Goal: Task Accomplishment & Management: Use online tool/utility

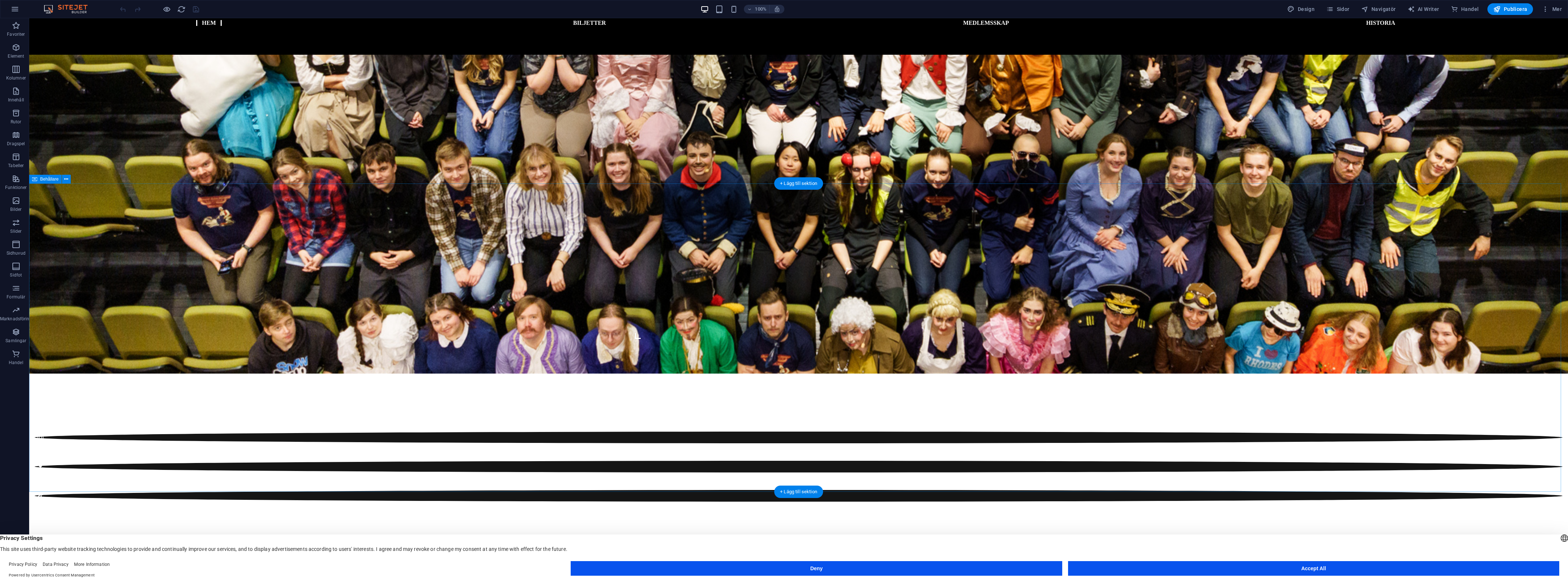
scroll to position [440, 0]
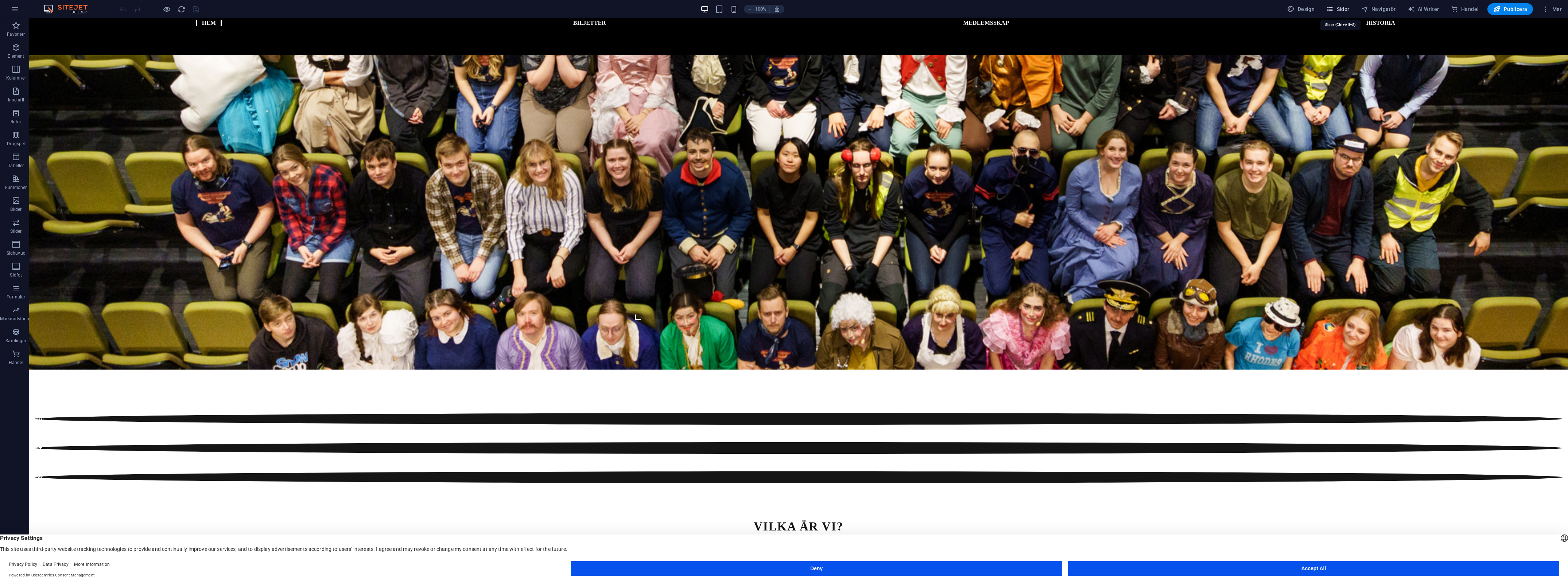
click at [1339, 10] on span "Sidor" at bounding box center [1337, 9] width 23 height 7
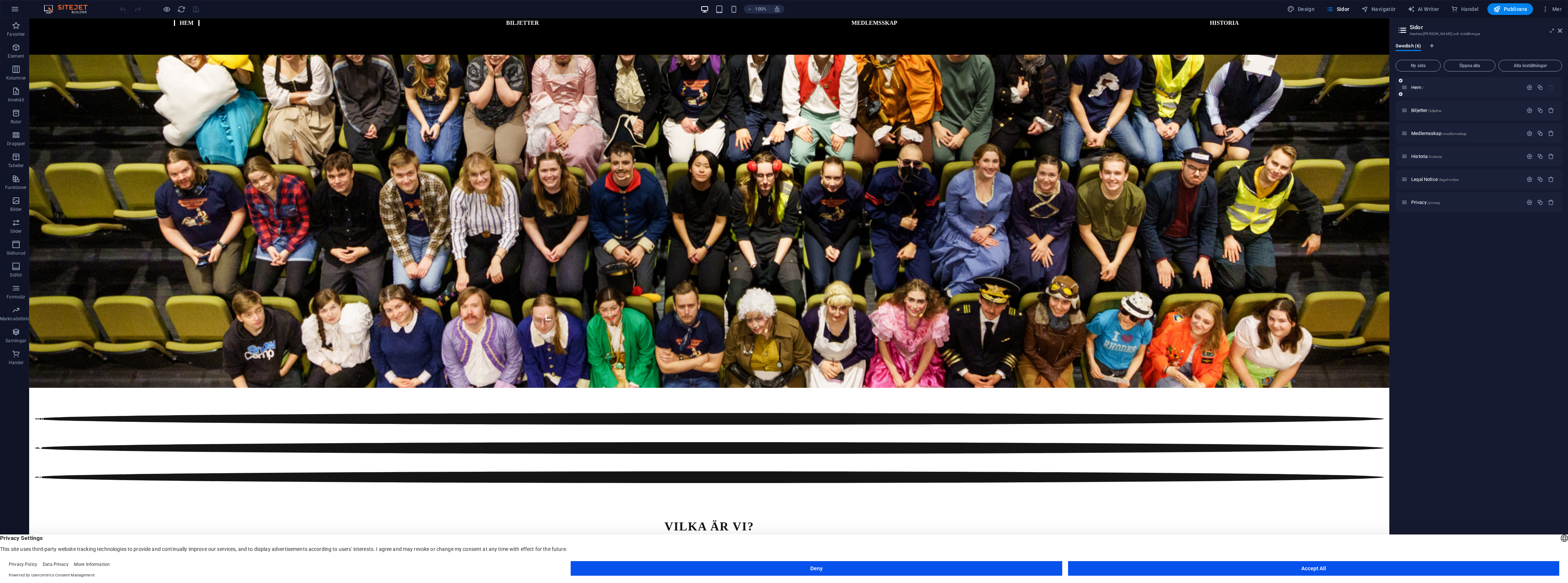
click at [1419, 84] on div "Hem /" at bounding box center [1461, 87] width 121 height 9
click at [1420, 87] on span "Hem /" at bounding box center [1417, 87] width 12 height 5
click at [1438, 114] on div "Biljetter /biljetter" at bounding box center [1461, 111] width 121 height 9
click at [1437, 113] on span "Biljetter /biljetter" at bounding box center [1426, 110] width 30 height 5
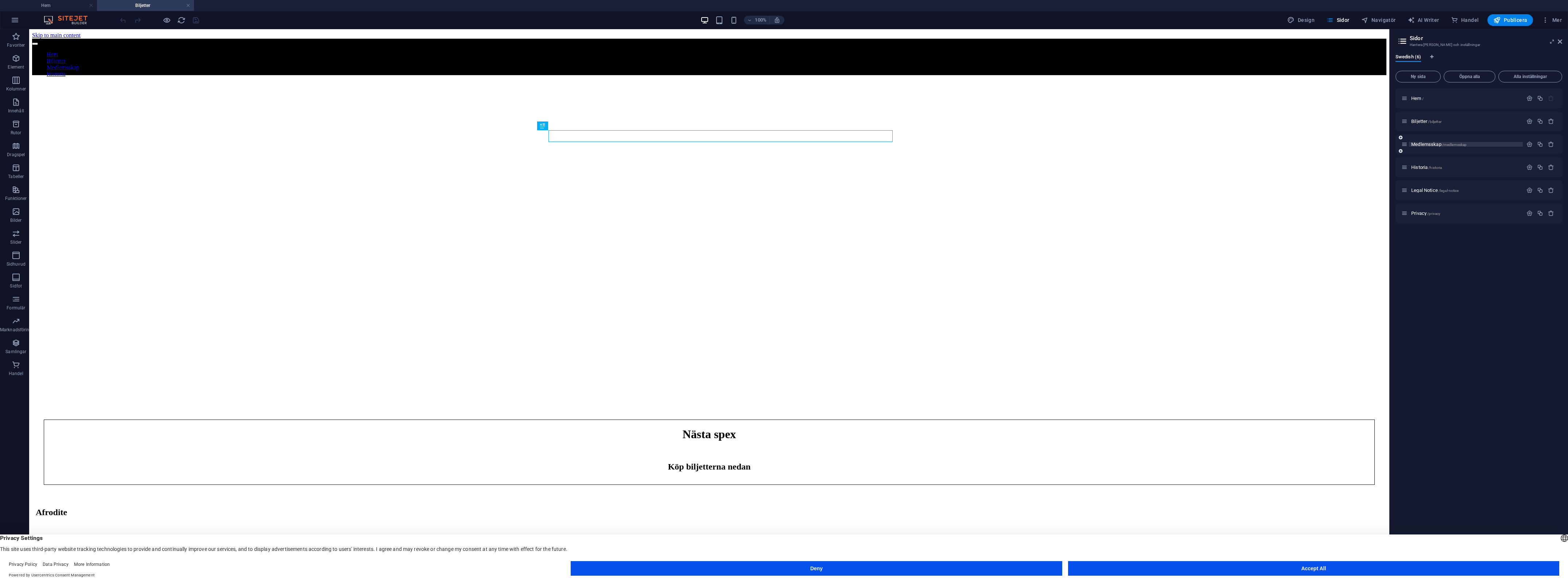
scroll to position [0, 0]
click at [1437, 143] on span "Medlemsskap /medlemsskap" at bounding box center [1439, 144] width 55 height 5
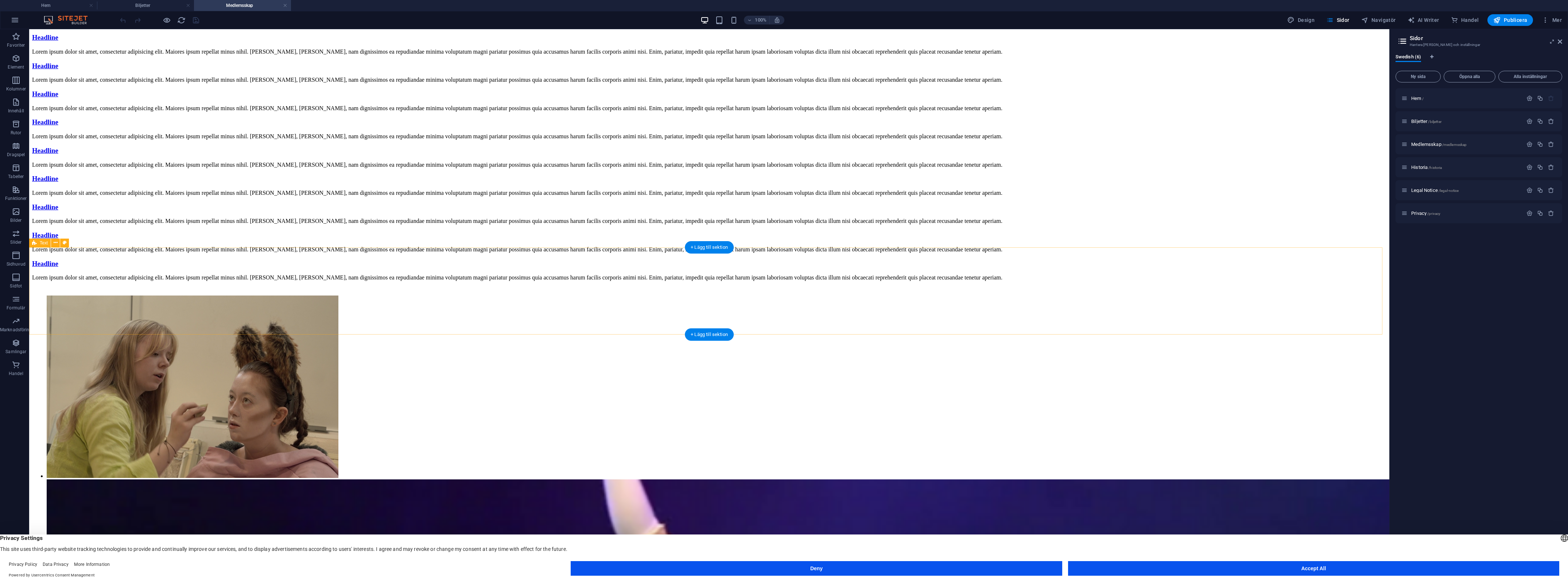
scroll to position [1858, 0]
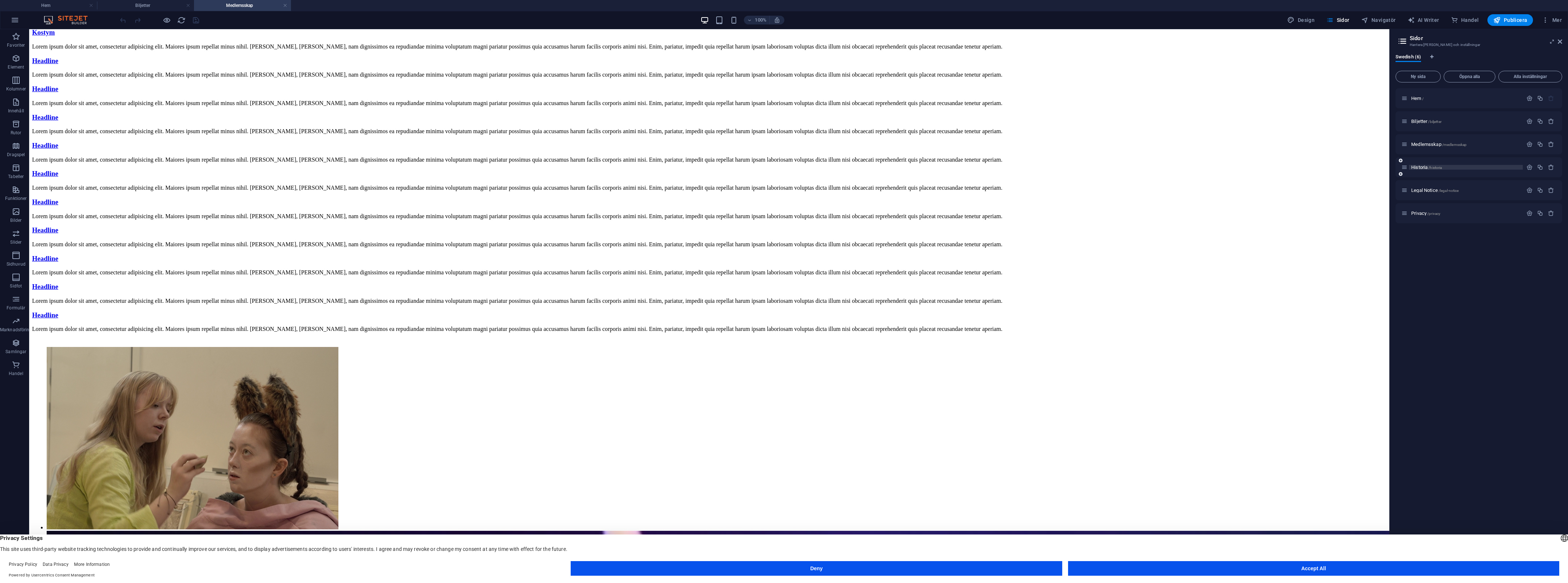
click at [1417, 166] on span "Historia /historia" at bounding box center [1426, 167] width 31 height 5
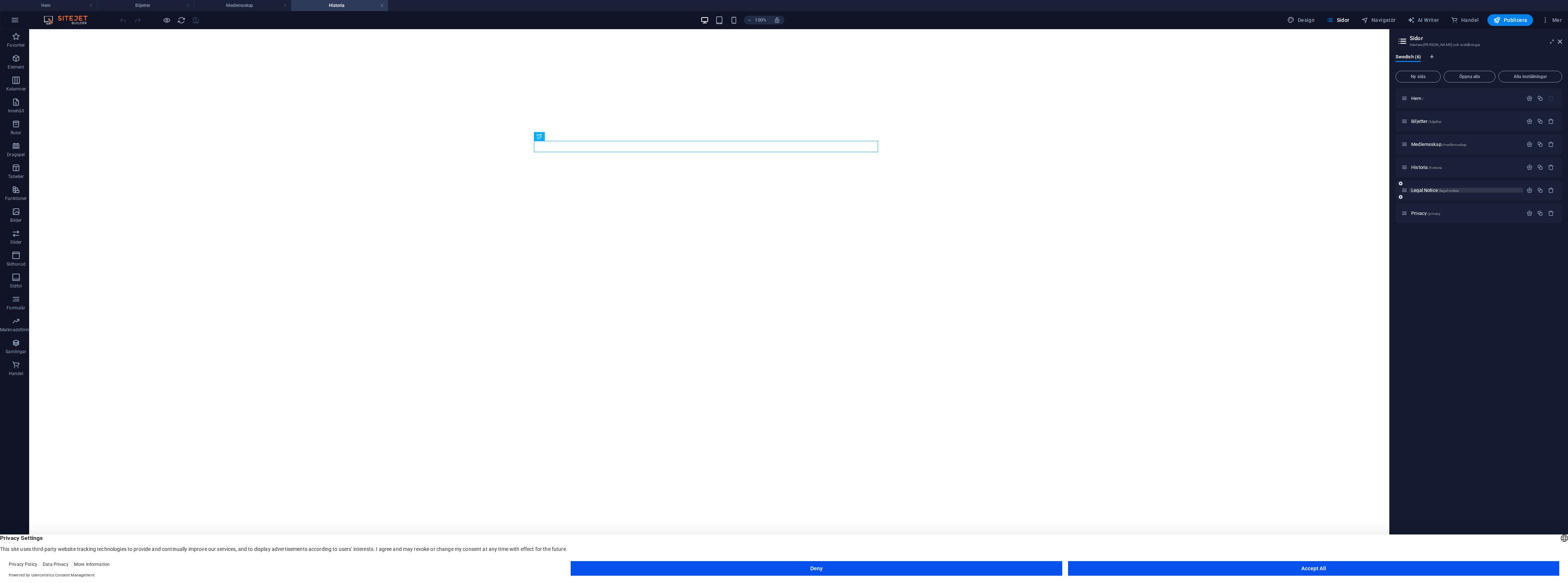
click at [1432, 188] on span "Legal Notice /legal-notice" at bounding box center [1435, 190] width 48 height 5
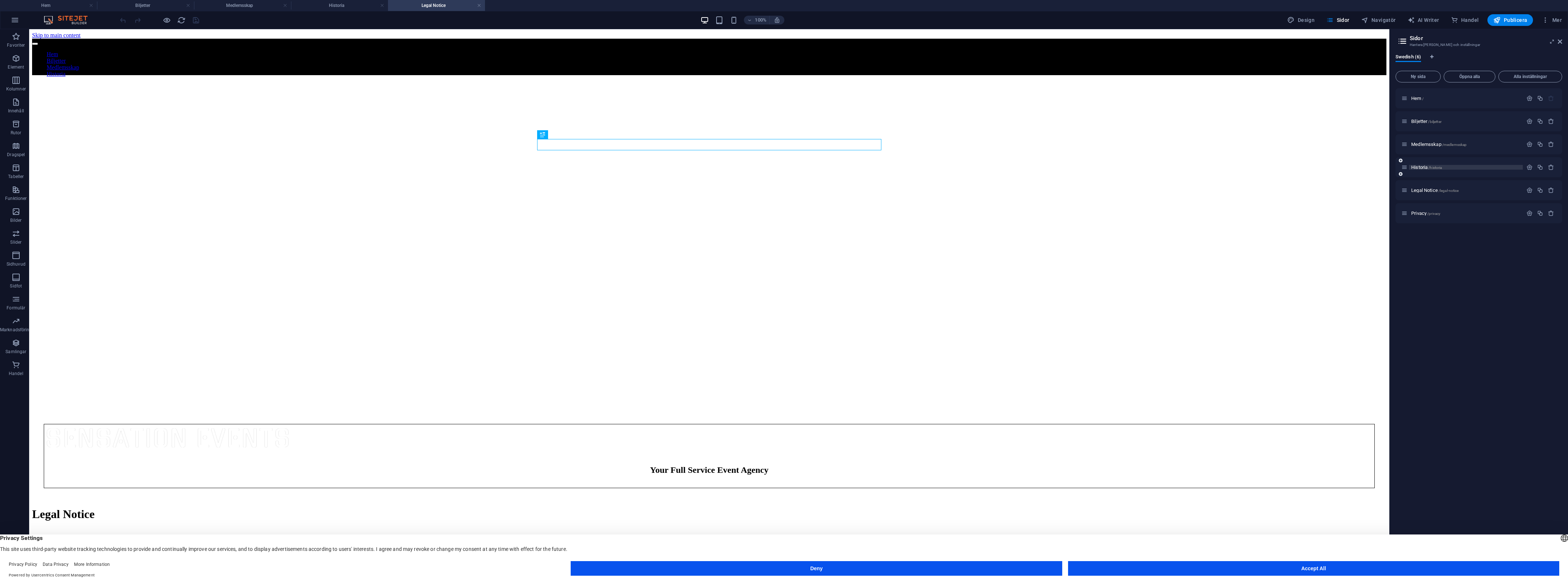
click at [1424, 169] on span "Historia /historia" at bounding box center [1426, 167] width 31 height 5
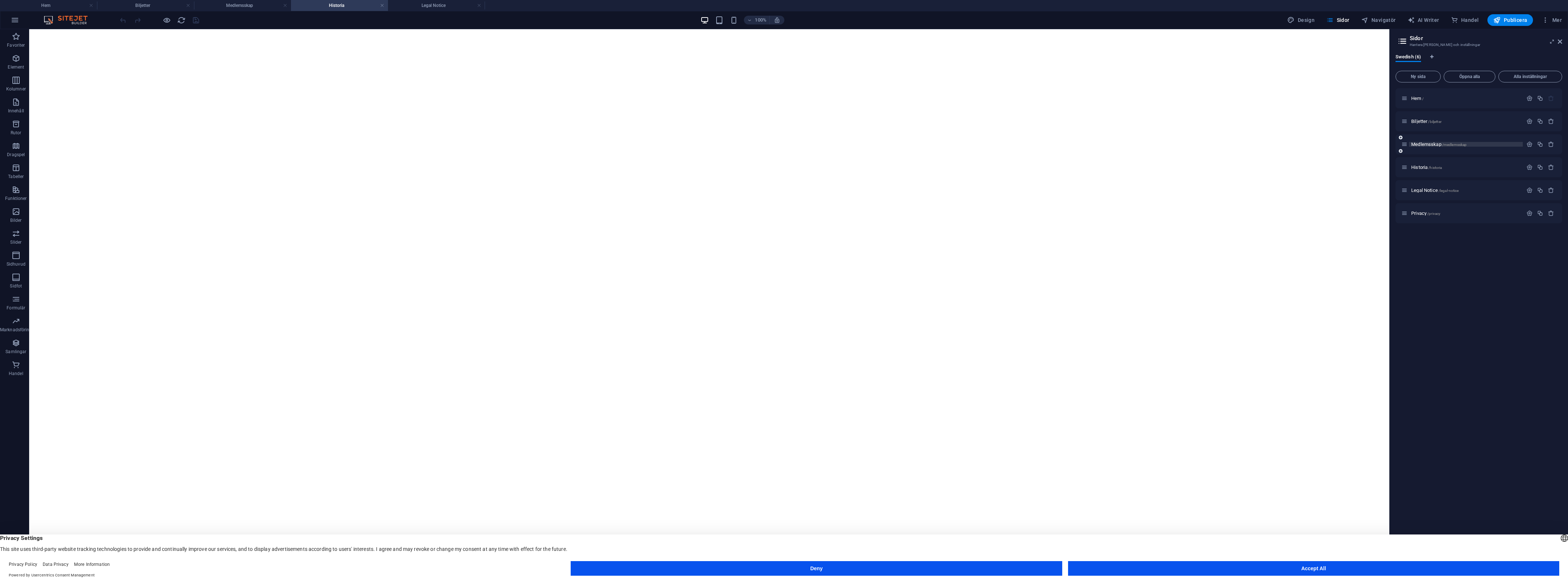
click at [1435, 143] on span "Medlemsskap /medlemsskap" at bounding box center [1439, 144] width 55 height 5
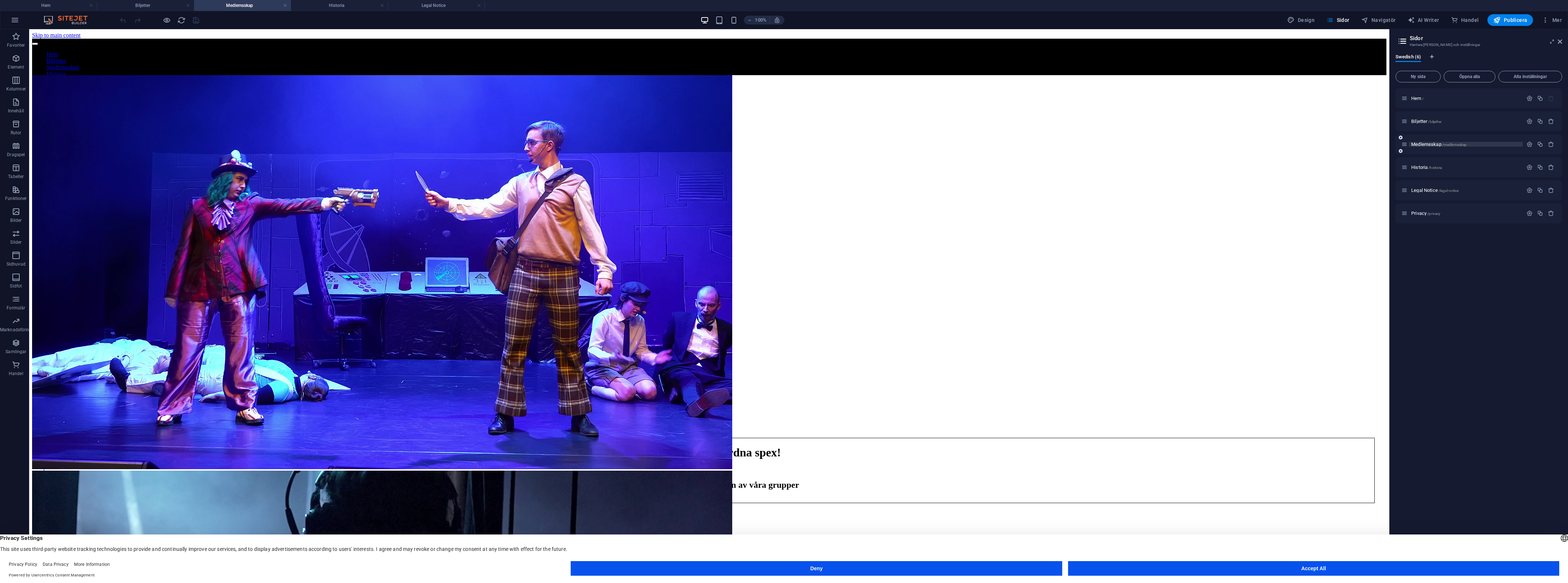
scroll to position [1858, 0]
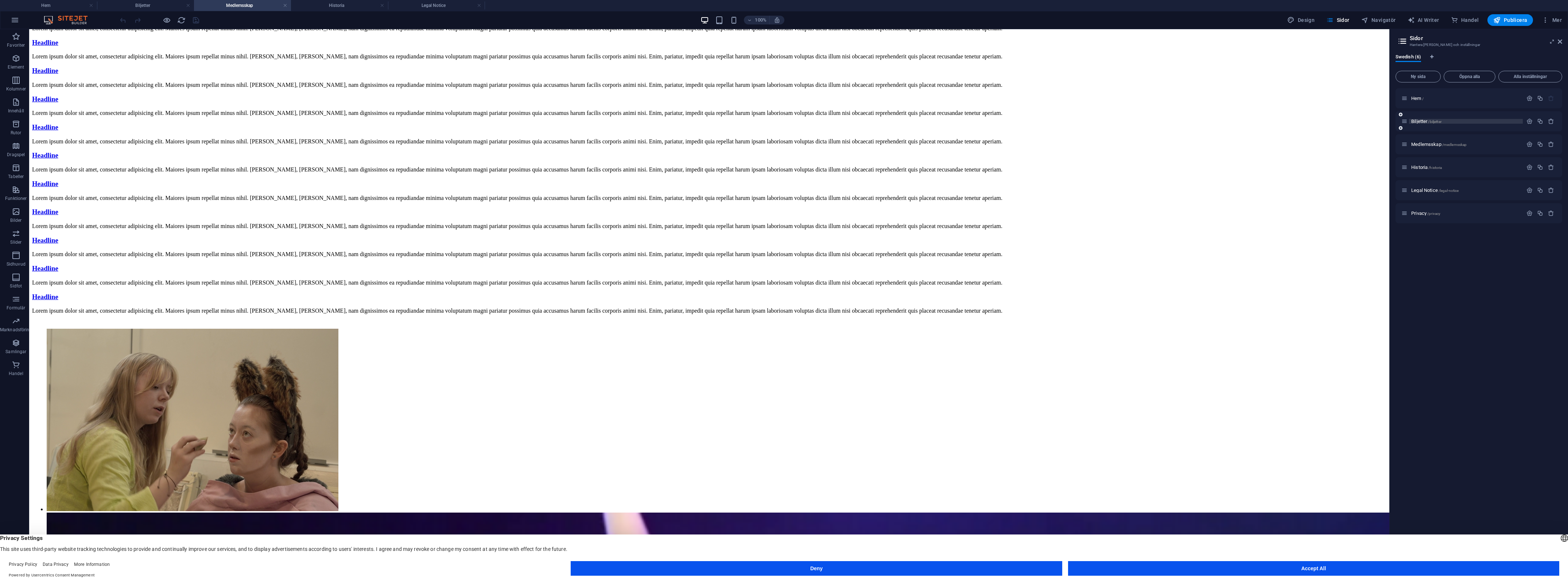
click at [1433, 122] on span "/biljetter" at bounding box center [1434, 122] width 13 height 4
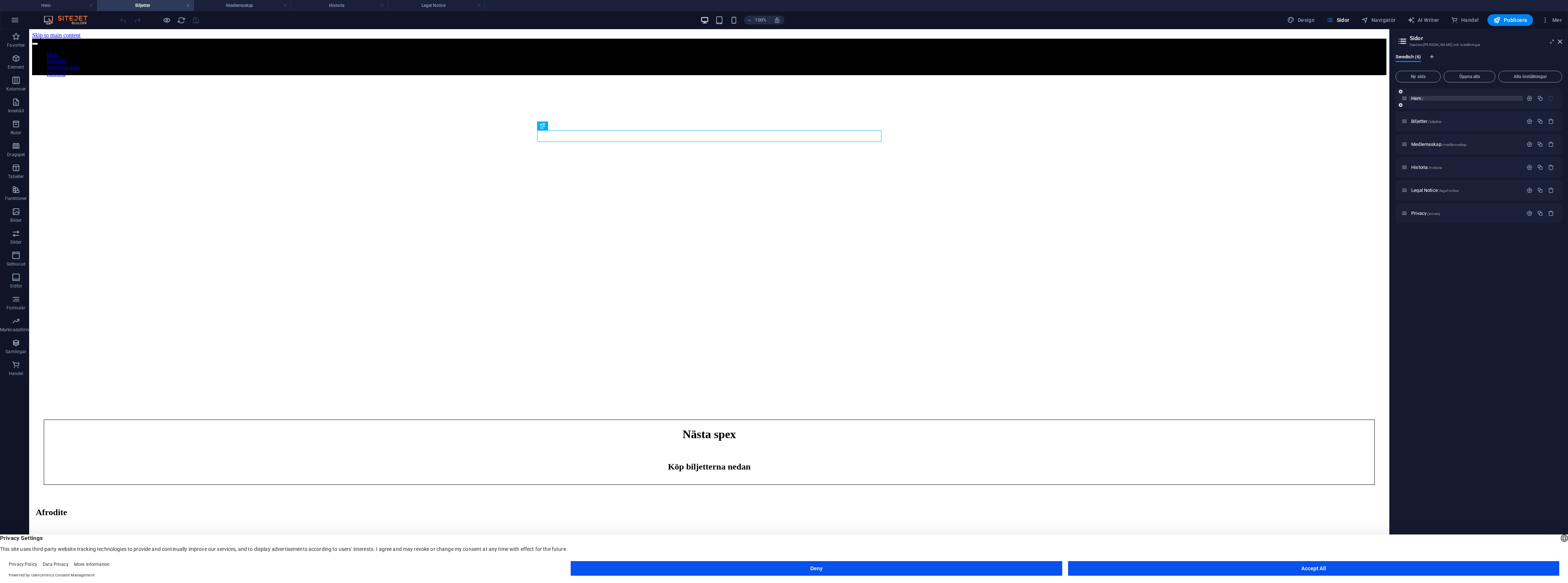
click at [1432, 98] on p "Hem /" at bounding box center [1466, 98] width 109 height 4
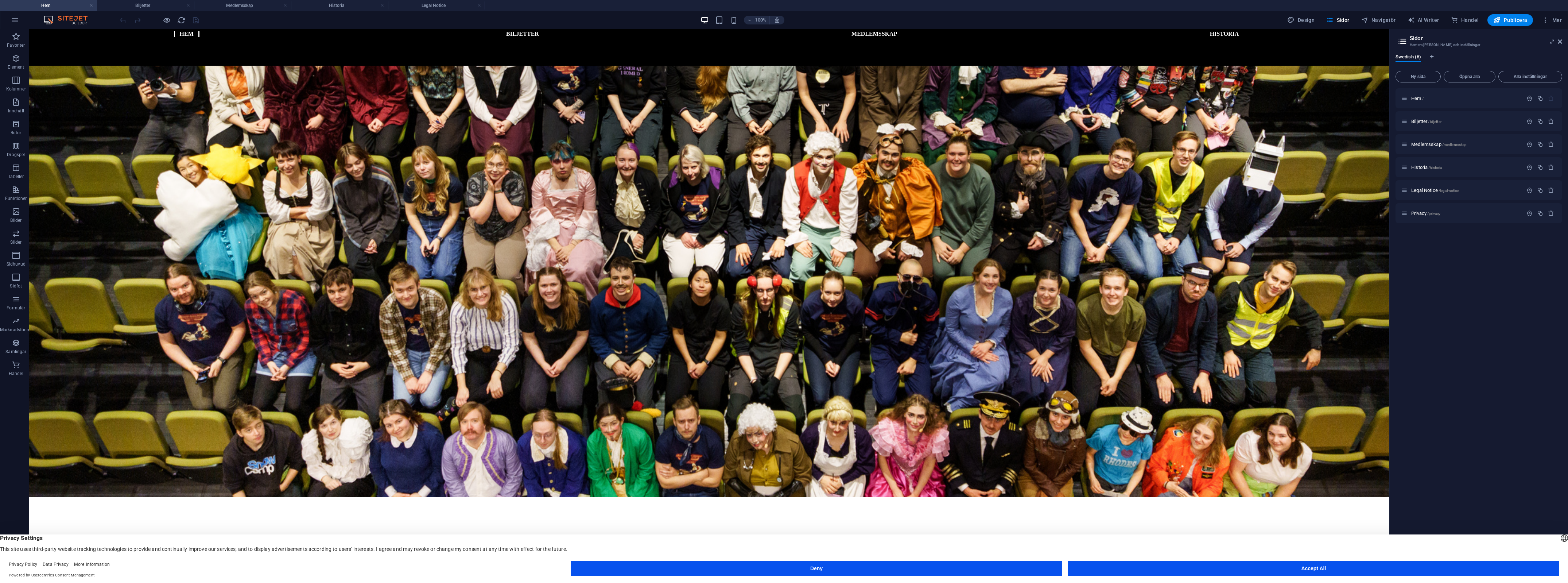
scroll to position [30, 0]
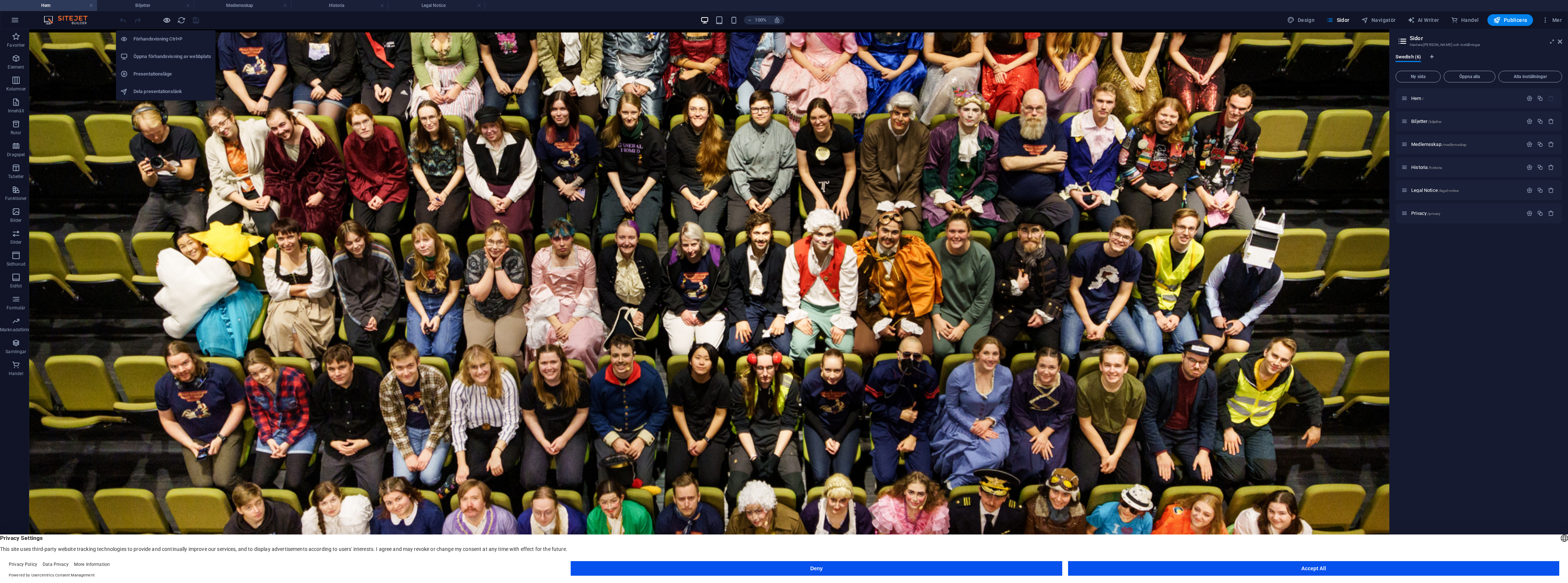
click at [166, 19] on icon "button" at bounding box center [167, 20] width 9 height 9
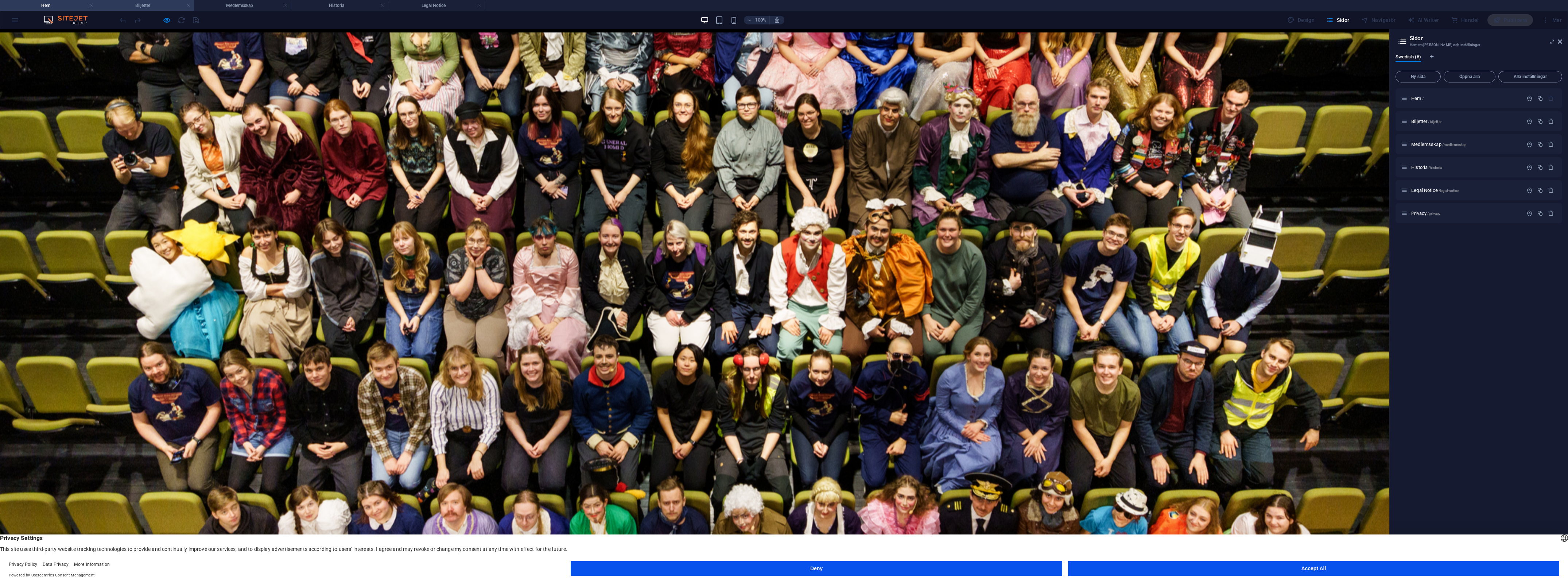
click at [159, 3] on h4 "Biljetter" at bounding box center [145, 5] width 97 height 8
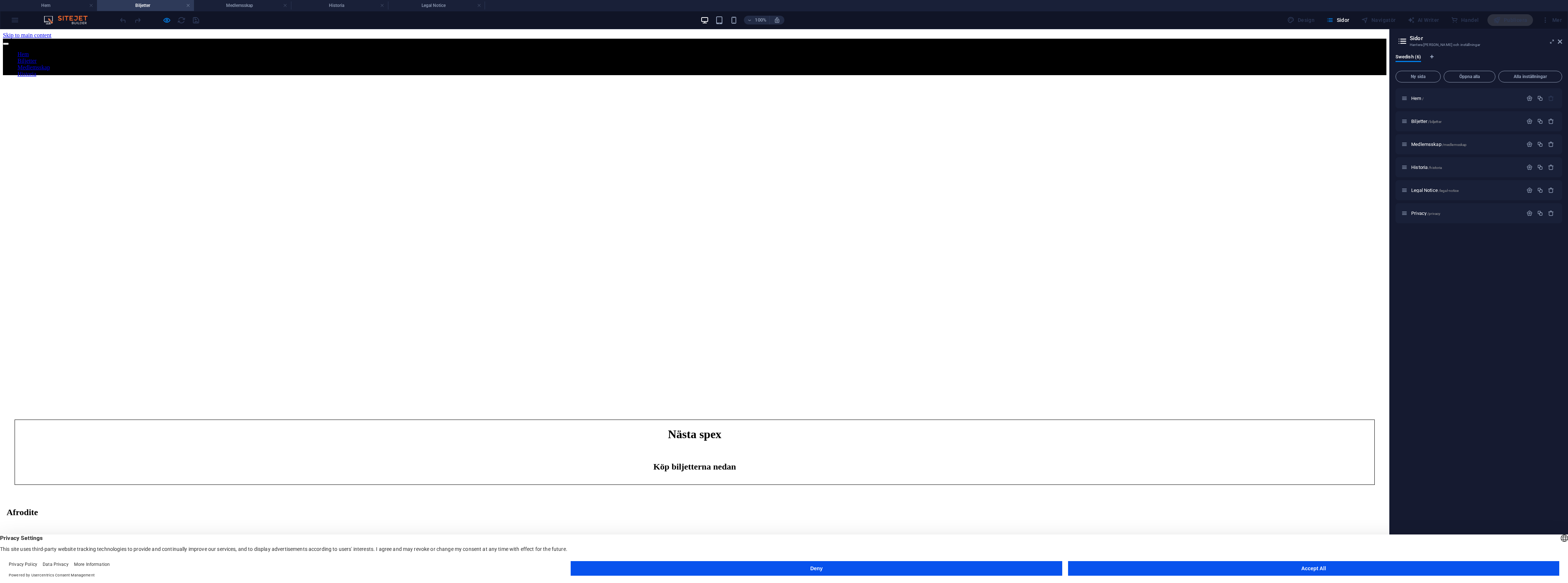
scroll to position [0, 0]
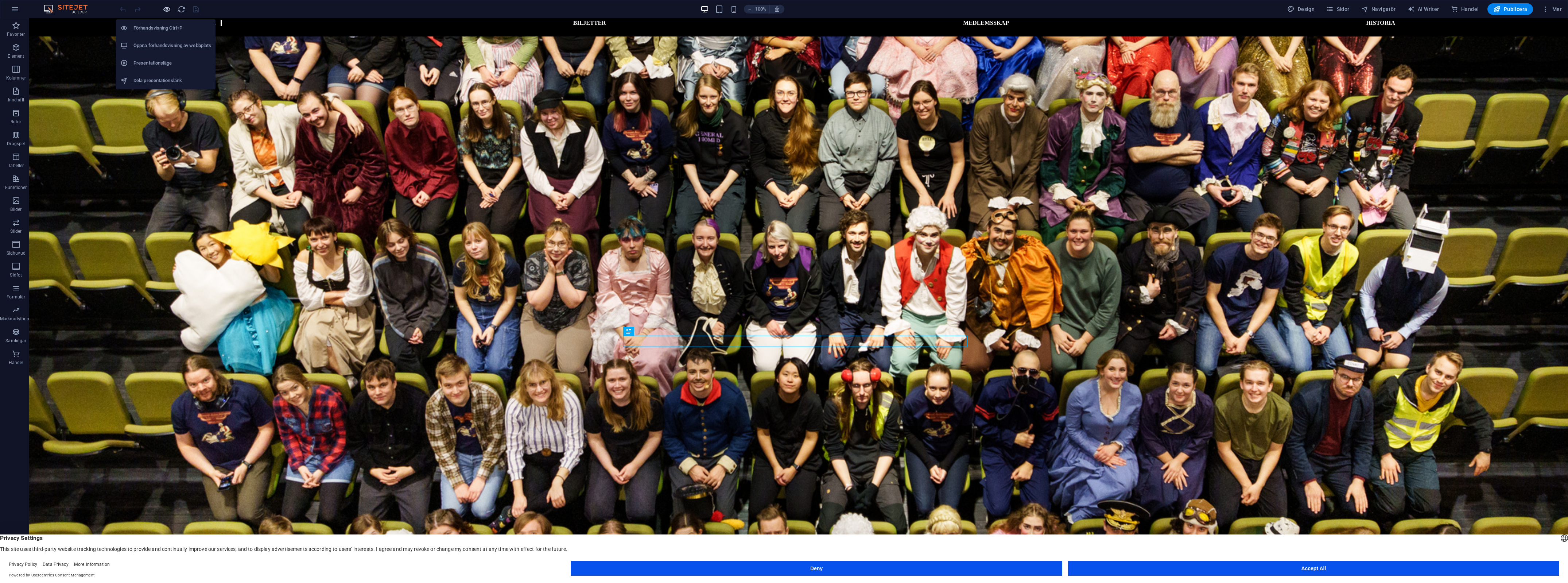
click at [170, 6] on icon "button" at bounding box center [167, 10] width 9 height 9
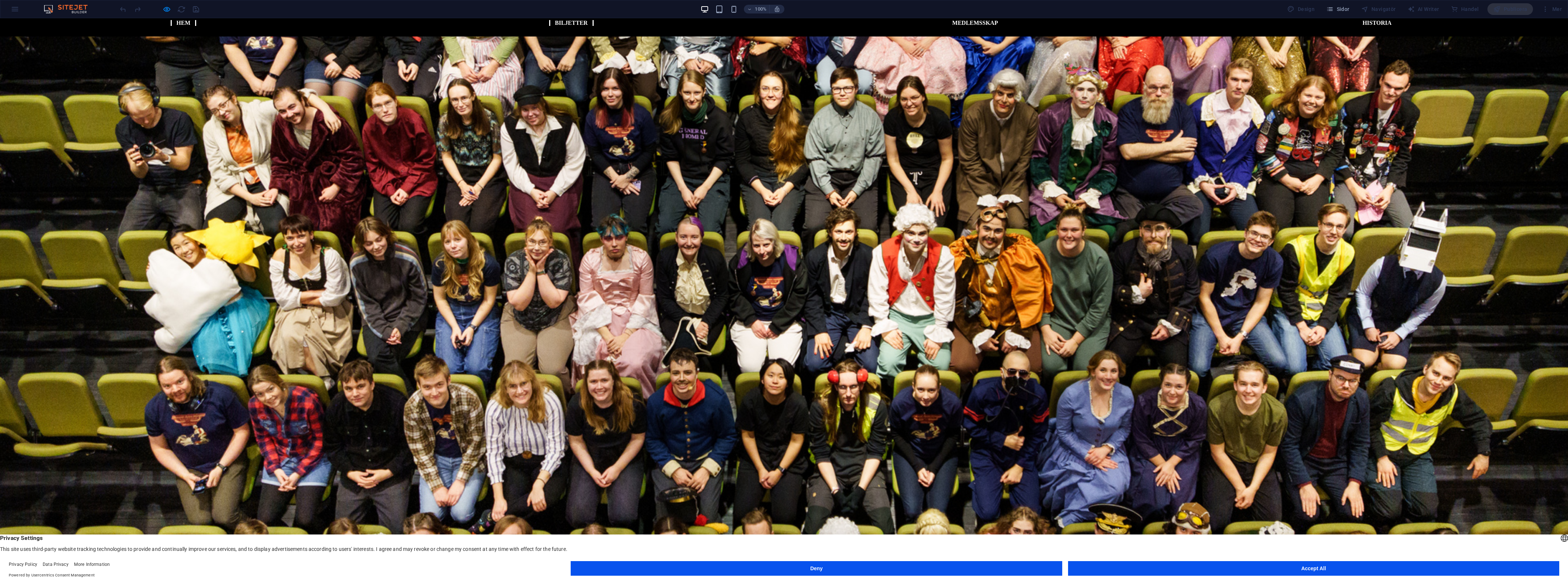
click at [575, 26] on link "Biljetter" at bounding box center [571, 23] width 45 height 6
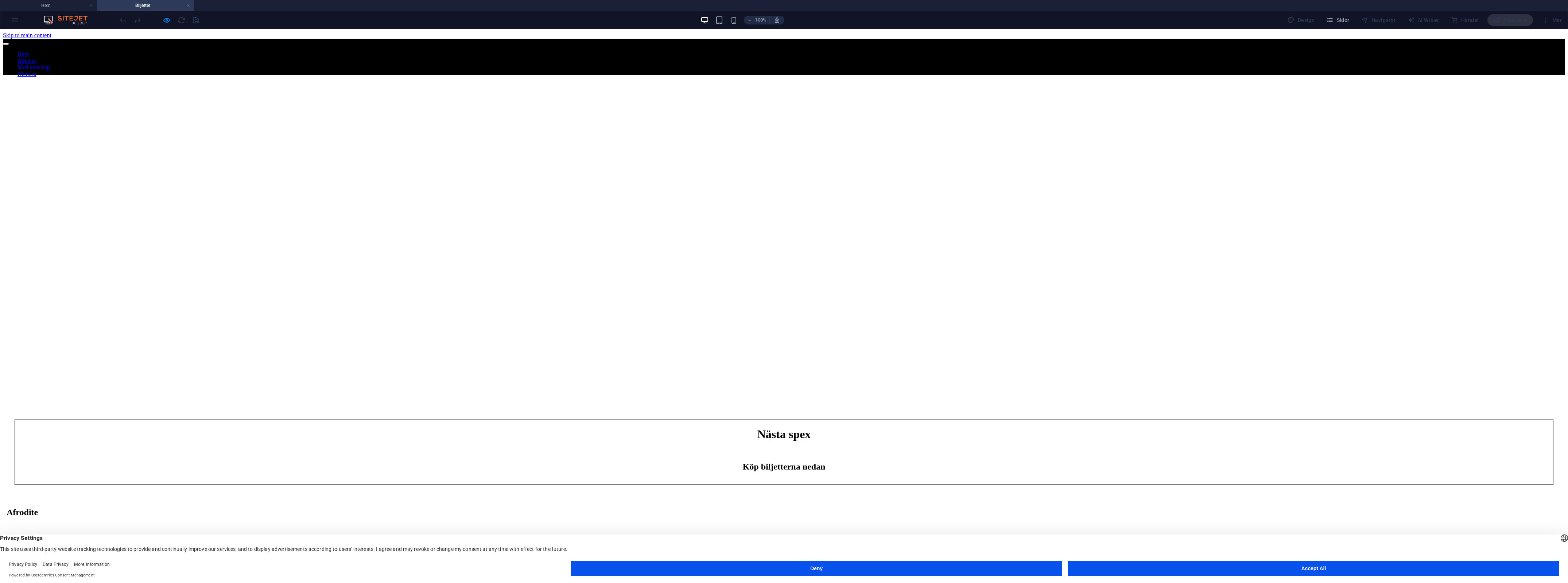
click at [989, 51] on nav "Hem Biljetter Medlemsskap Historia" at bounding box center [784, 64] width 1562 height 26
click at [987, 51] on nav "Hem Biljetter Medlemsskap Historia" at bounding box center [784, 64] width 1562 height 26
click at [170, 18] on icon "button" at bounding box center [167, 20] width 9 height 9
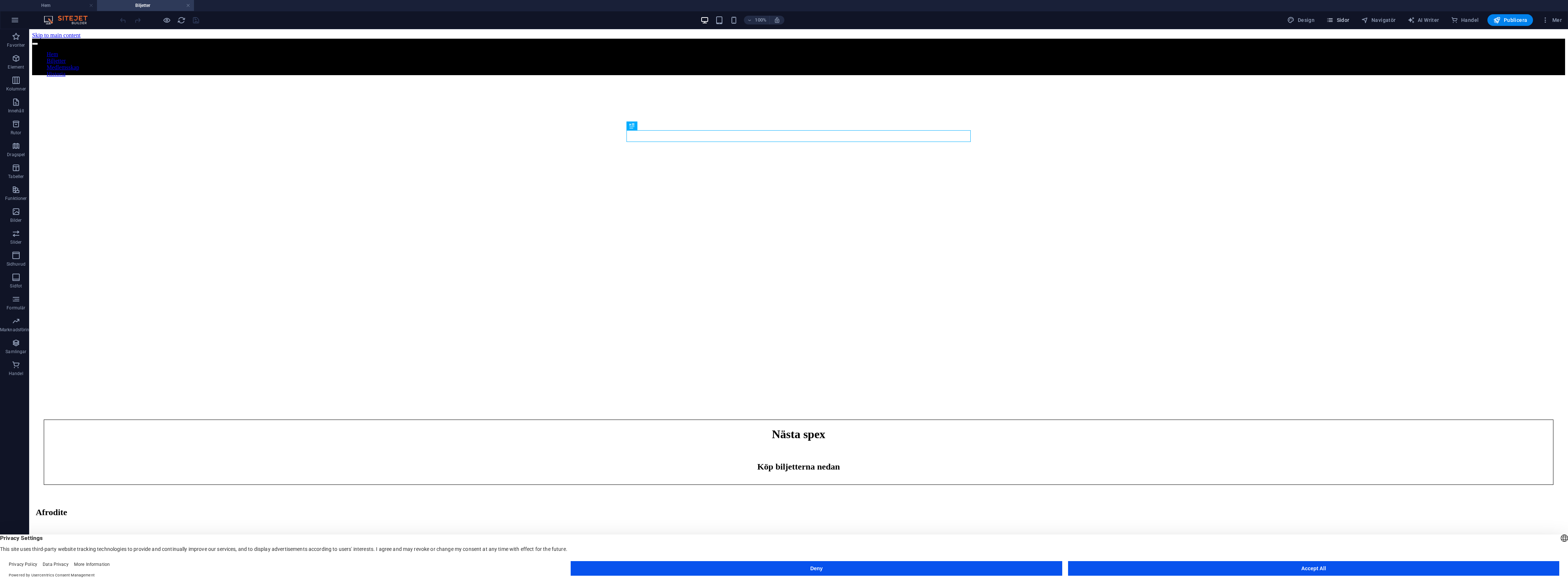
click at [1342, 22] on span "Sidor" at bounding box center [1337, 20] width 23 height 7
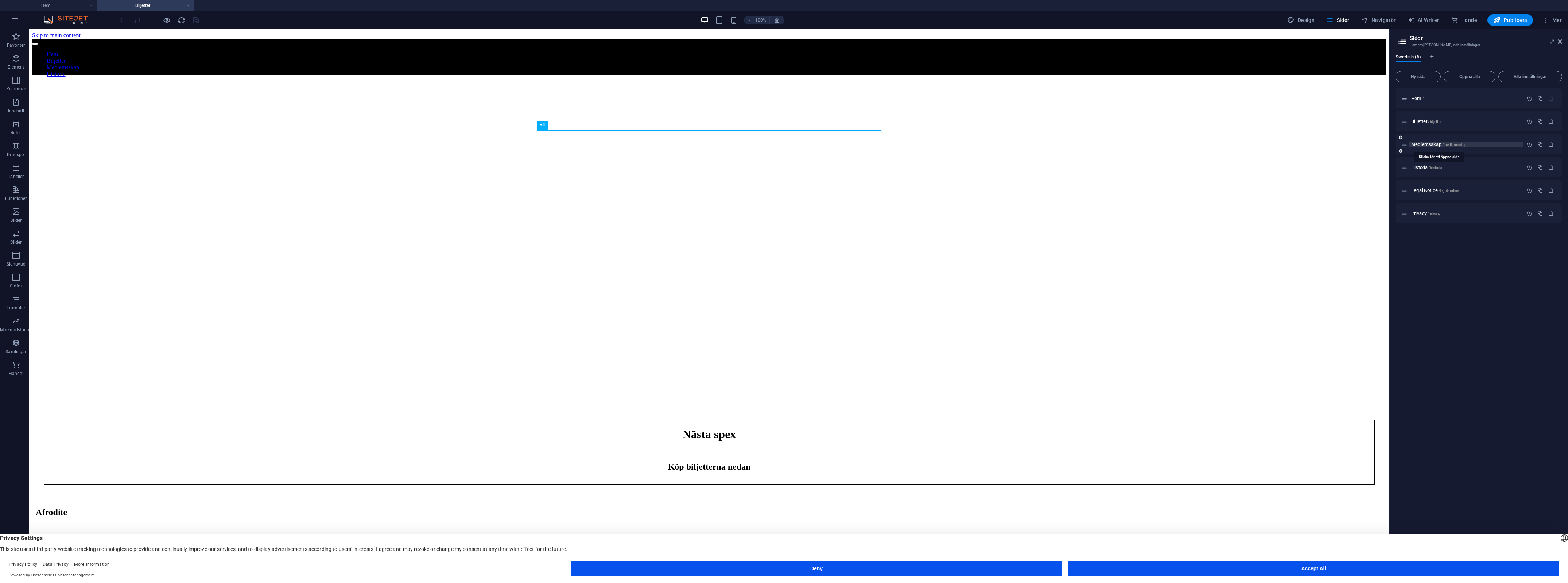
click at [1428, 142] on span "Medlemsskap /medlemsskap" at bounding box center [1439, 144] width 55 height 5
click at [1422, 166] on span "Historia /historia" at bounding box center [1426, 167] width 31 height 5
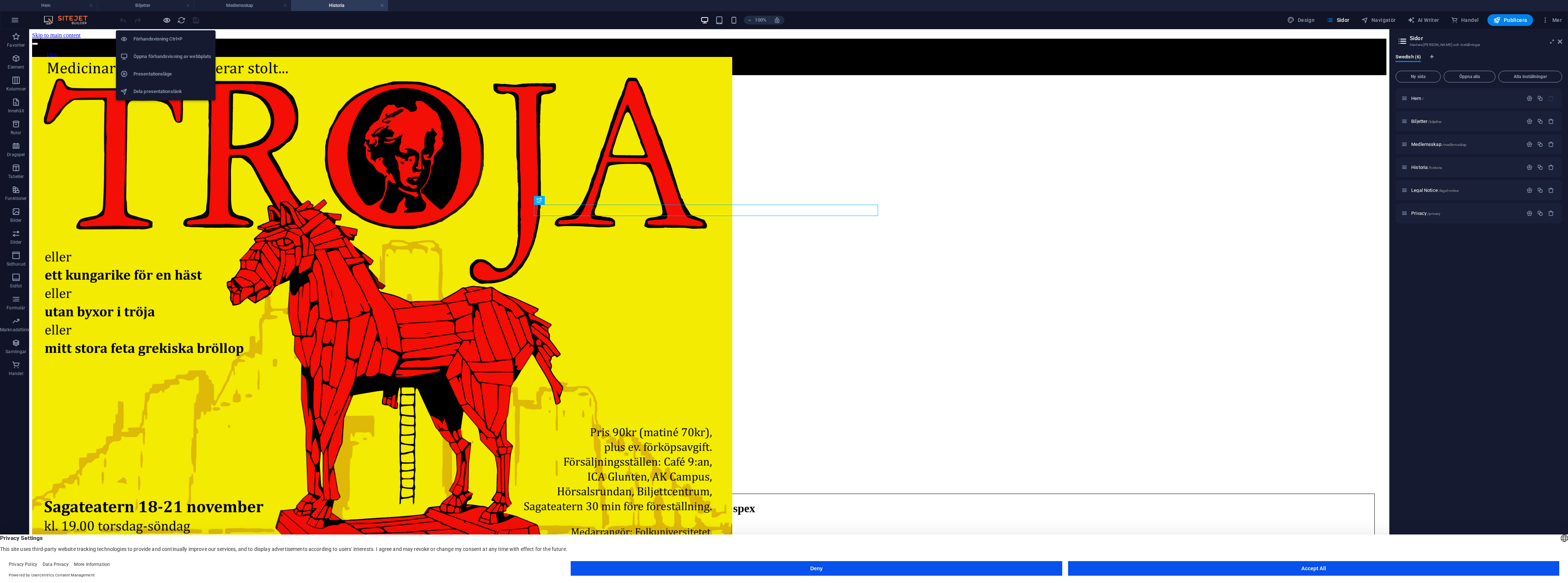
click at [167, 20] on icon "button" at bounding box center [167, 20] width 9 height 9
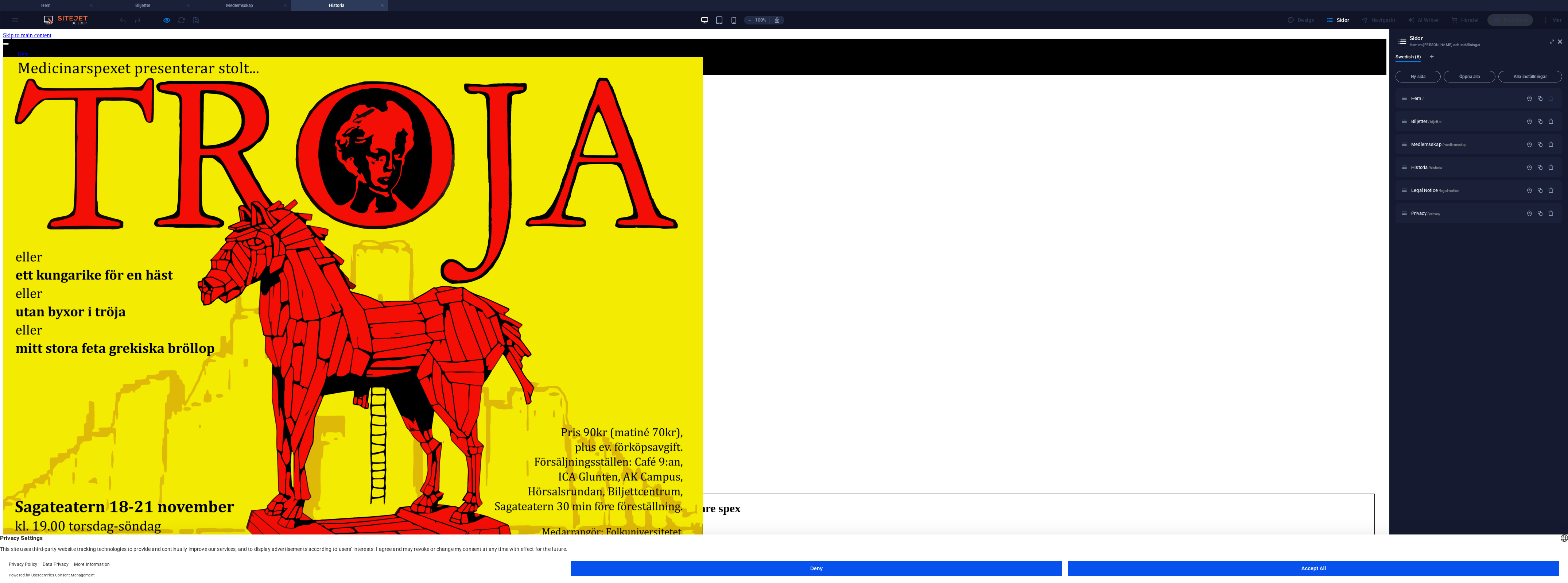
click at [50, 64] on link "Medlemsskap" at bounding box center [33, 67] width 33 height 6
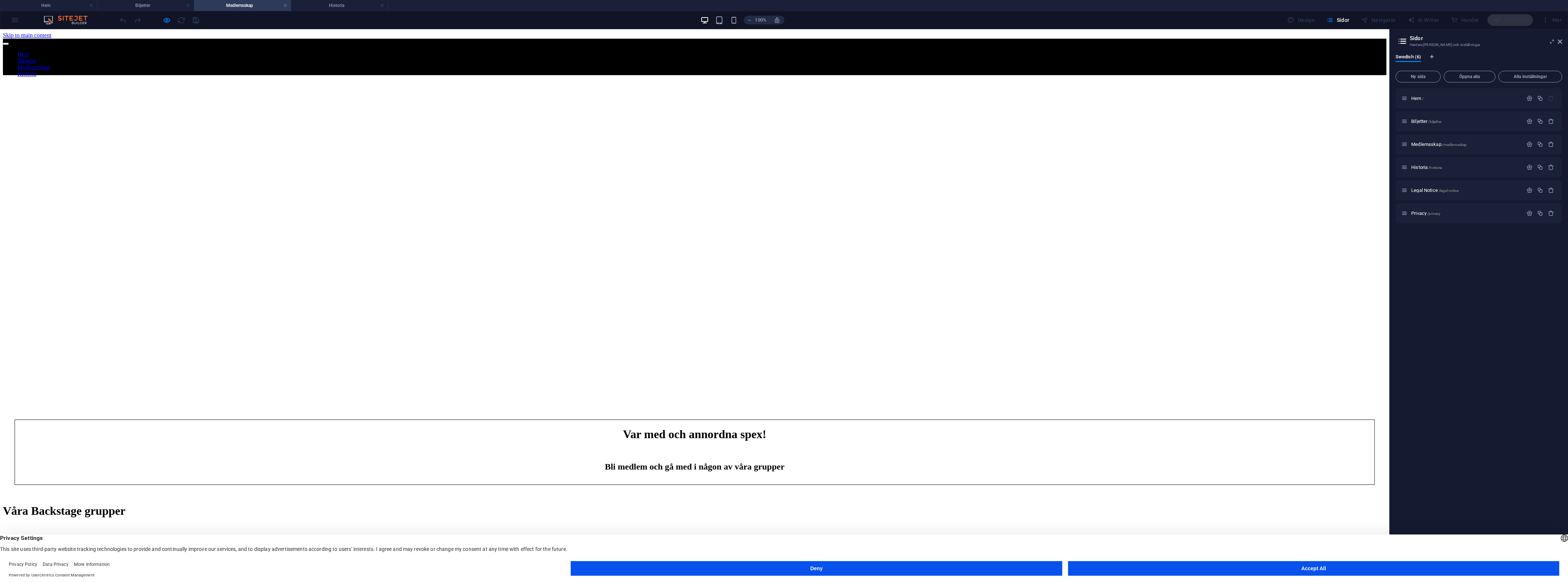
click at [36, 57] on link "Biljetter" at bounding box center [27, 60] width 19 height 6
click at [1229, 70] on li "Historia" at bounding box center [702, 73] width 1369 height 6
click at [36, 70] on link "Historia" at bounding box center [27, 73] width 19 height 6
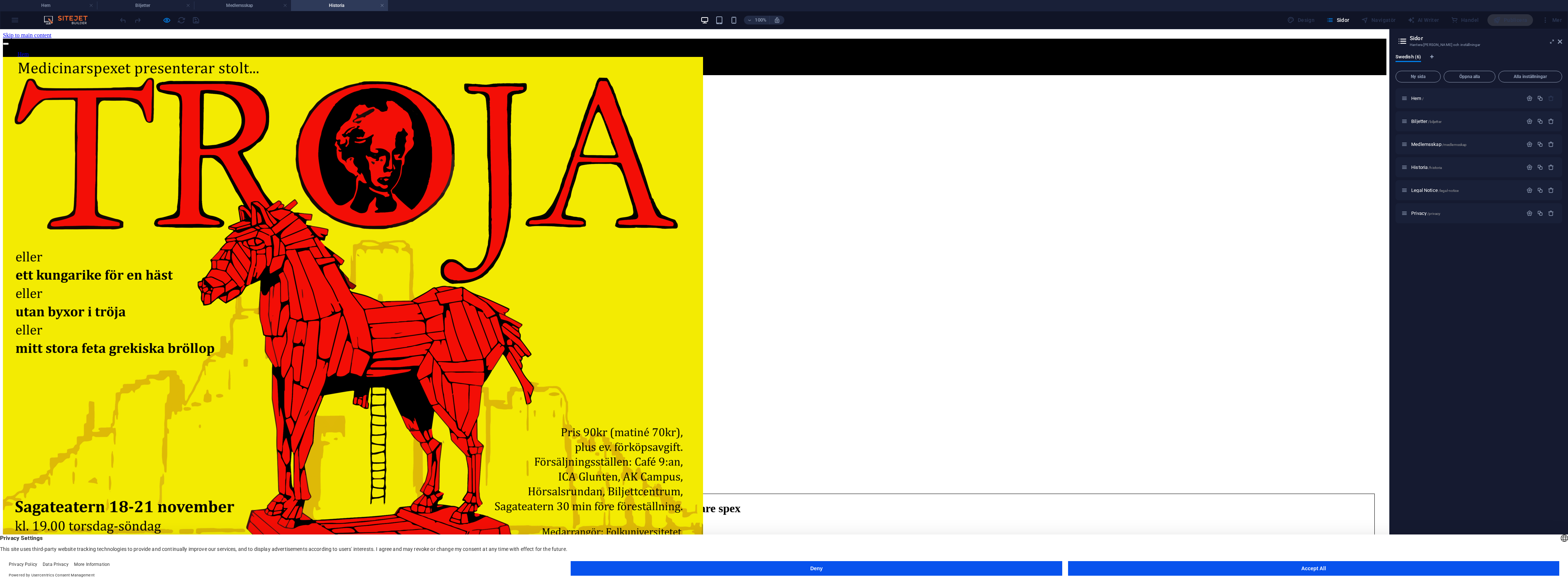
click at [50, 64] on link "Medlemsskap" at bounding box center [33, 67] width 33 height 6
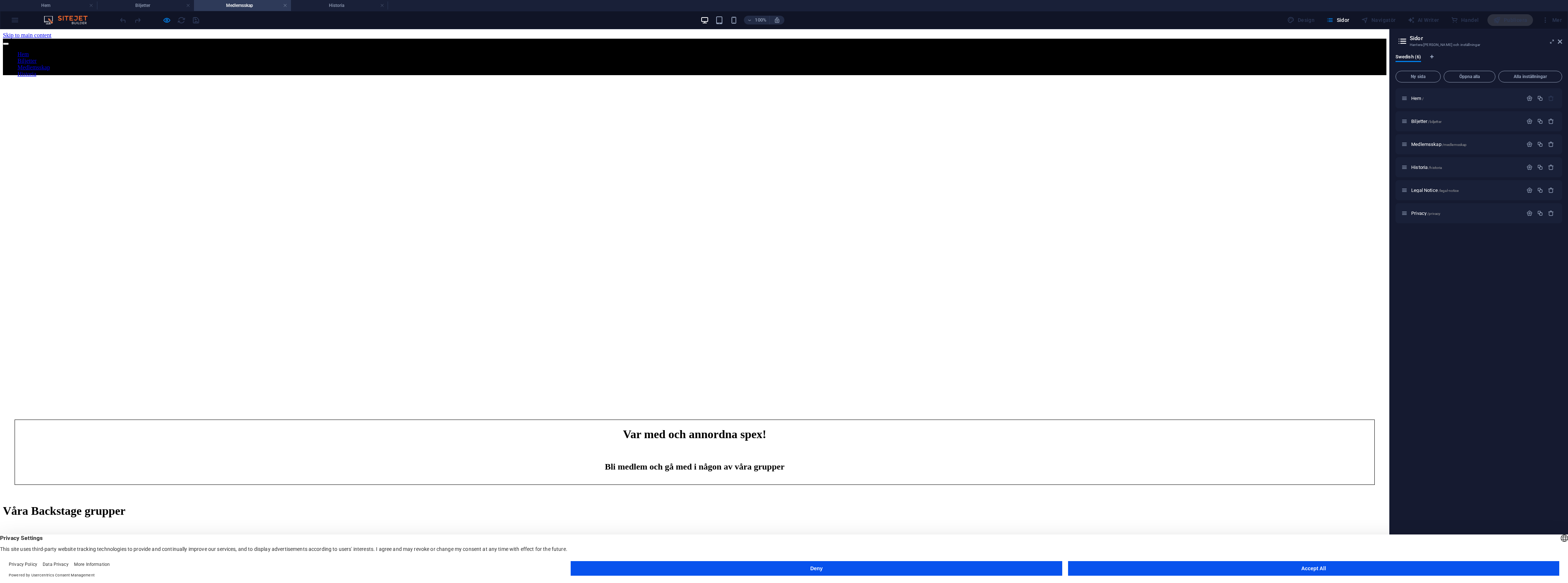
click at [36, 57] on link "Biljetter" at bounding box center [27, 60] width 19 height 6
click at [863, 64] on li "Medlemsskap" at bounding box center [702, 67] width 1369 height 6
click at [50, 64] on link "Medlemsskap" at bounding box center [33, 67] width 33 height 6
click at [507, 57] on li "Biljetter" at bounding box center [702, 60] width 1369 height 6
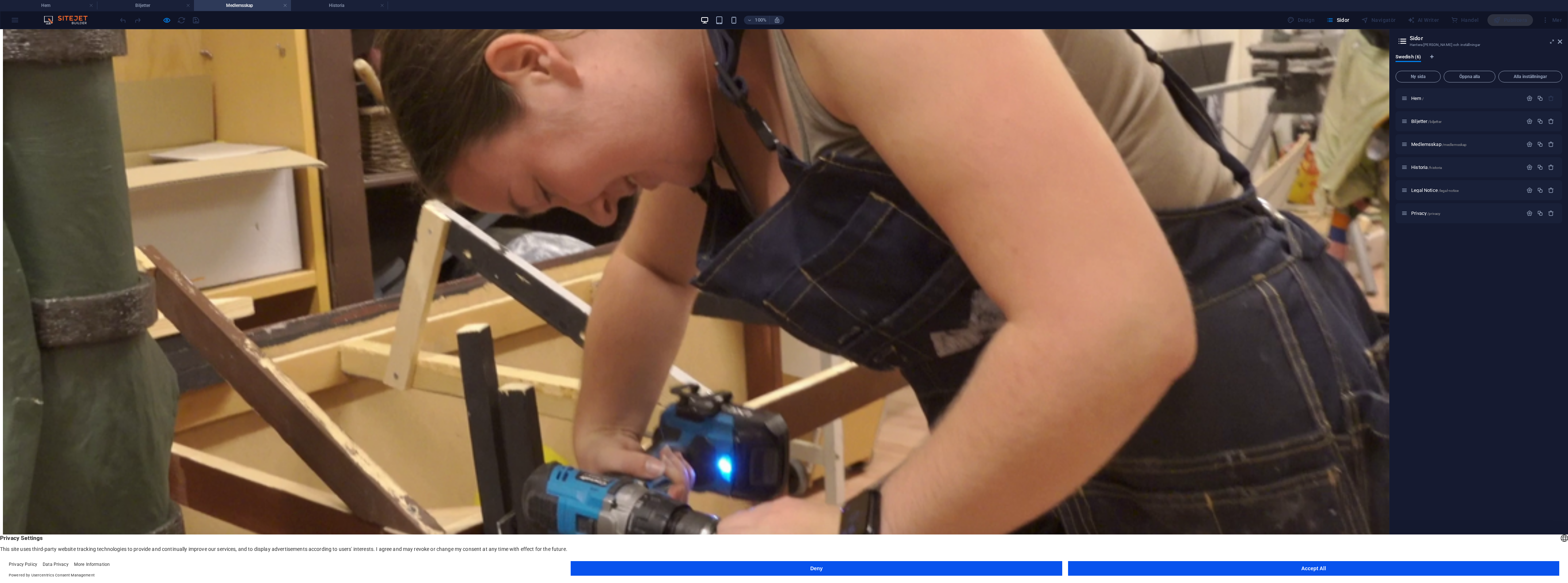
scroll to position [1276, 0]
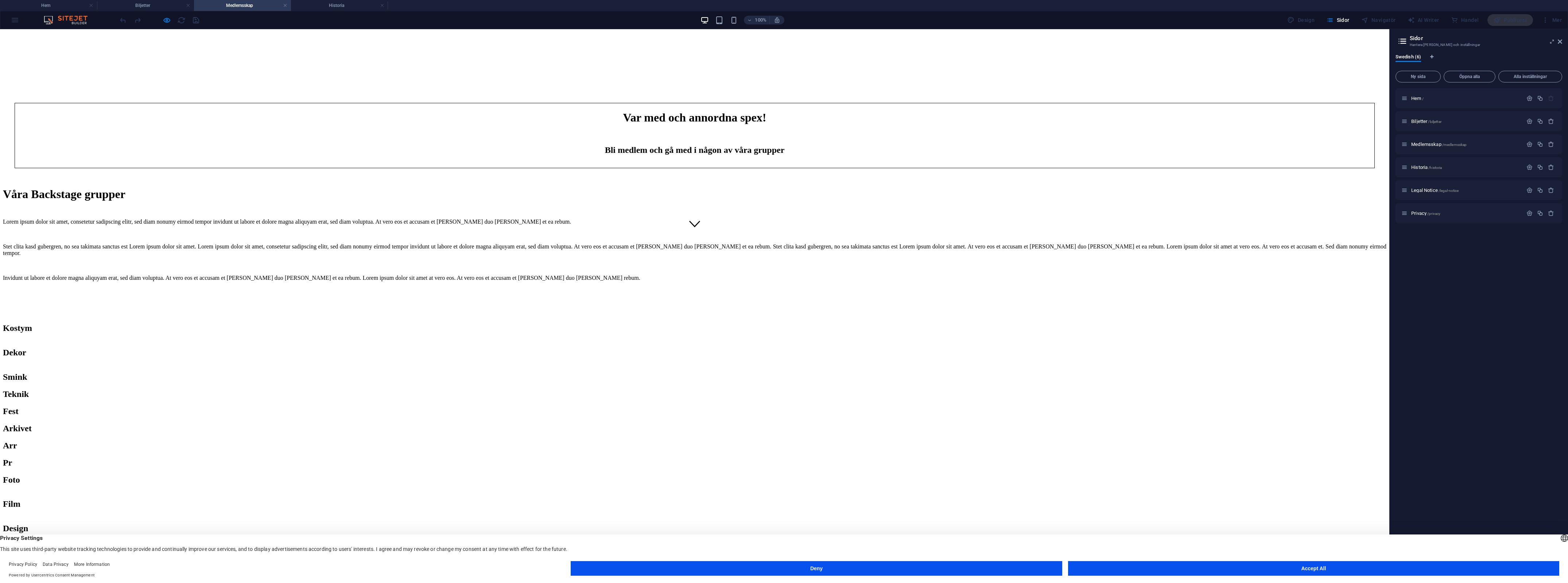
scroll to position [365, 0]
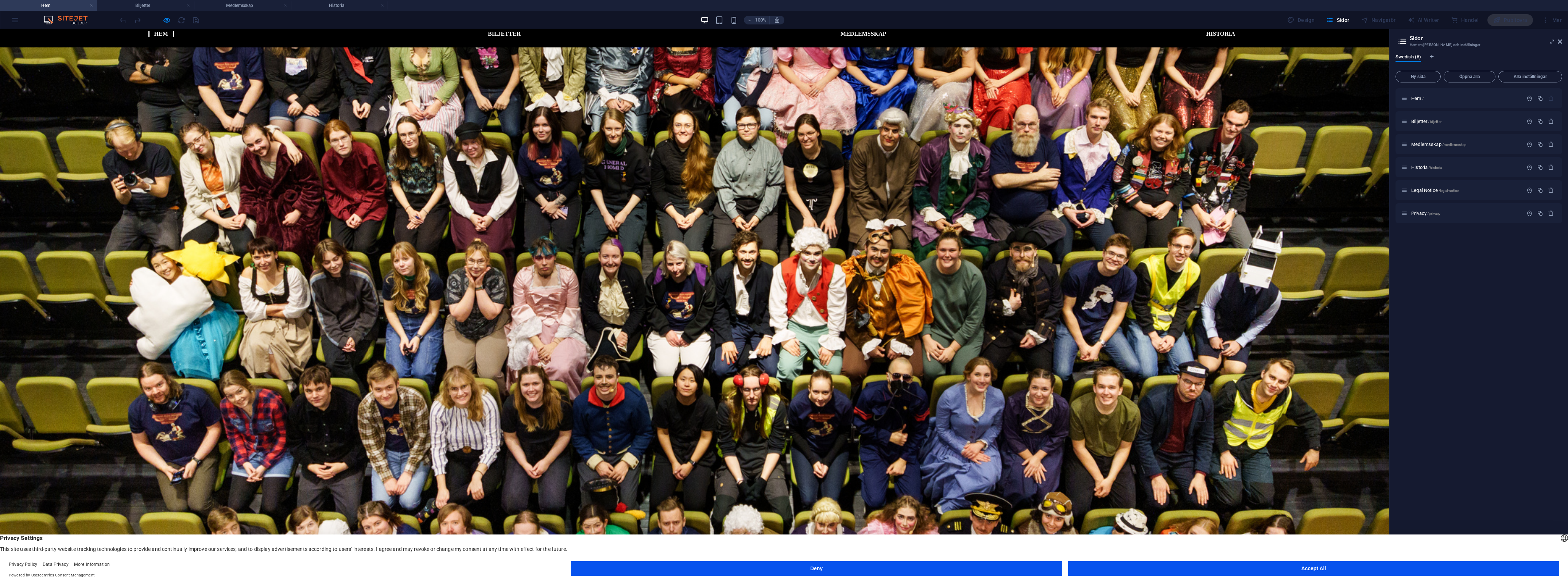
scroll to position [0, 0]
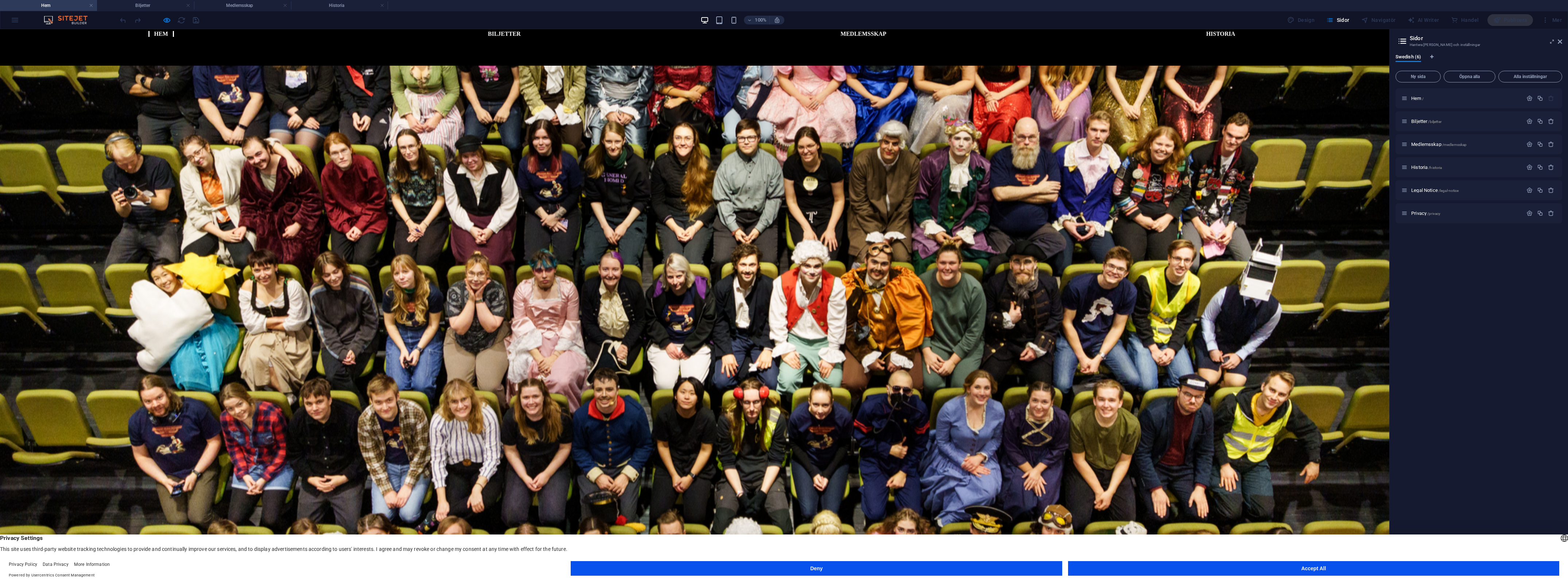
click at [161, 20] on div at bounding box center [159, 19] width 82 height 11
click at [163, 20] on icon "button" at bounding box center [167, 20] width 9 height 9
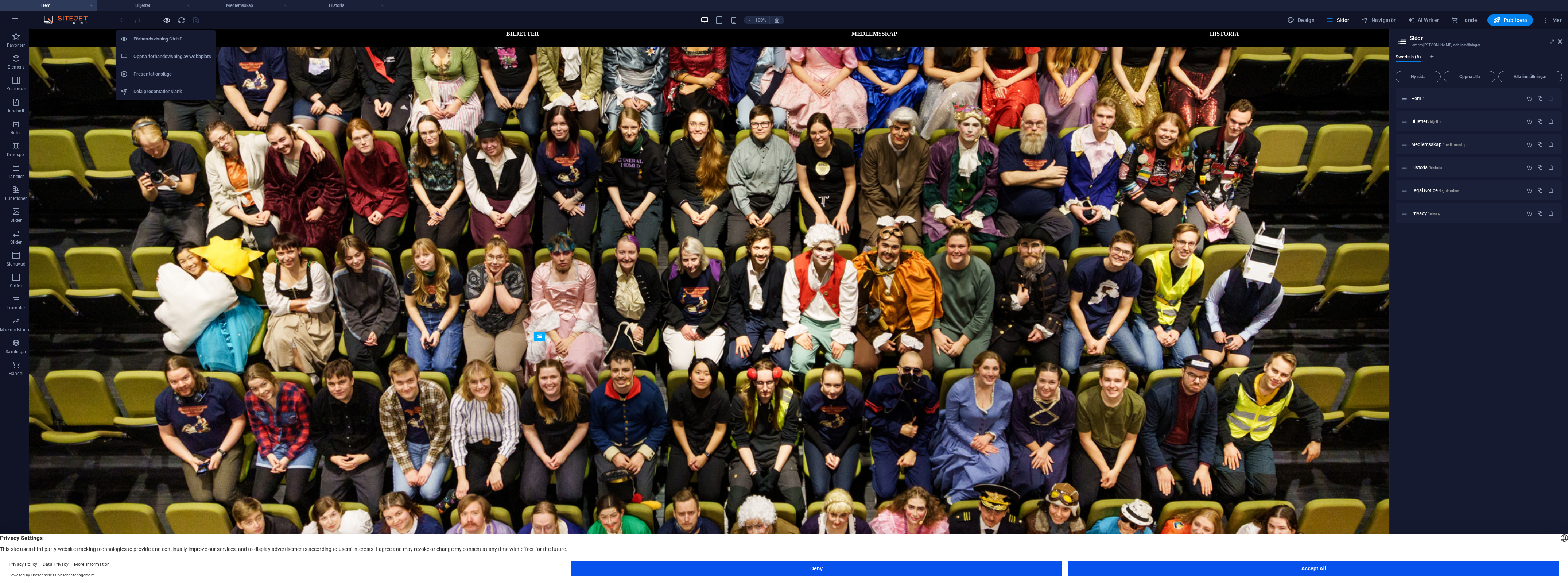
click at [163, 20] on icon "button" at bounding box center [167, 20] width 9 height 9
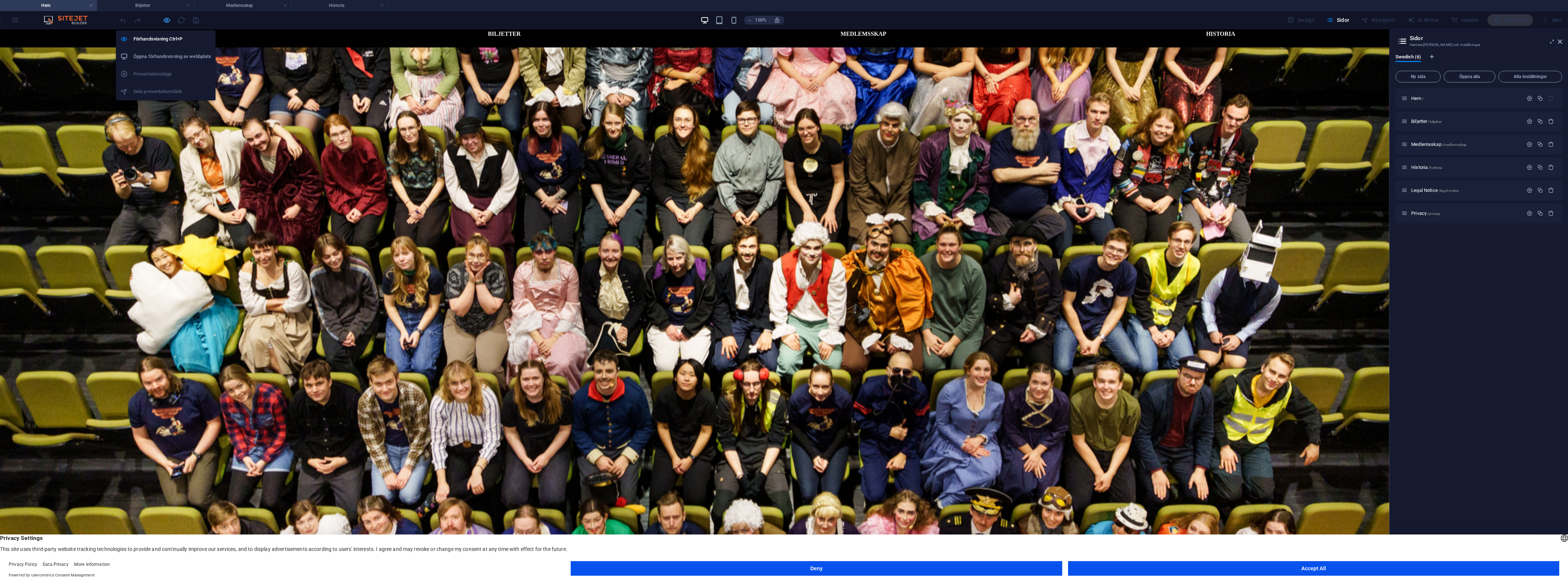
click at [163, 20] on icon "button" at bounding box center [167, 20] width 9 height 9
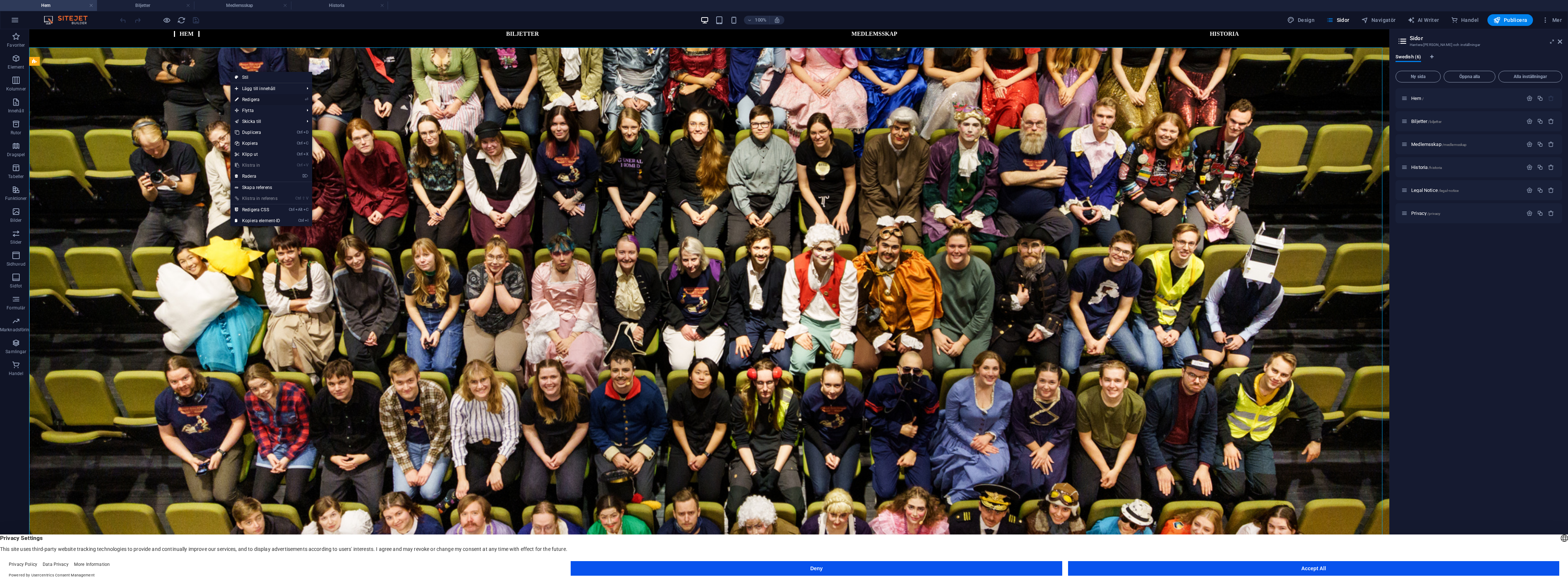
click at [260, 99] on link "⏎ Redigera" at bounding box center [258, 100] width 55 height 11
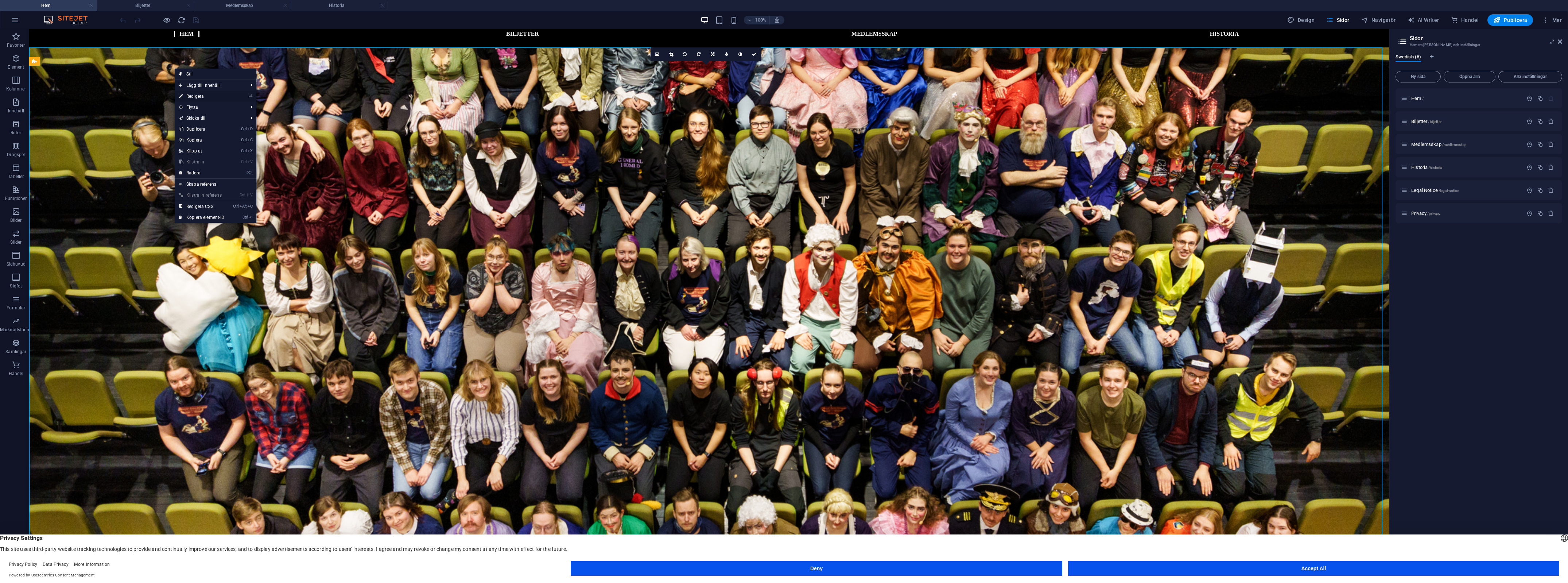
click at [190, 93] on link "⏎ Redigera" at bounding box center [202, 96] width 55 height 11
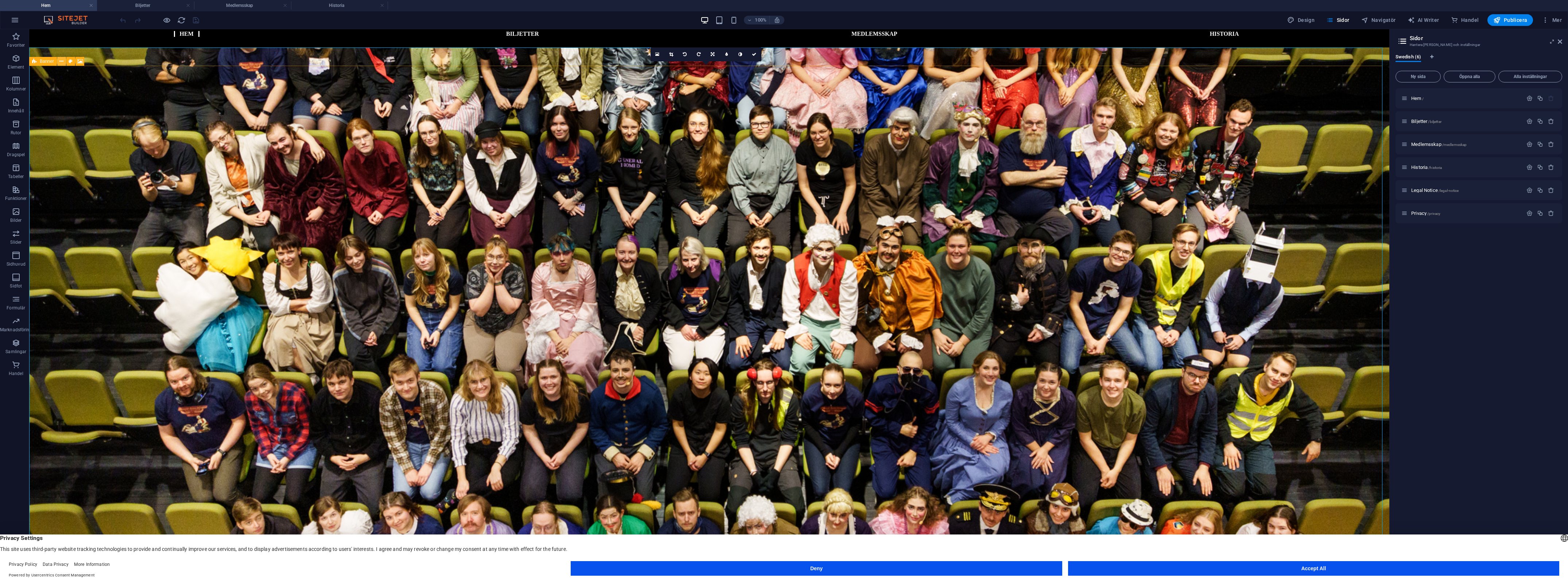
click at [64, 61] on button at bounding box center [62, 62] width 9 height 9
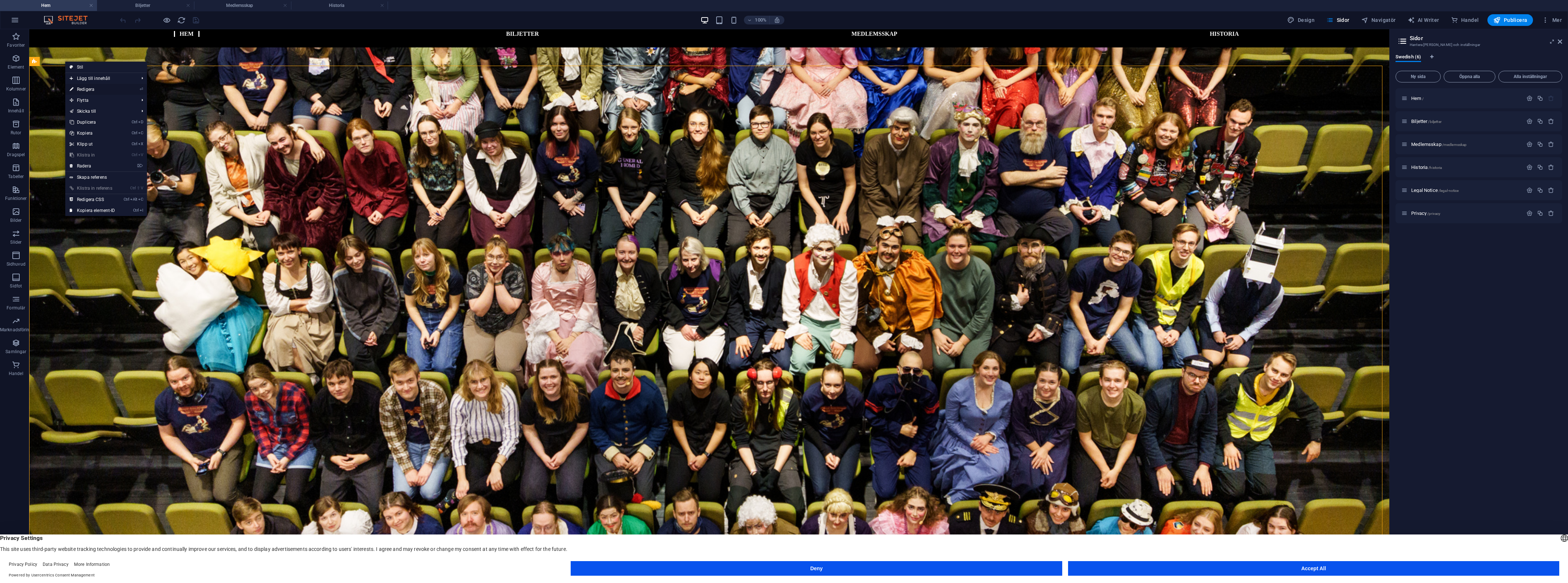
click at [92, 88] on link "⏎ Redigera" at bounding box center [92, 89] width 55 height 11
select select "vh"
select select "banner"
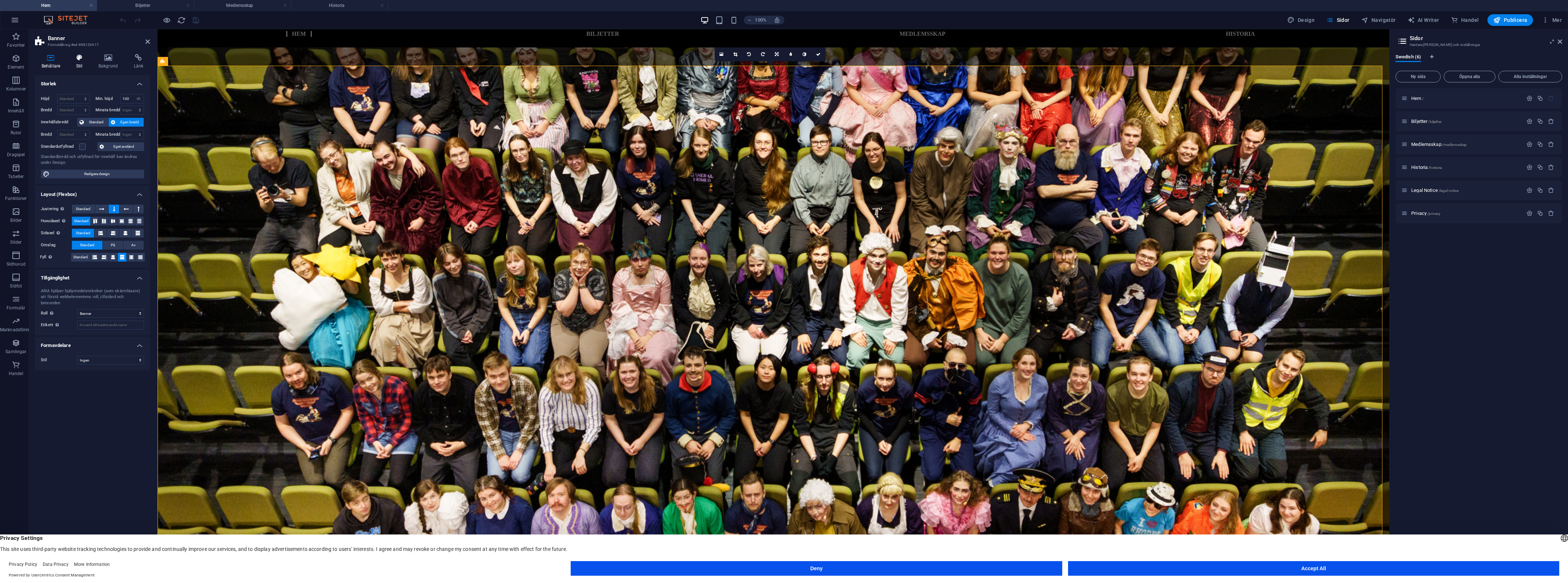
click at [83, 60] on icon at bounding box center [79, 57] width 19 height 7
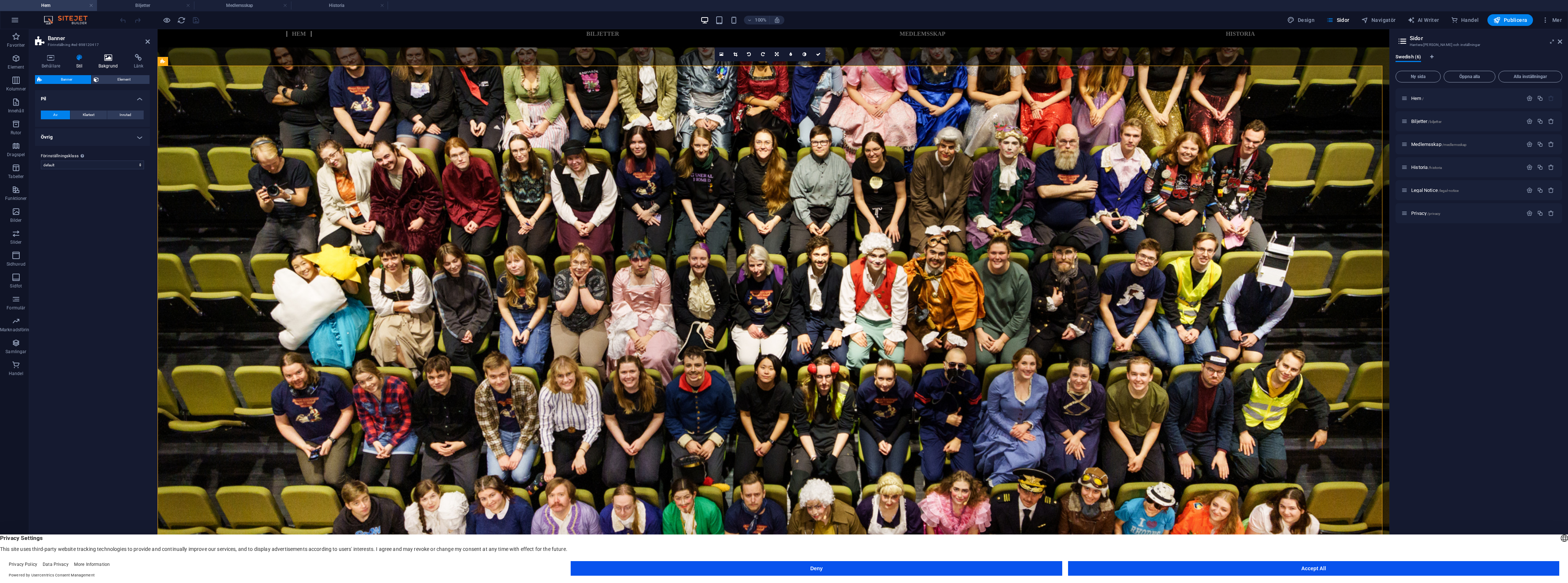
click at [107, 66] on h4 "Bakgrund" at bounding box center [109, 61] width 35 height 15
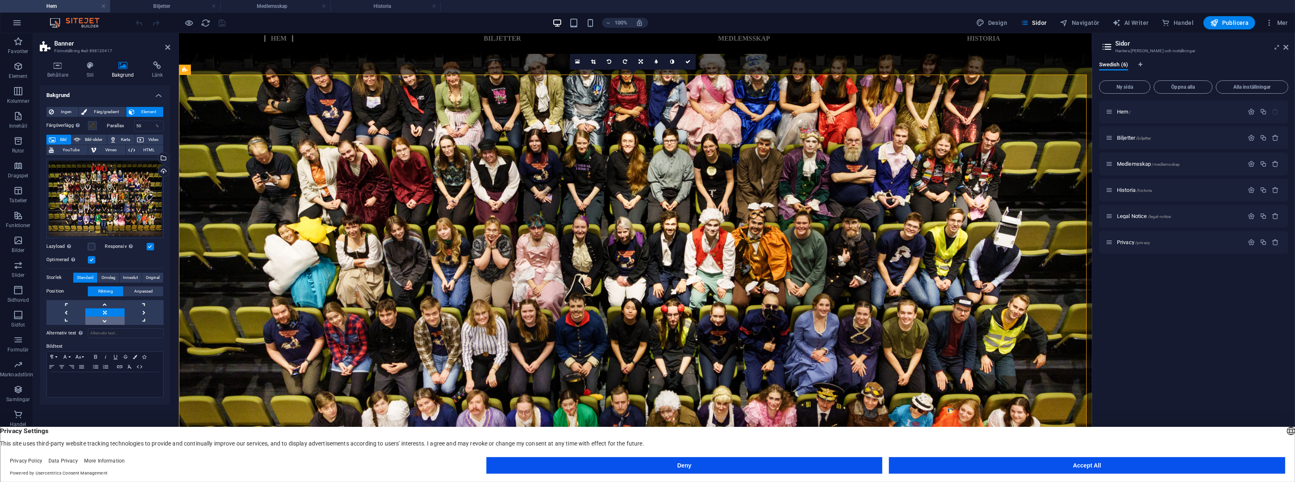
click at [104, 316] on link at bounding box center [104, 320] width 39 height 8
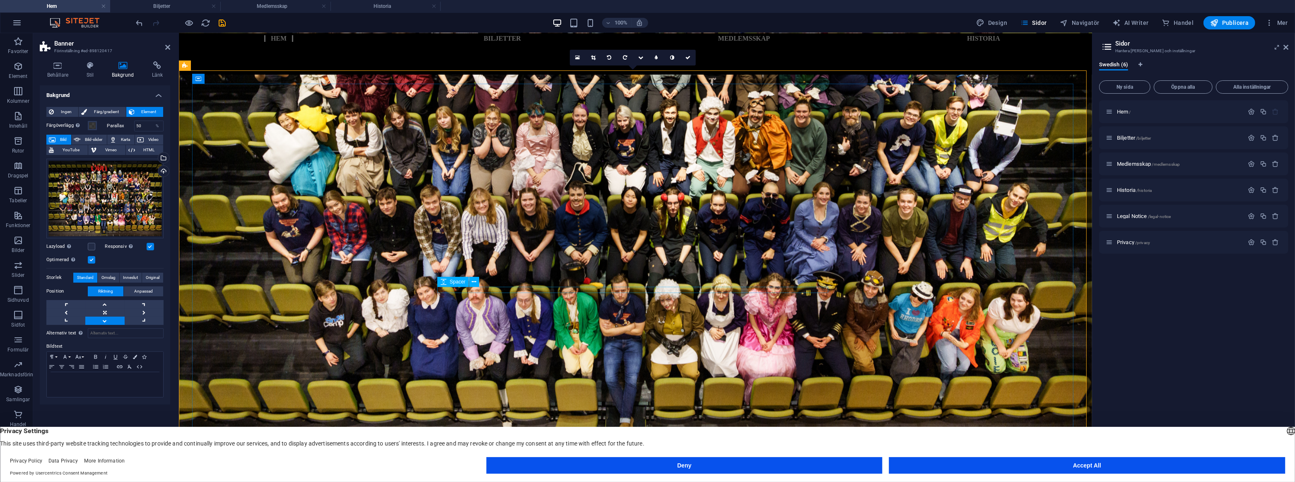
scroll to position [75, 0]
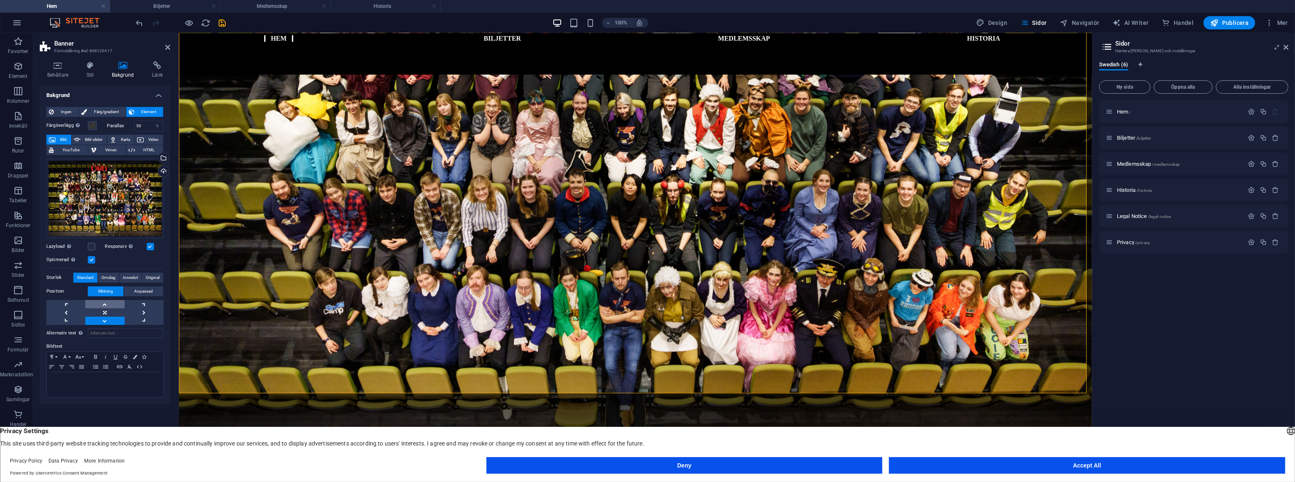
drag, startPoint x: 96, startPoint y: 306, endPoint x: 232, endPoint y: 234, distance: 154.1
click at [96, 306] on link at bounding box center [104, 304] width 39 height 8
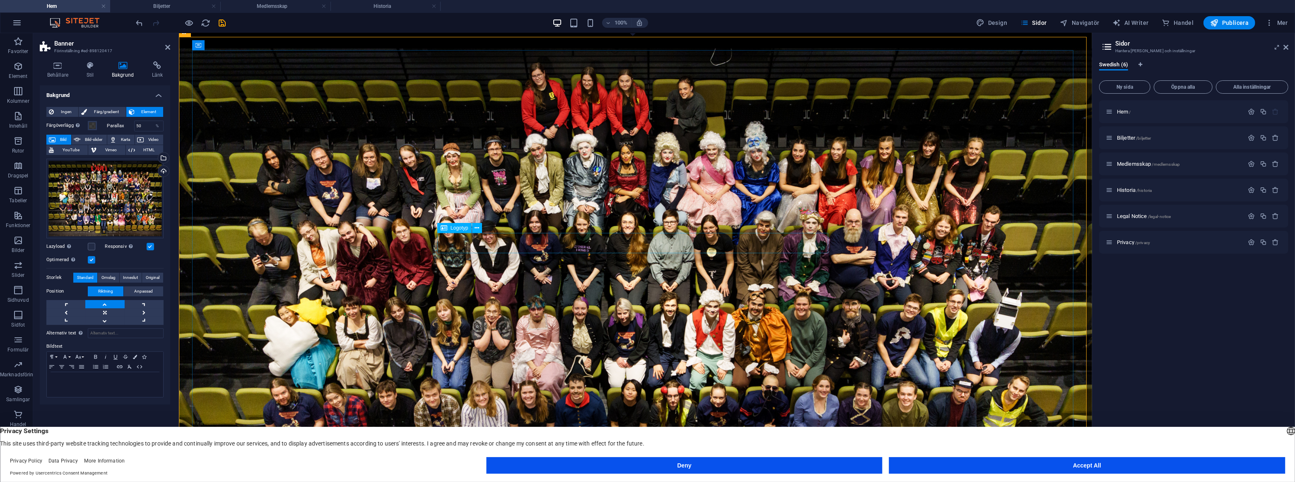
scroll to position [0, 0]
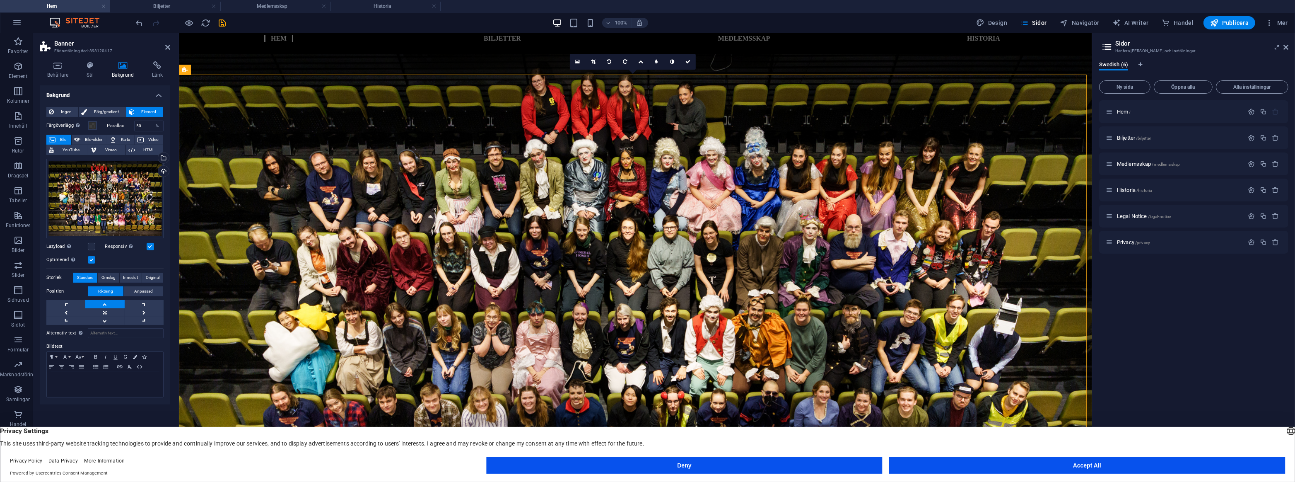
click at [224, 27] on icon "save" at bounding box center [223, 23] width 10 height 10
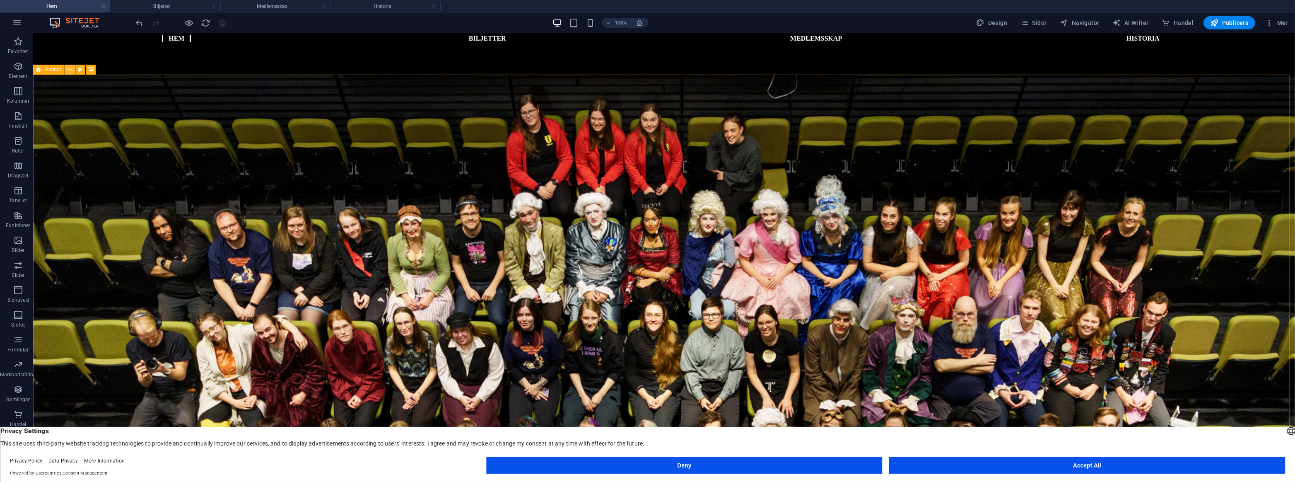
click at [70, 67] on icon at bounding box center [70, 69] width 5 height 9
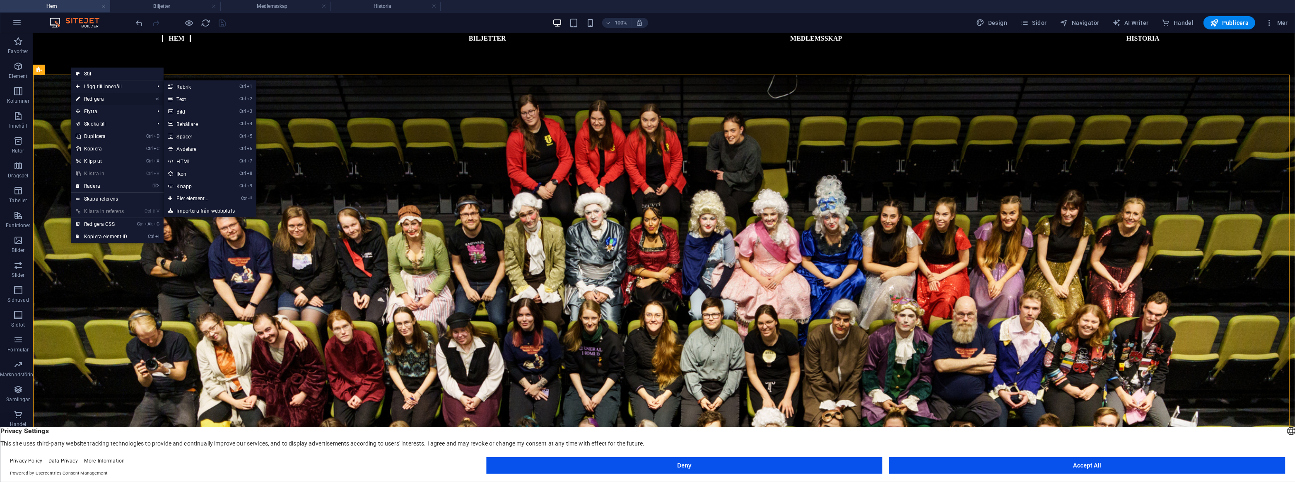
click at [98, 97] on link "⏎ Redigera" at bounding box center [102, 99] width 62 height 12
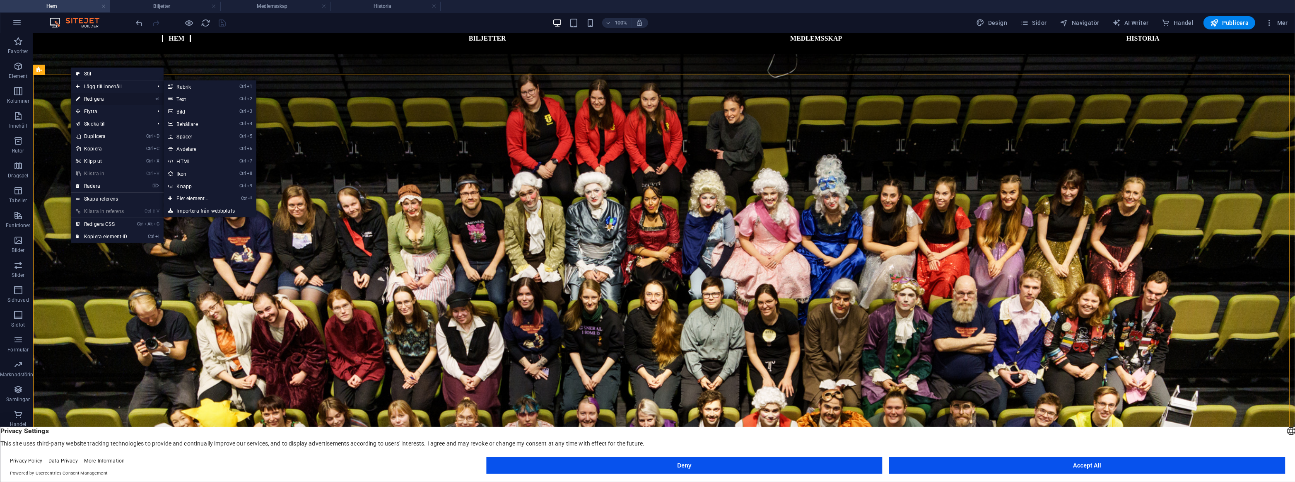
select select "%"
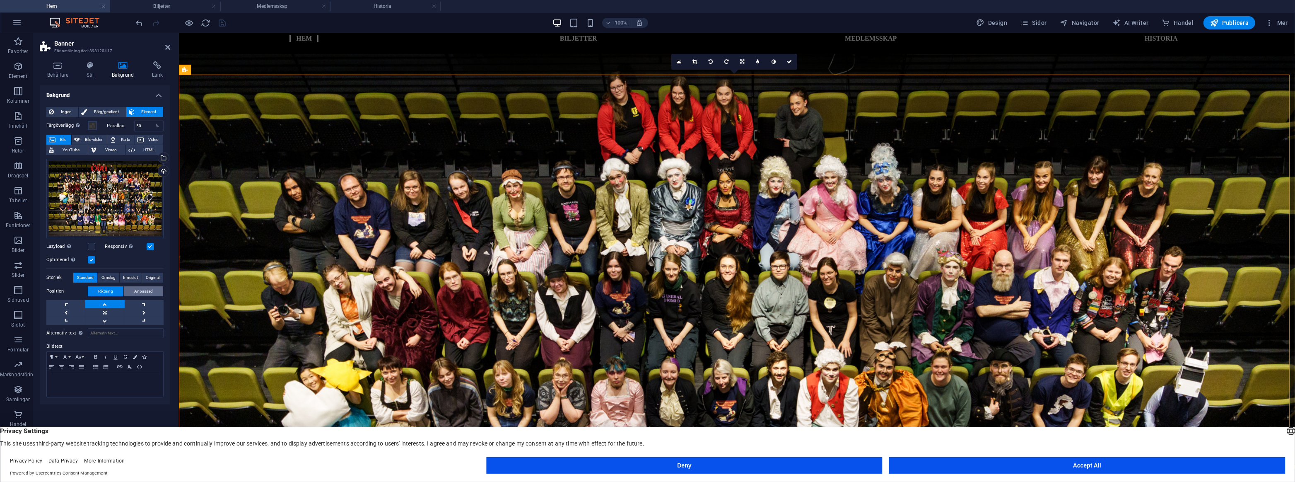
click at [136, 292] on span "Anpassad" at bounding box center [143, 291] width 19 height 10
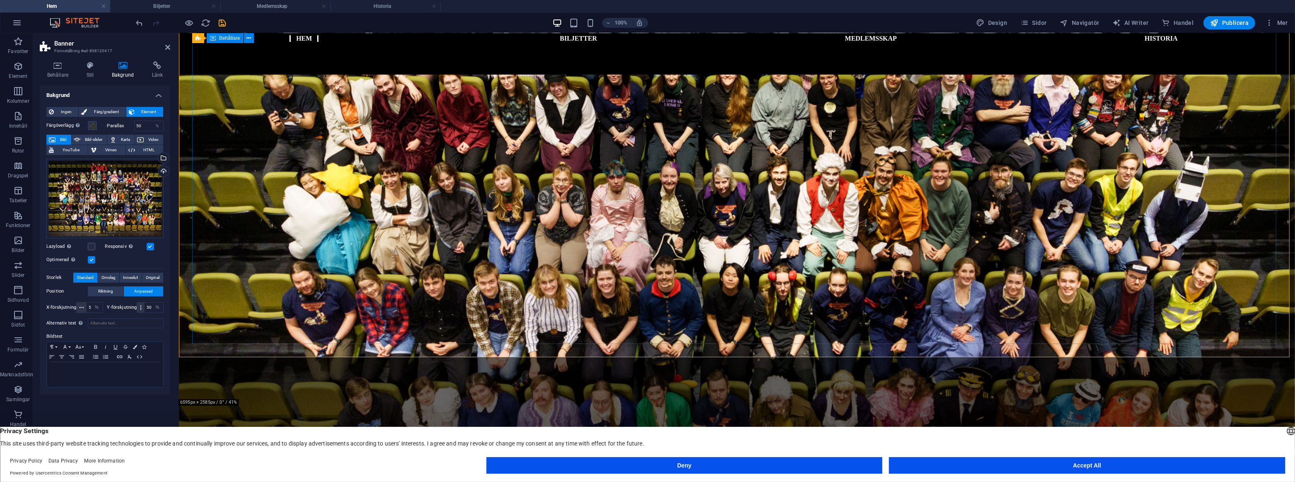
scroll to position [75, 0]
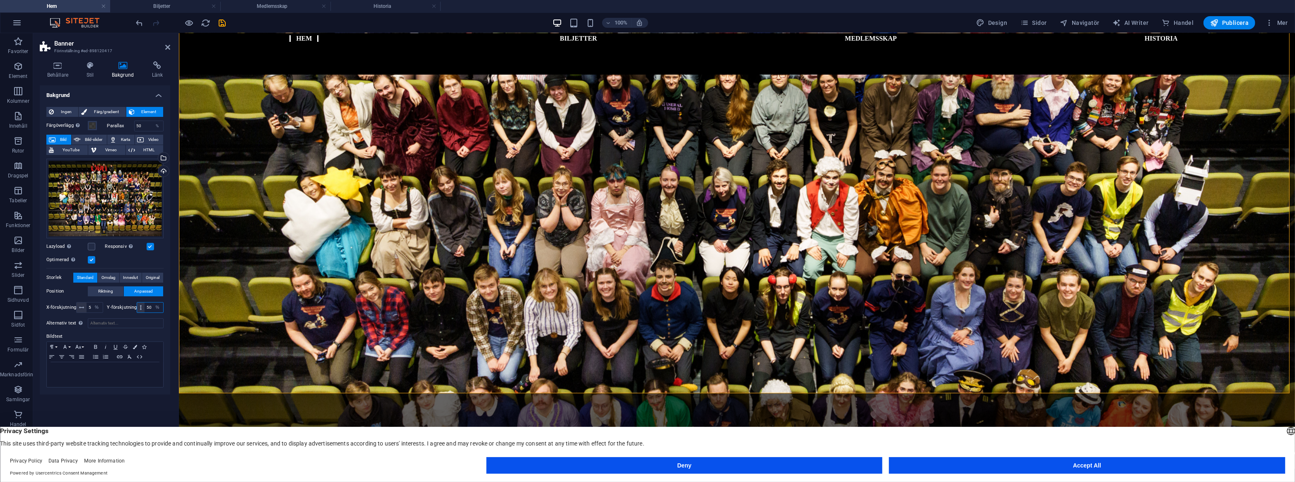
drag, startPoint x: 150, startPoint y: 306, endPoint x: 145, endPoint y: 306, distance: 4.6
click at [145, 306] on input "50" at bounding box center [154, 307] width 19 height 10
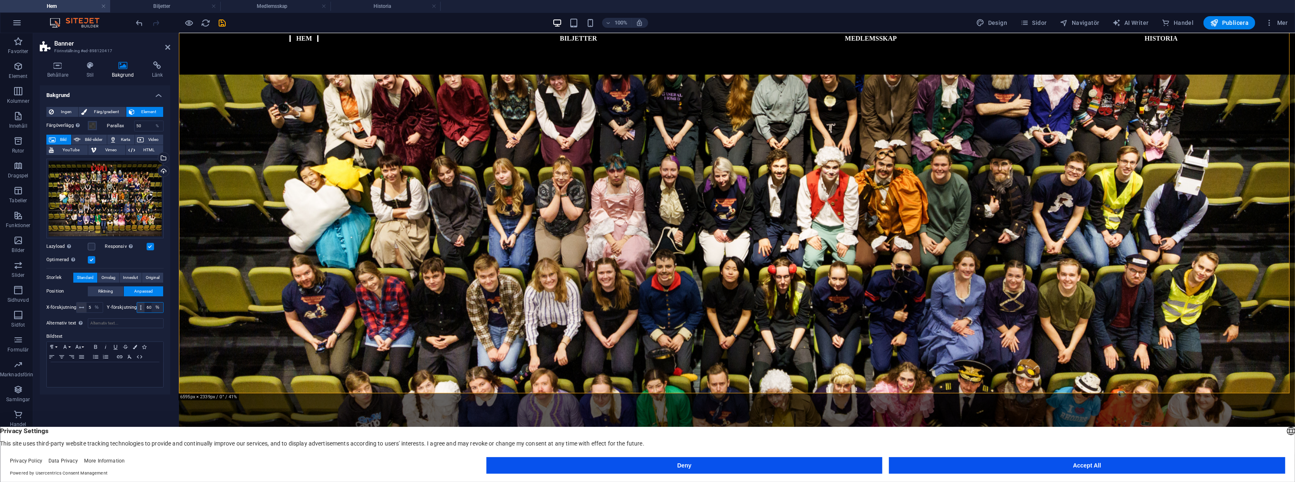
click at [152, 303] on select "px rem % vh vw" at bounding box center [158, 307] width 12 height 10
click at [152, 306] on select "px rem % vh vw" at bounding box center [158, 307] width 12 height 10
drag, startPoint x: 149, startPoint y: 306, endPoint x: 140, endPoint y: 310, distance: 9.7
click at [140, 310] on div "60 px rem % vh vw" at bounding box center [150, 307] width 27 height 11
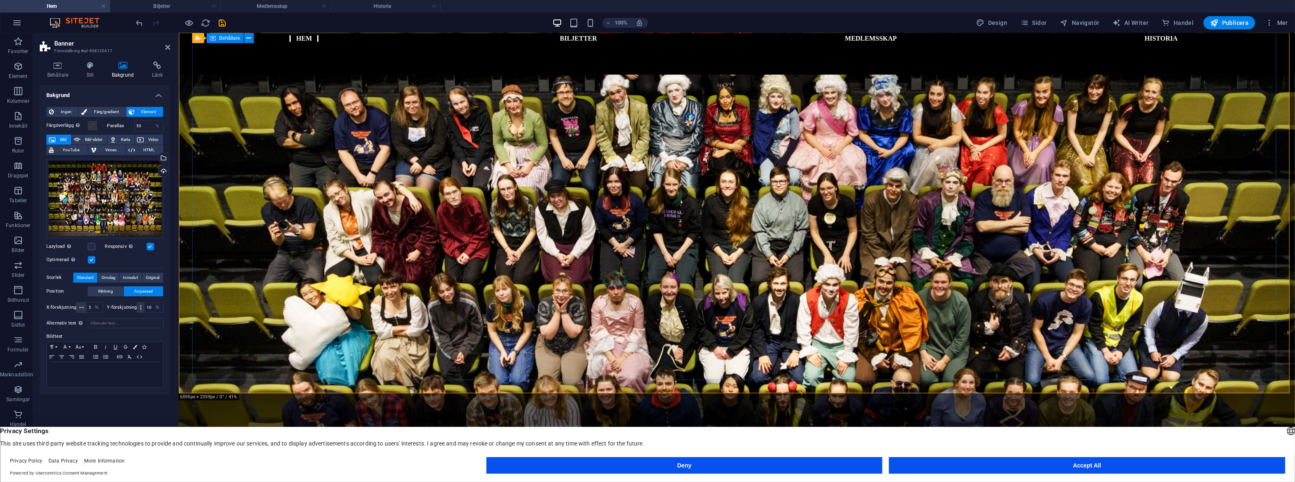
scroll to position [113, 0]
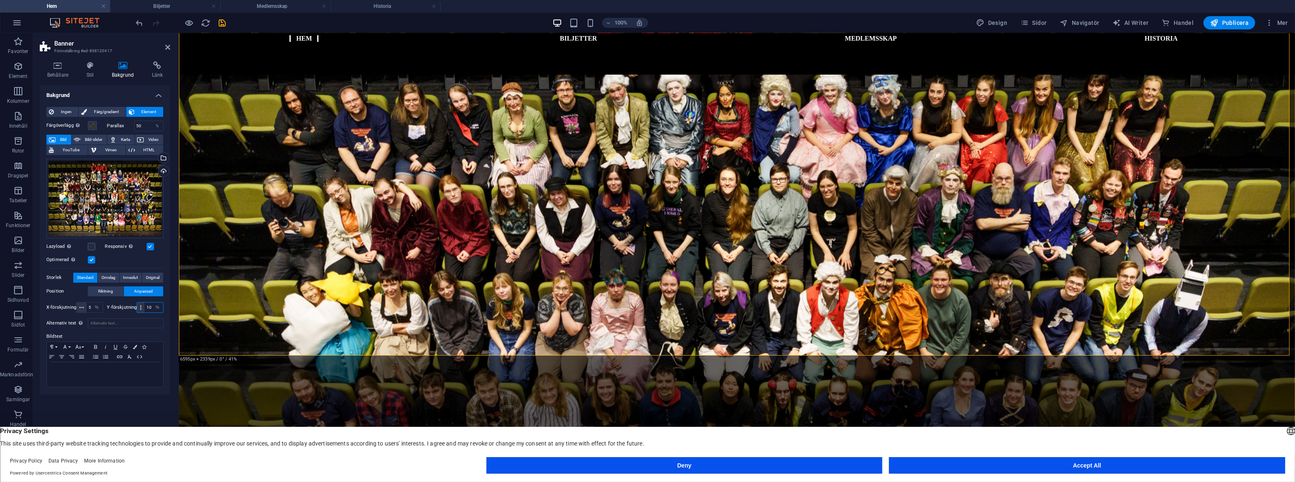
drag, startPoint x: 150, startPoint y: 311, endPoint x: 146, endPoint y: 310, distance: 4.2
click at [146, 310] on input "10" at bounding box center [154, 307] width 19 height 10
type input "30"
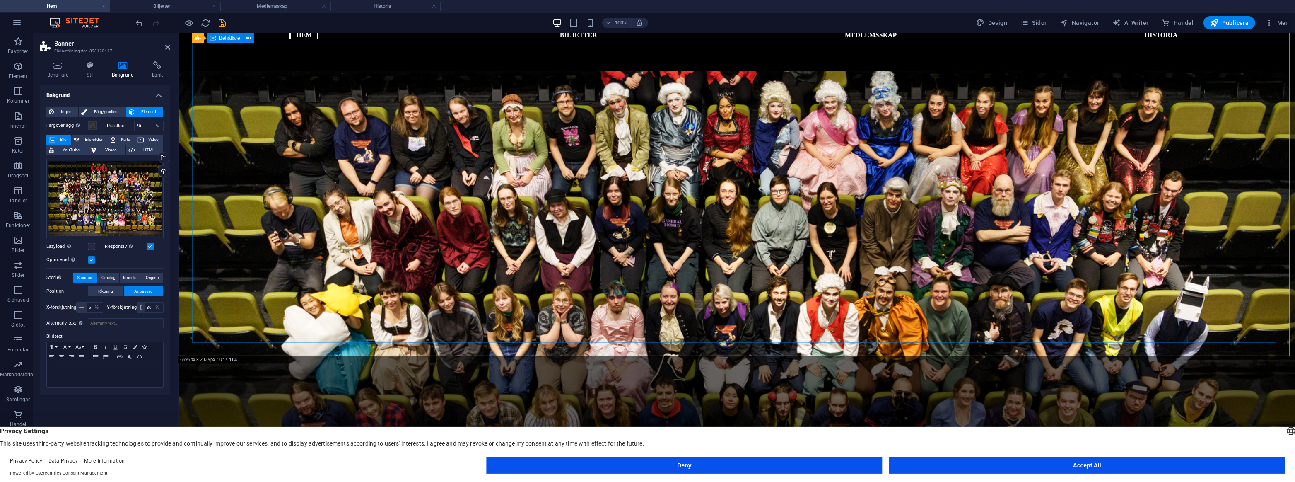
scroll to position [0, 0]
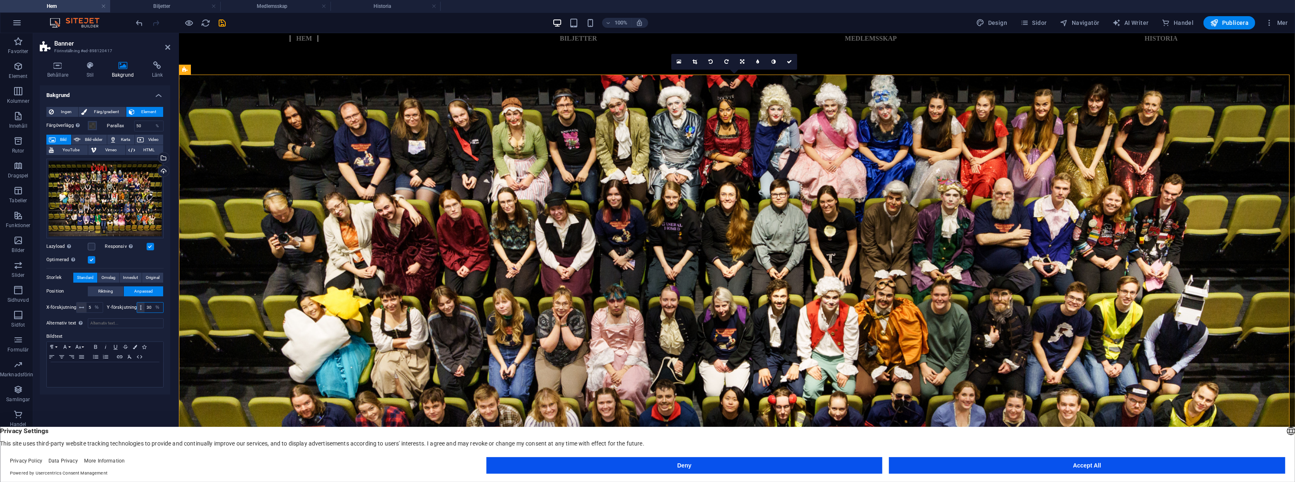
drag, startPoint x: 153, startPoint y: 310, endPoint x: 148, endPoint y: 309, distance: 5.1
click at [142, 311] on div "30 px rem % vh vw" at bounding box center [150, 307] width 27 height 11
click at [148, 308] on input "30" at bounding box center [154, 307] width 19 height 10
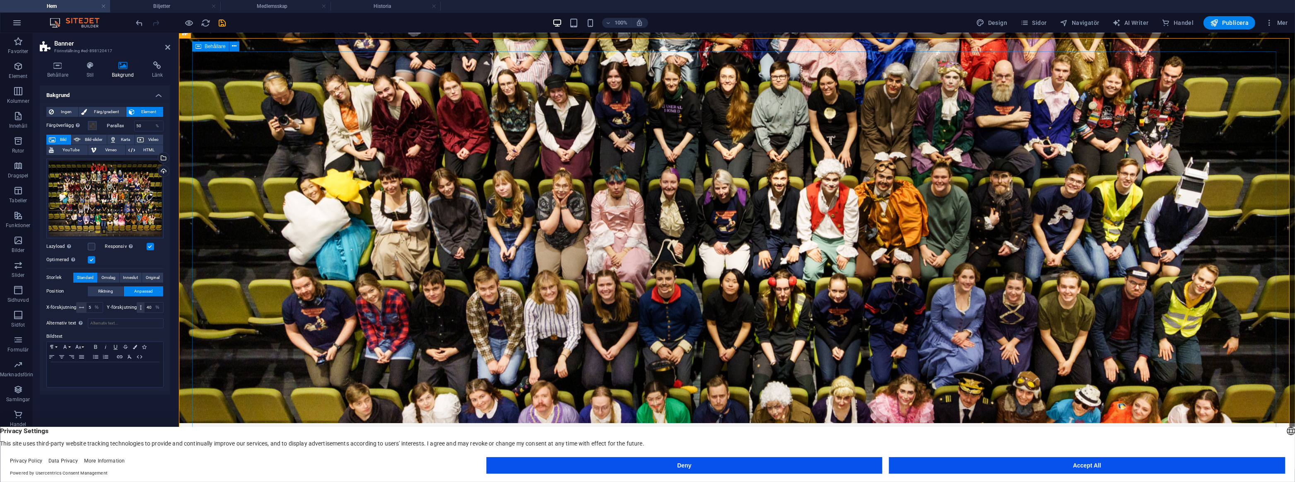
scroll to position [75, 0]
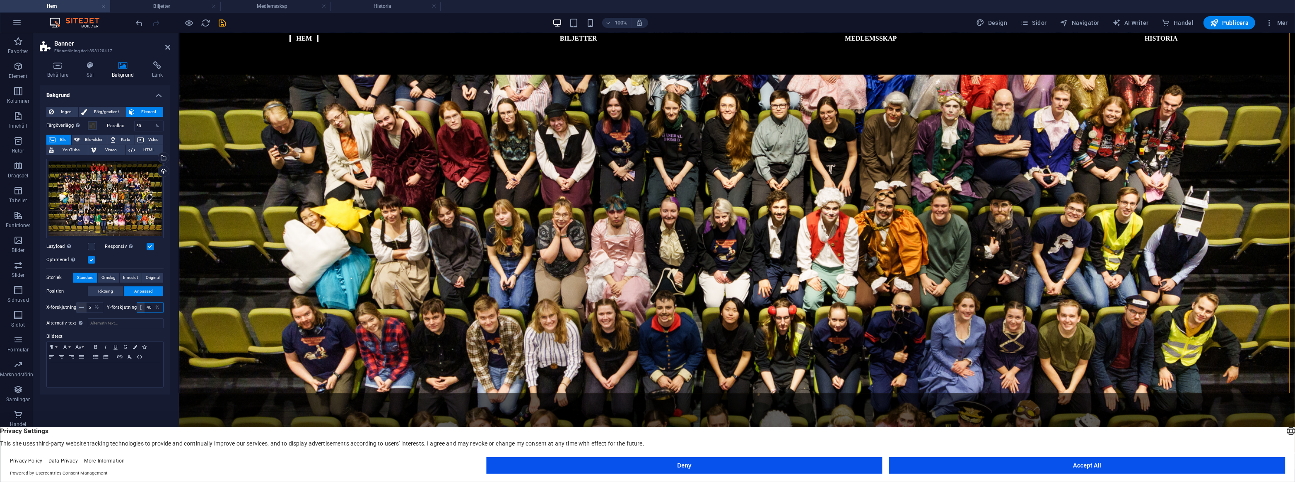
drag, startPoint x: 149, startPoint y: 309, endPoint x: 145, endPoint y: 309, distance: 4.6
click at [145, 309] on input "40" at bounding box center [154, 307] width 19 height 10
type input "35"
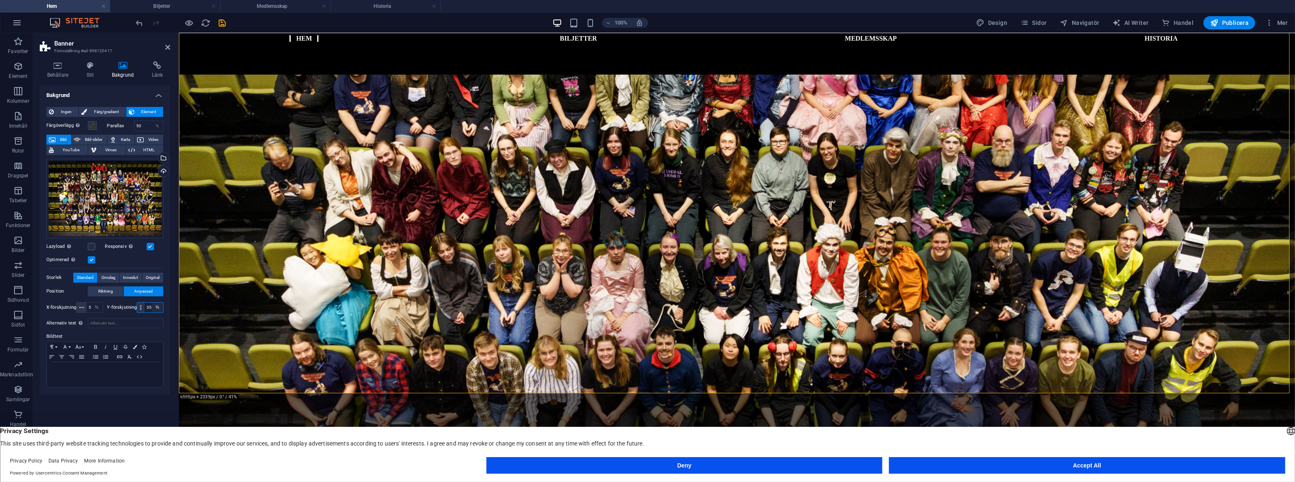
click at [154, 306] on select "px rem % vh vw" at bounding box center [158, 307] width 12 height 10
click at [149, 309] on input "35" at bounding box center [154, 307] width 19 height 10
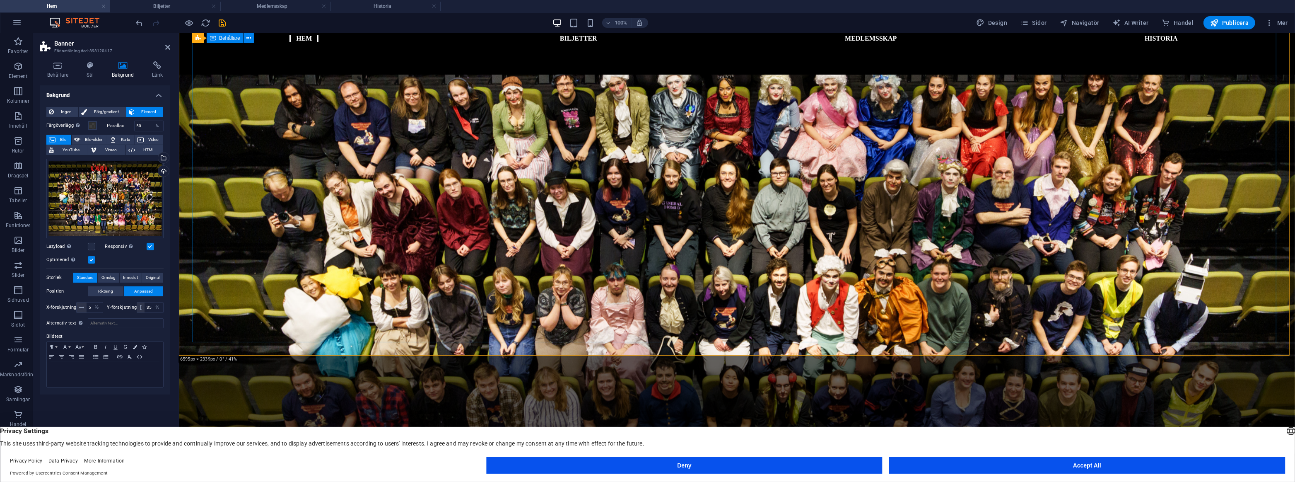
scroll to position [0, 0]
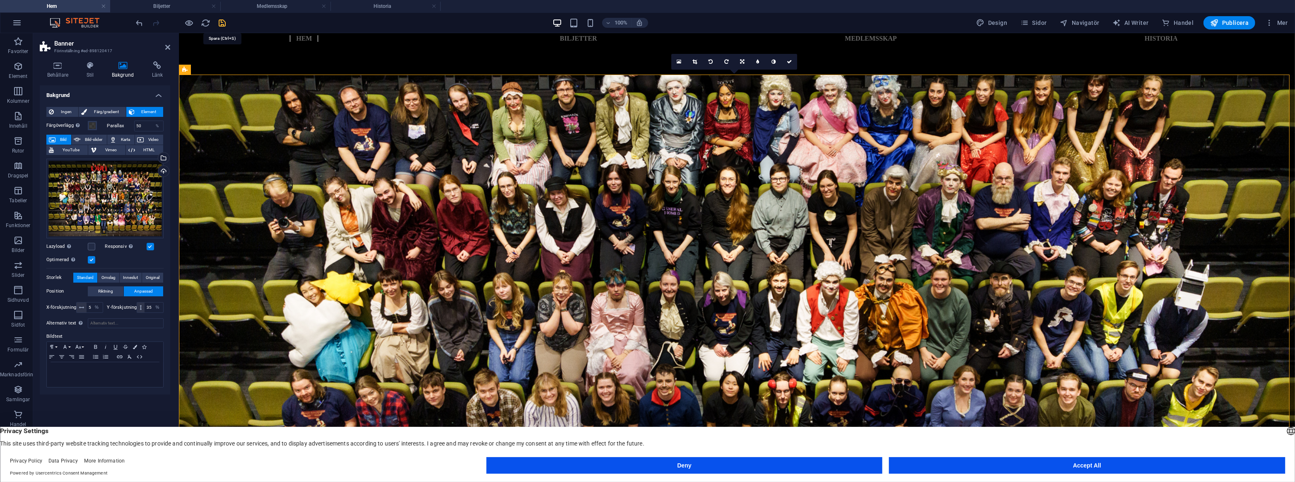
click at [224, 22] on icon "save" at bounding box center [223, 23] width 10 height 10
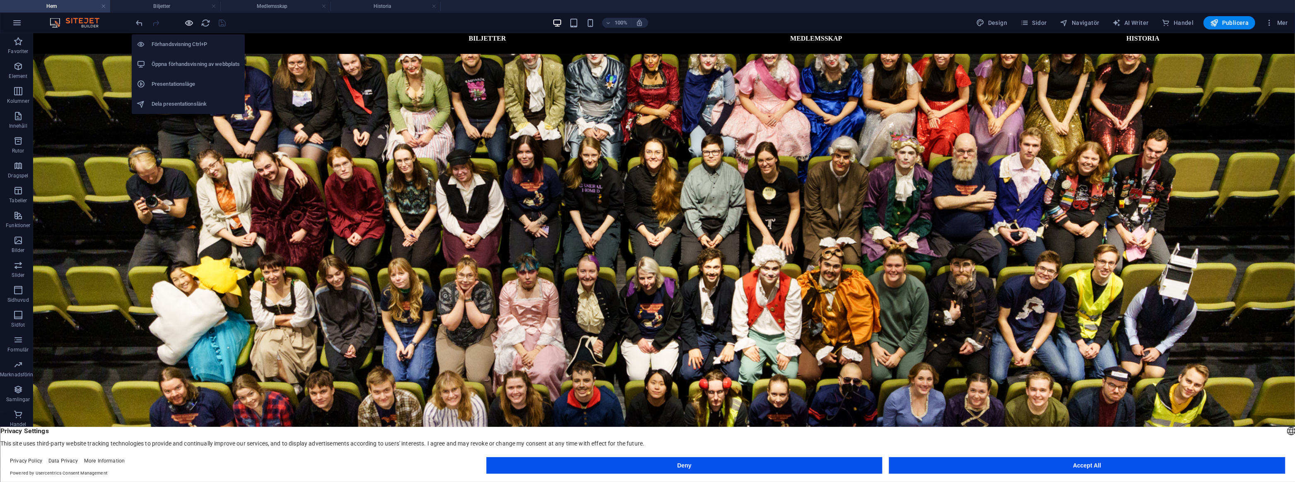
click at [190, 22] on icon "button" at bounding box center [190, 23] width 10 height 10
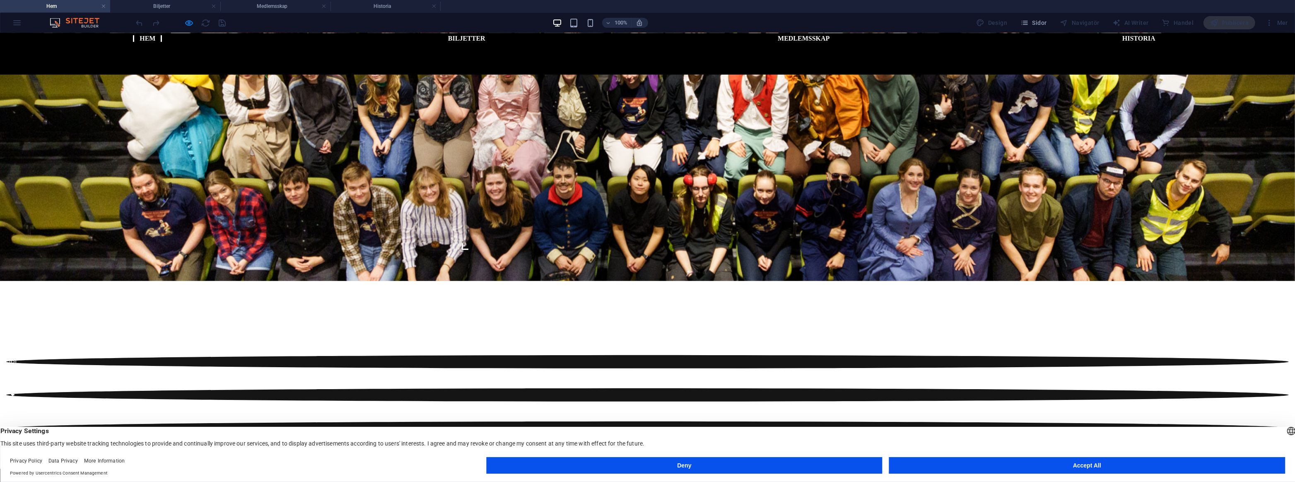
scroll to position [451, 0]
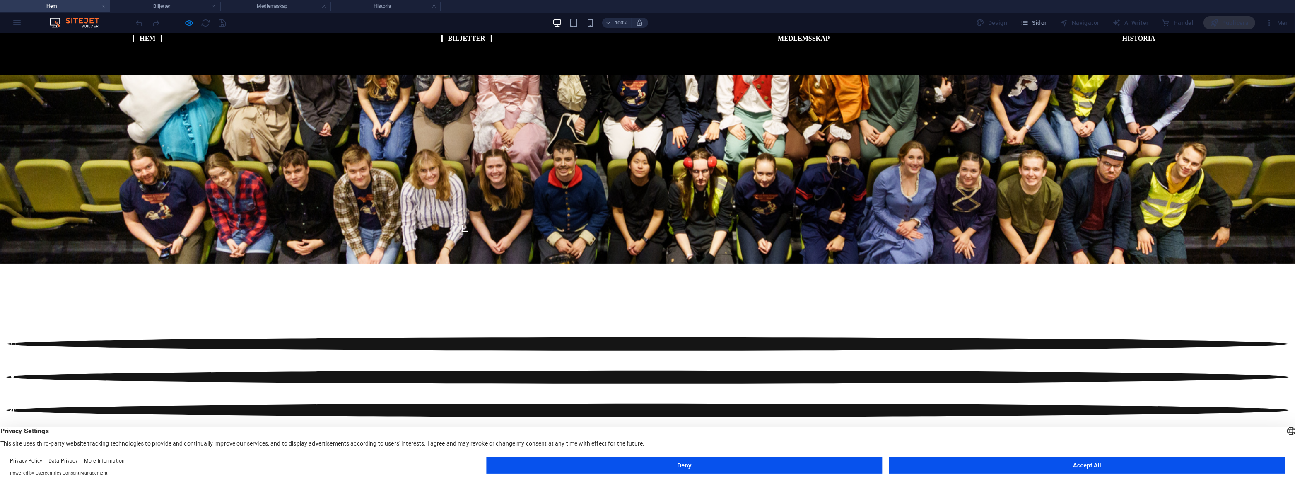
click at [457, 42] on link "Biljetter" at bounding box center [466, 38] width 51 height 7
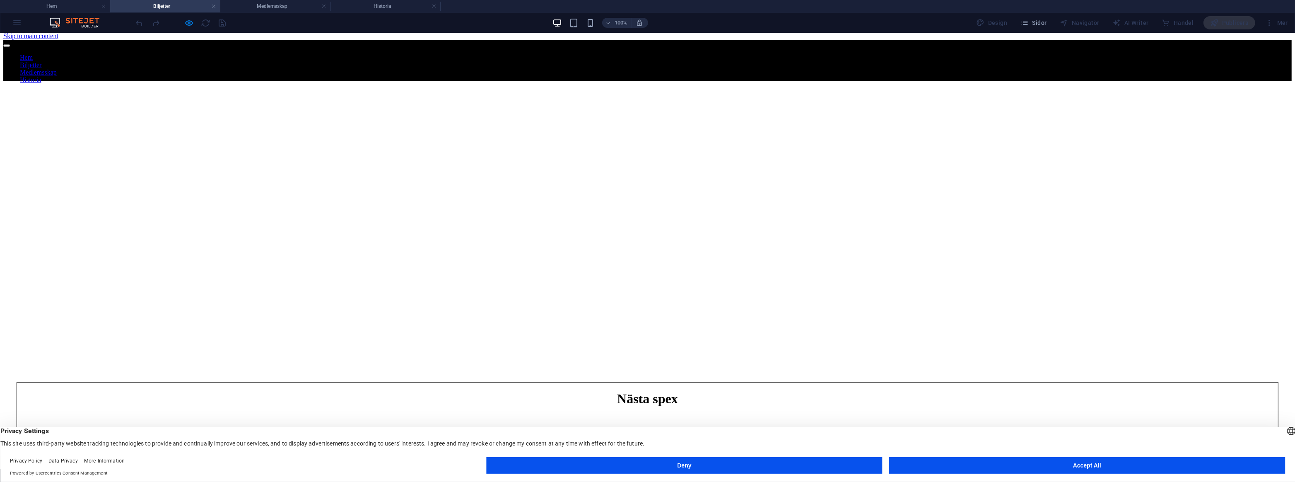
scroll to position [0, 0]
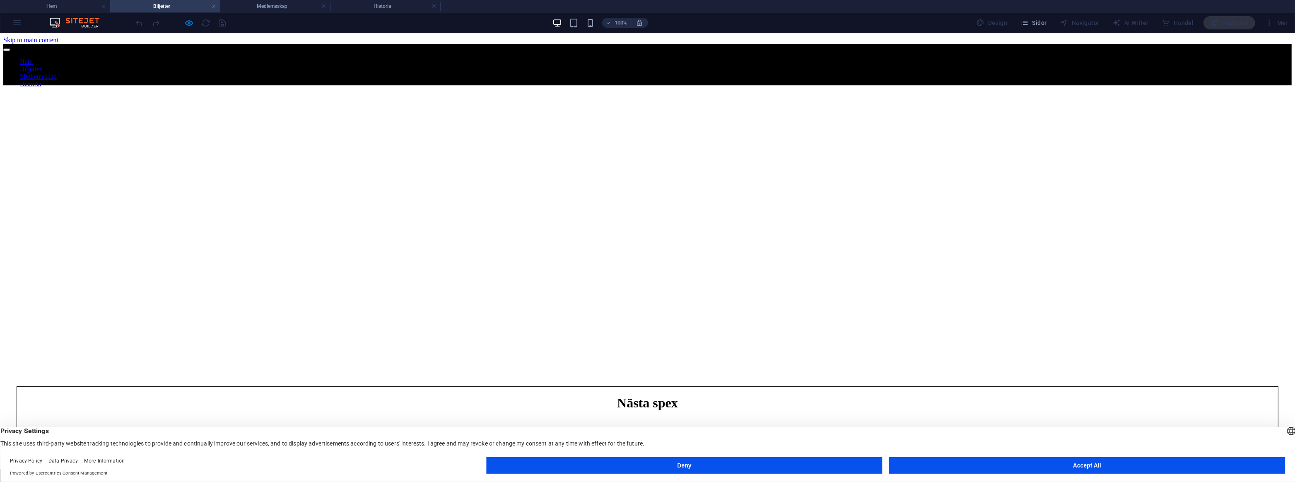
click at [57, 73] on link "Medlemsskap" at bounding box center [38, 76] width 37 height 7
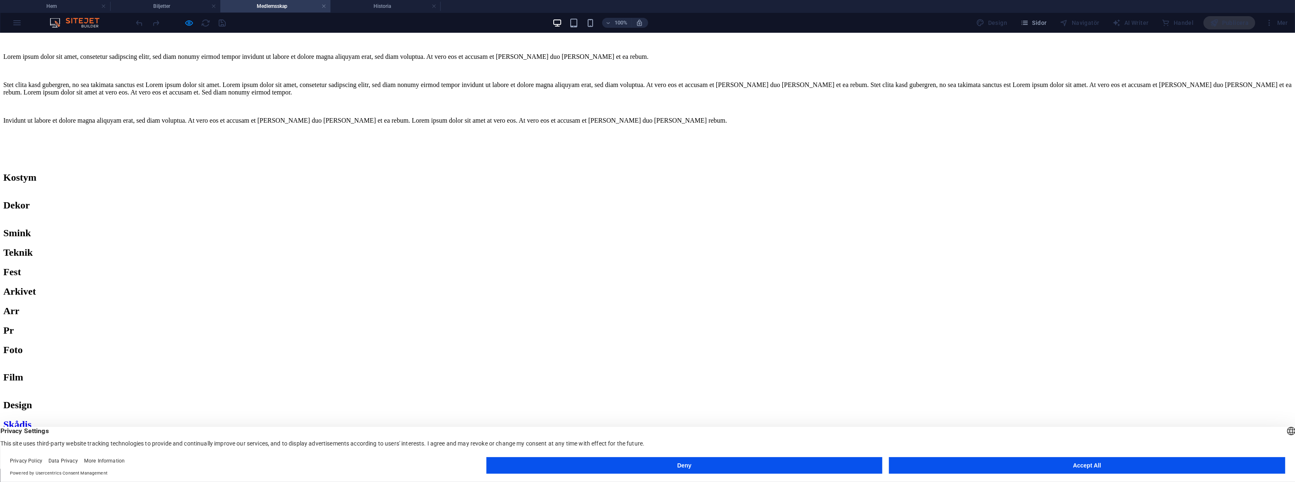
scroll to position [460, 0]
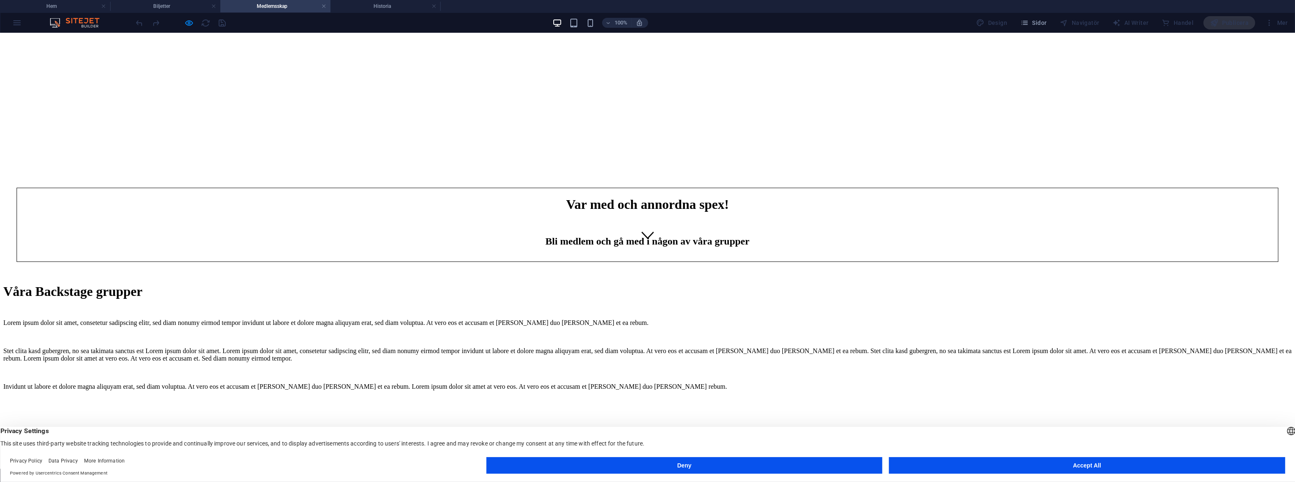
scroll to position [234, 0]
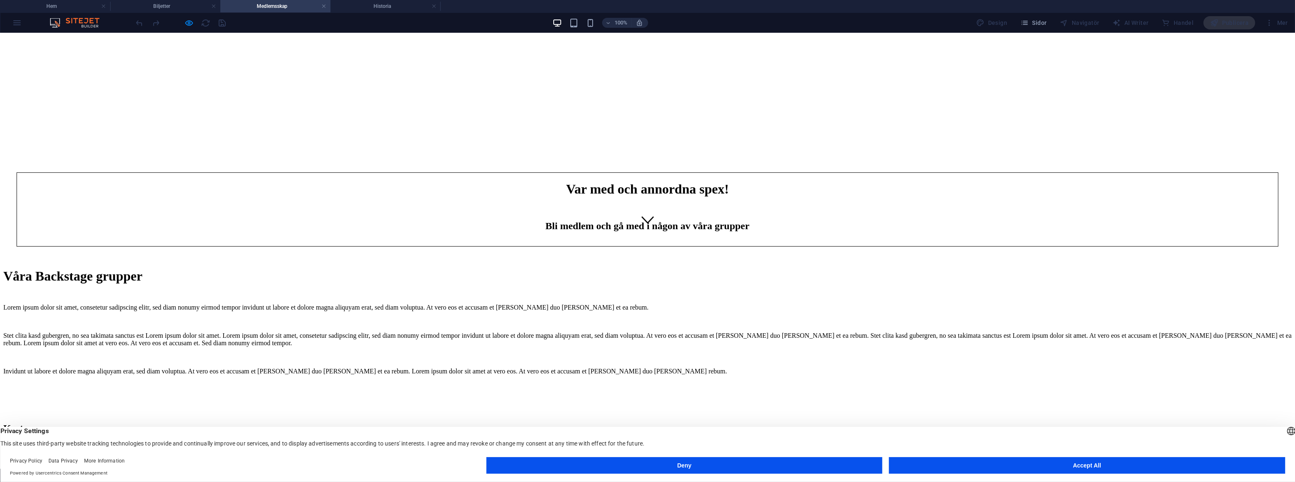
click at [36, 422] on span "Kostym" at bounding box center [19, 427] width 33 height 11
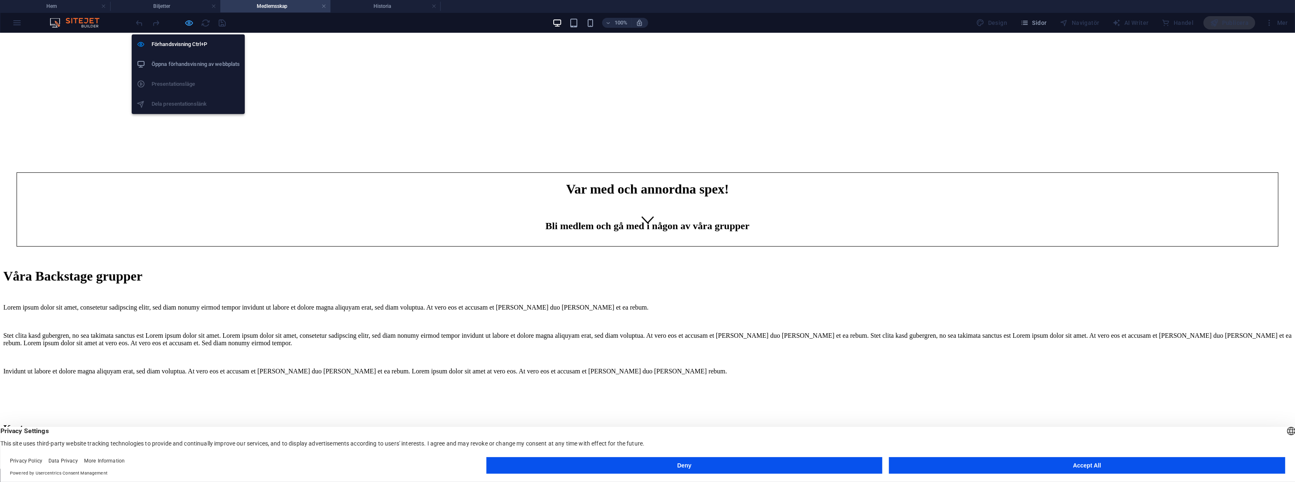
click at [193, 23] on icon "button" at bounding box center [190, 23] width 10 height 10
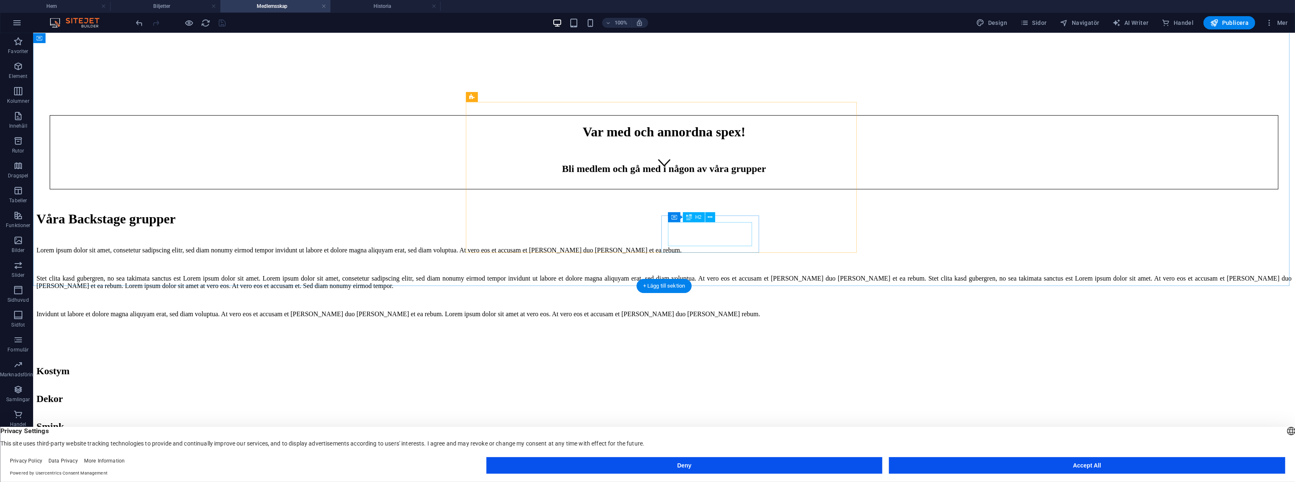
scroll to position [272, 0]
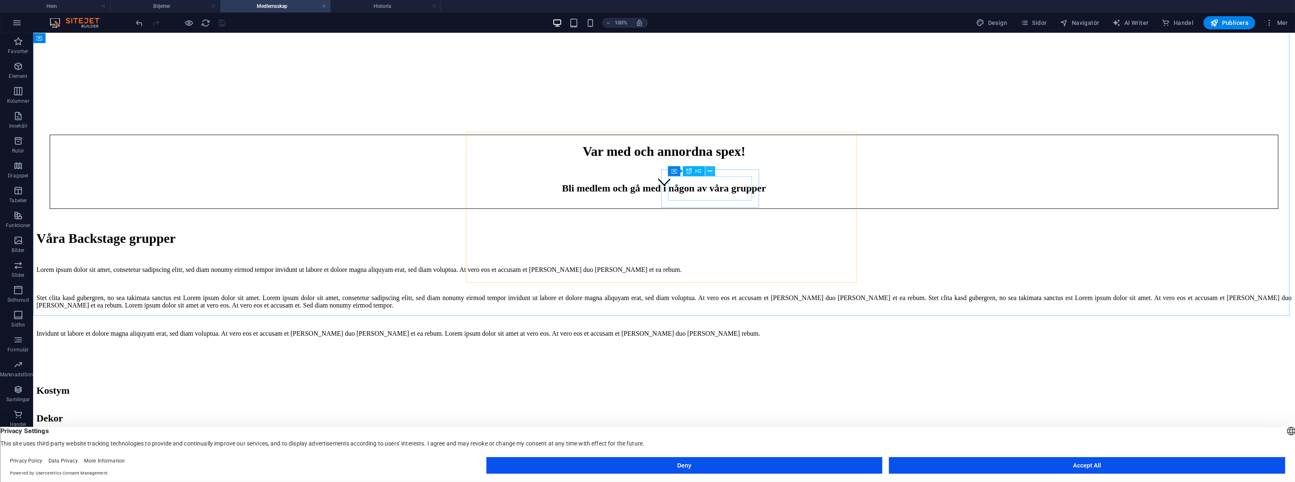
click at [709, 171] on icon at bounding box center [710, 171] width 5 height 9
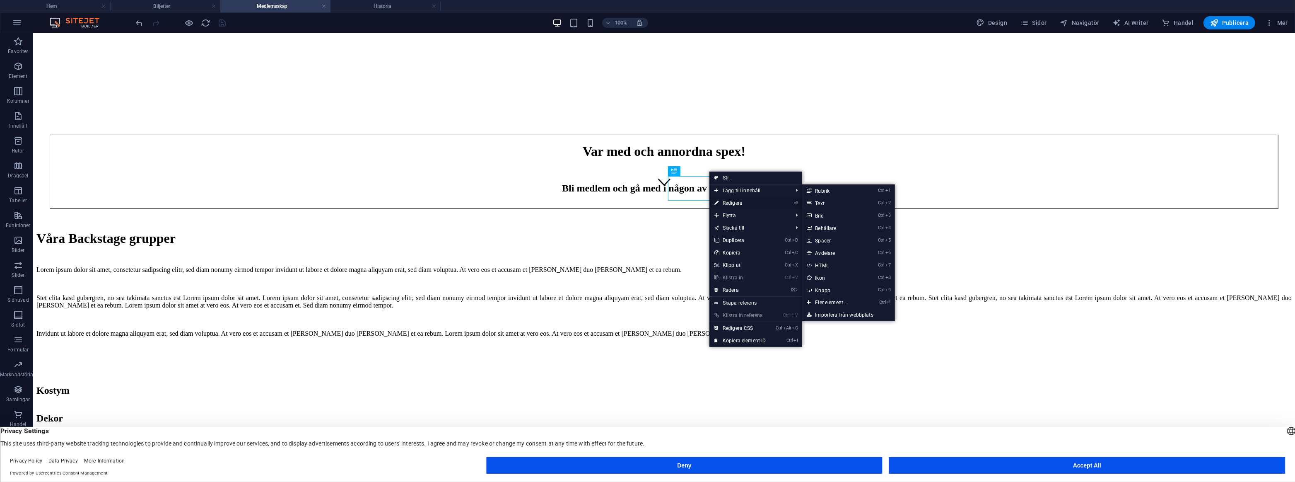
click at [727, 199] on link "⏎ Redigera" at bounding box center [740, 203] width 62 height 12
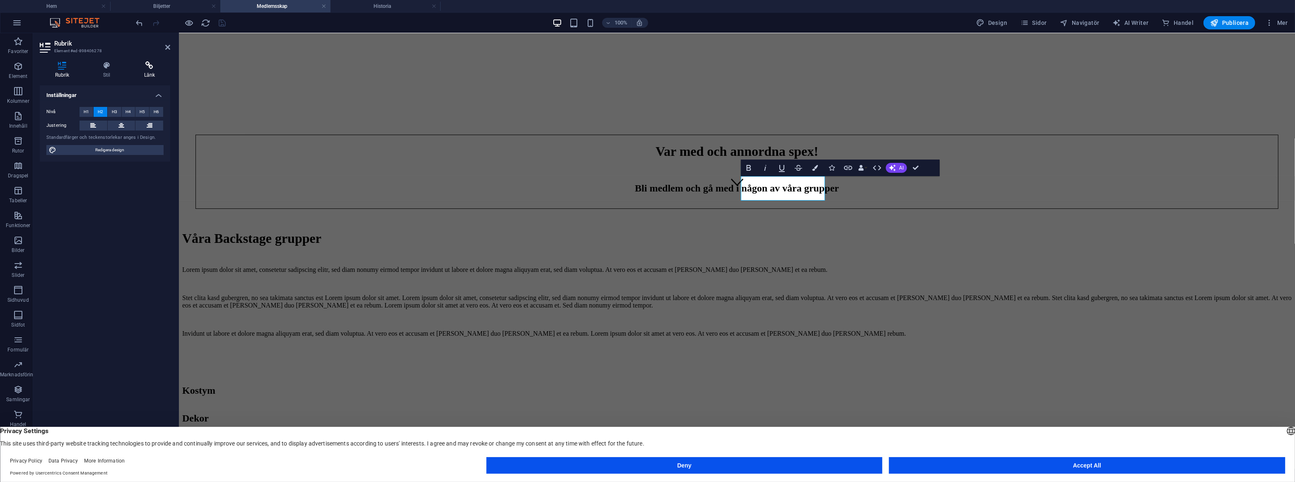
click at [137, 66] on icon at bounding box center [149, 65] width 41 height 8
click at [148, 109] on span "Element" at bounding box center [150, 112] width 19 height 10
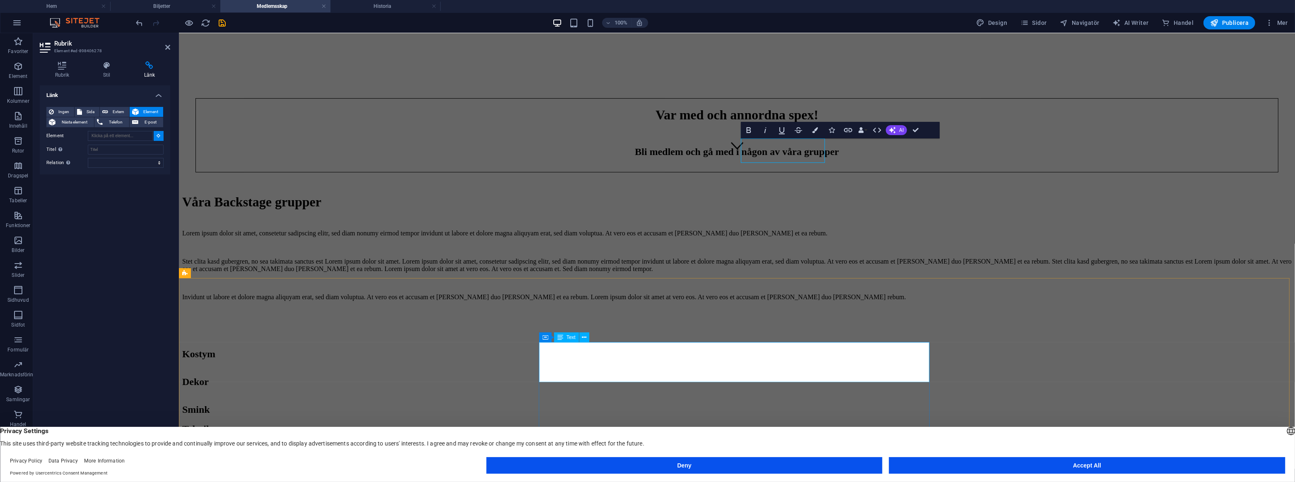
scroll to position [310, 0]
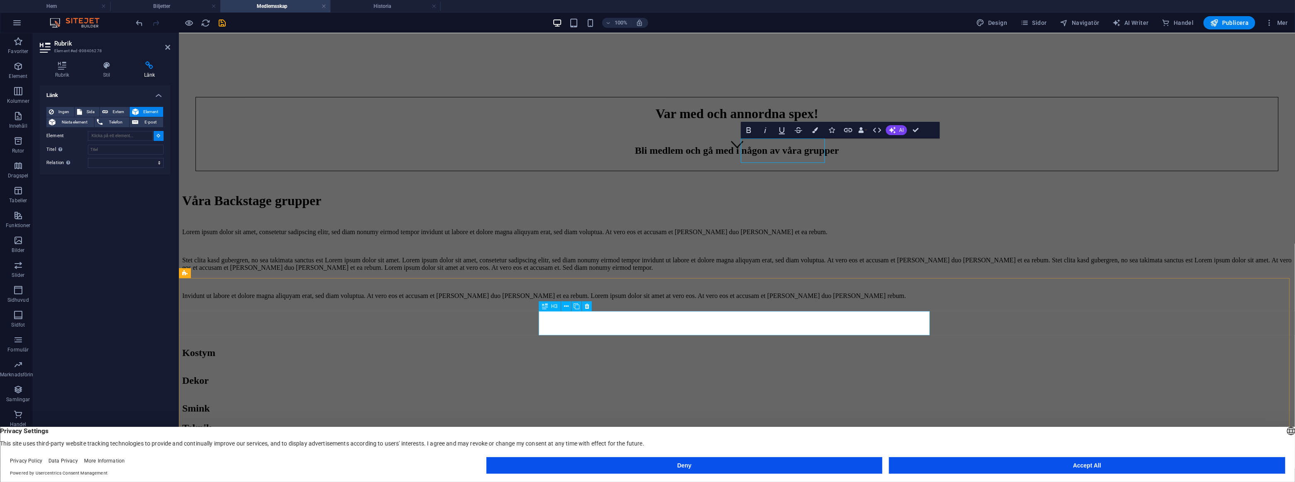
type input "#ed-971311294"
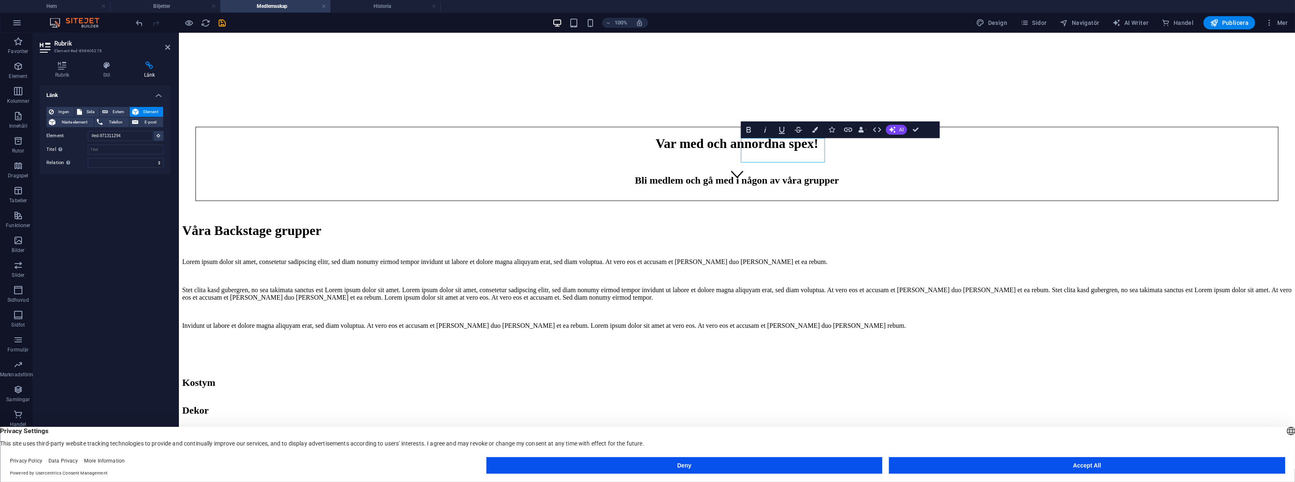
scroll to position [268, 0]
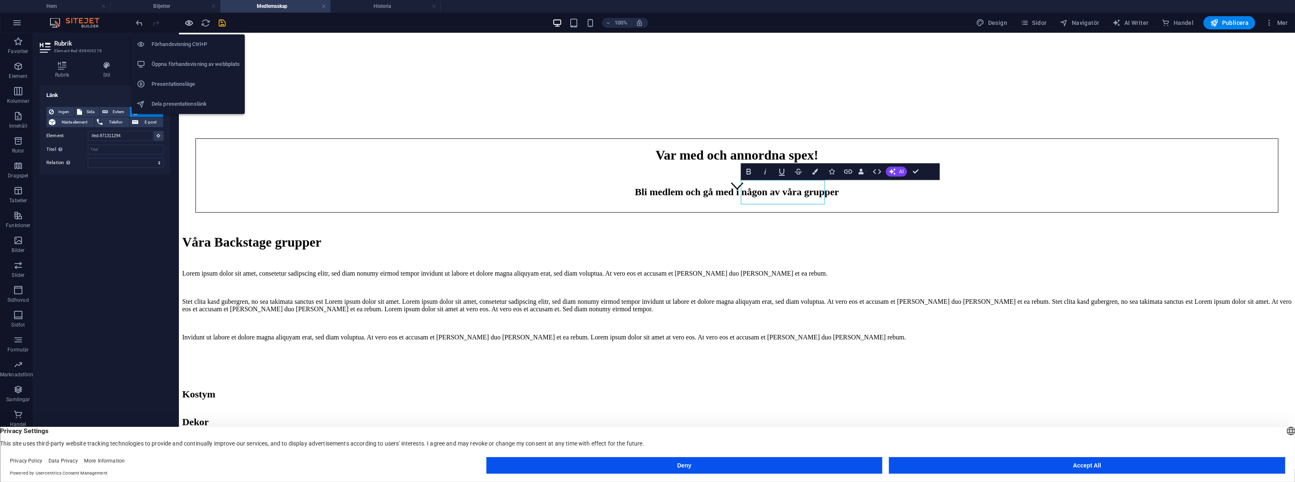
click at [191, 23] on icon "button" at bounding box center [190, 23] width 10 height 10
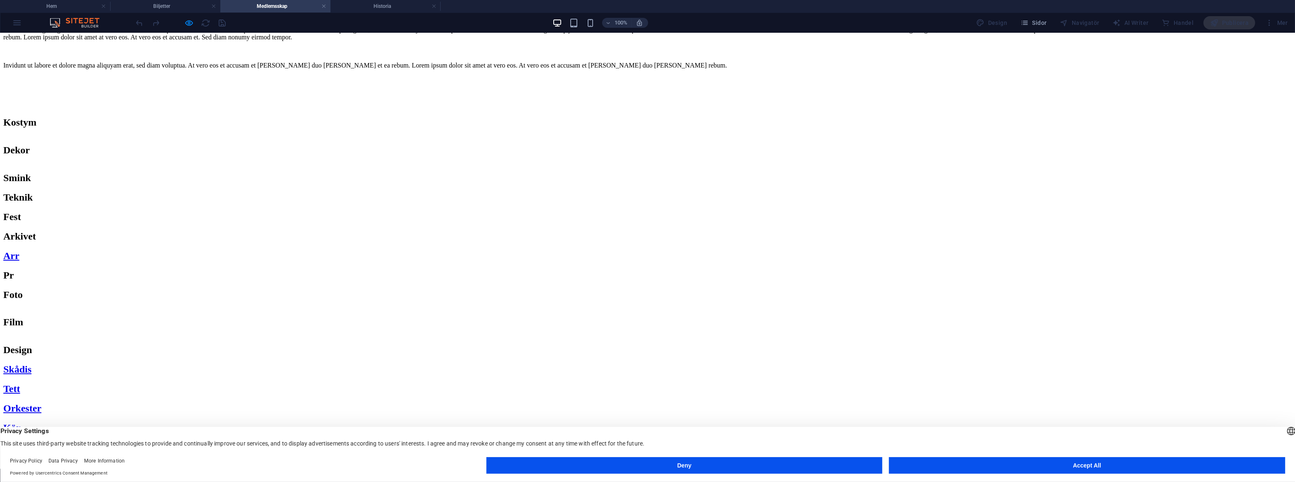
scroll to position [546, 0]
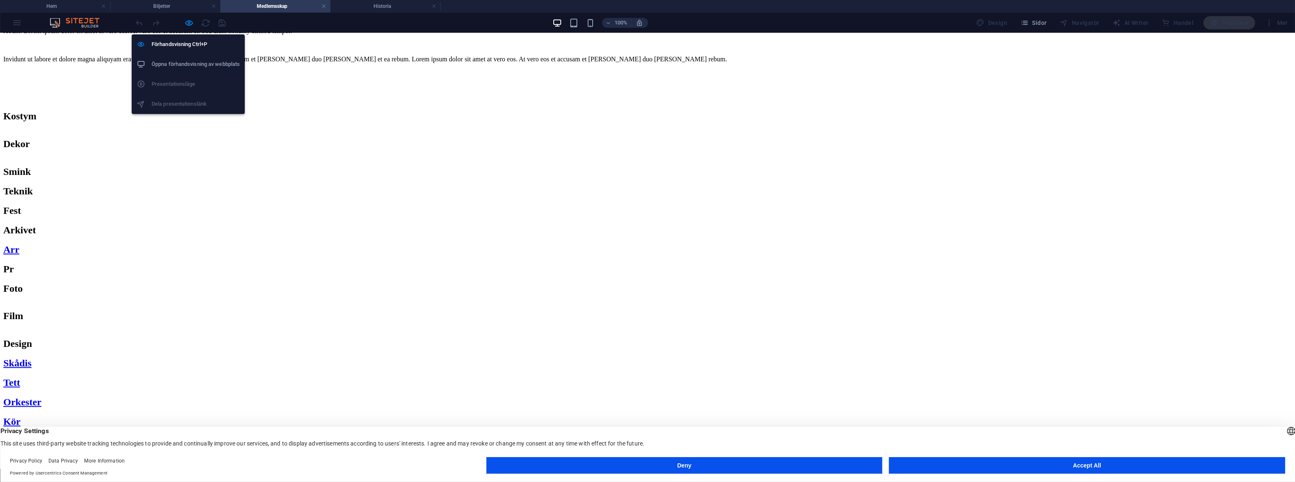
drag, startPoint x: 188, startPoint y: 24, endPoint x: 215, endPoint y: 33, distance: 27.9
click at [188, 24] on icon "button" at bounding box center [190, 23] width 10 height 10
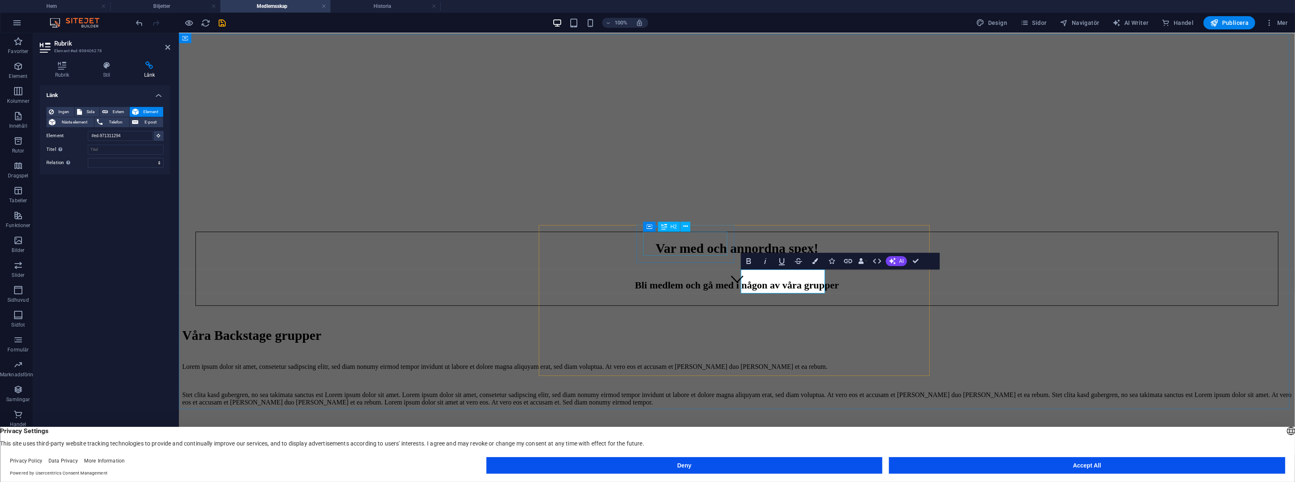
scroll to position [172, 0]
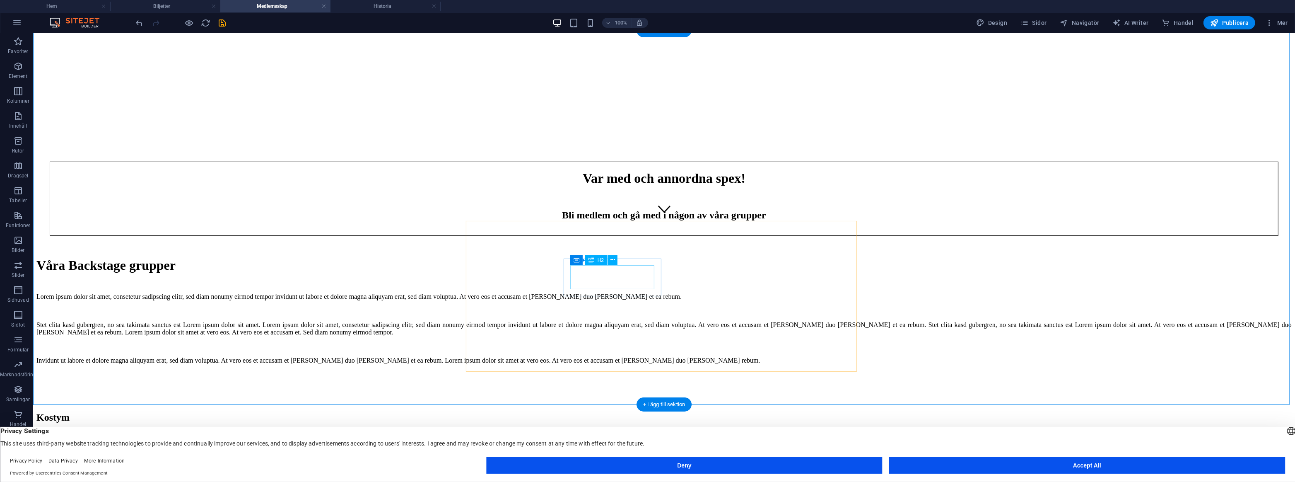
scroll to position [247, 0]
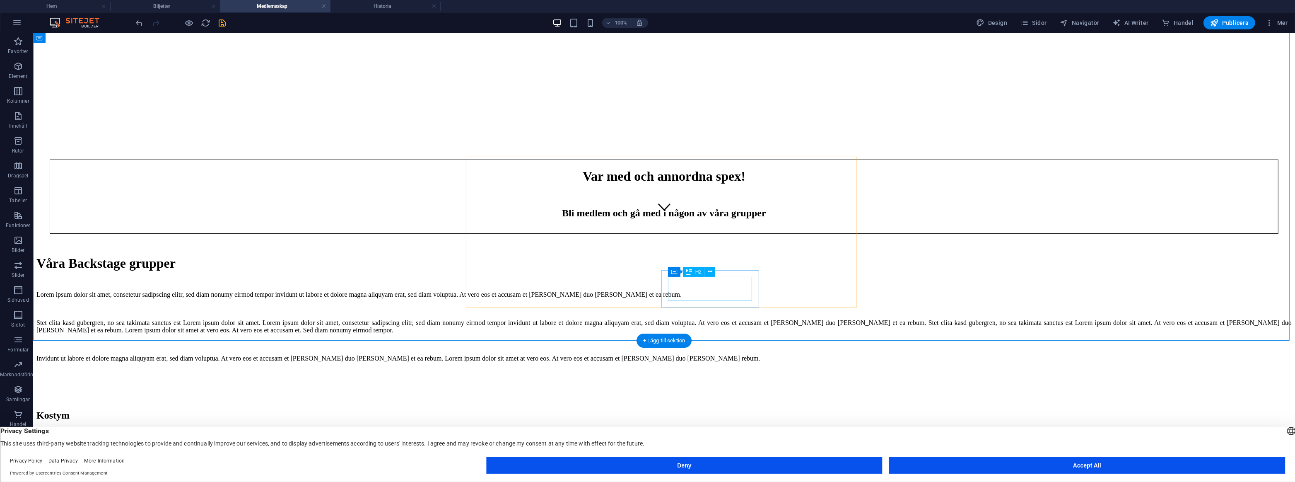
click at [610, 437] on div "Dekor" at bounding box center [663, 442] width 1255 height 11
click at [613, 157] on icon at bounding box center [612, 158] width 5 height 9
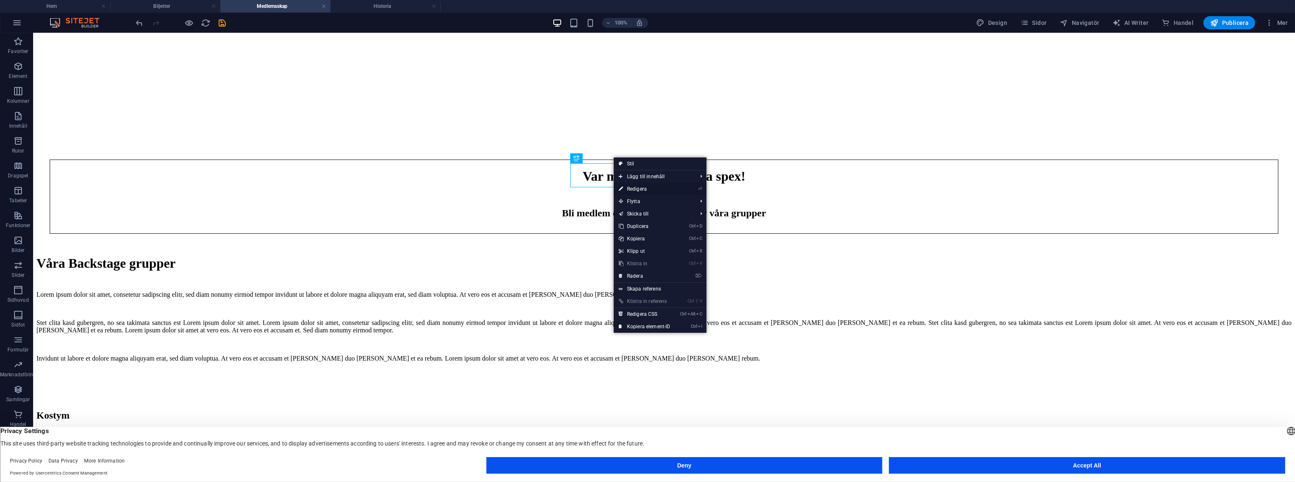
click at [638, 192] on link "⏎ Redigera" at bounding box center [645, 189] width 62 height 12
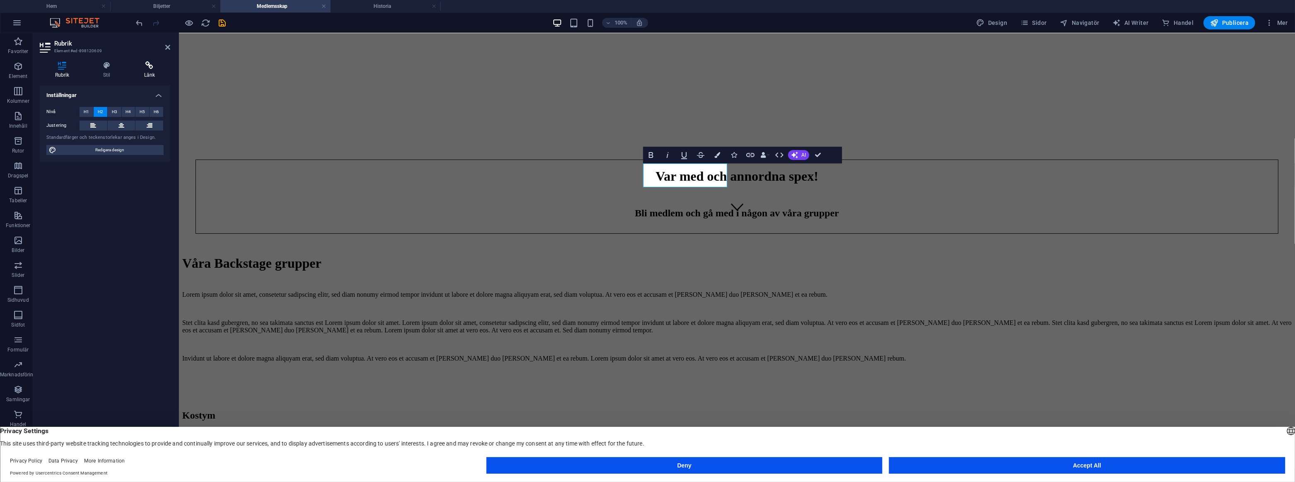
click at [164, 67] on icon at bounding box center [149, 65] width 41 height 8
click at [147, 110] on span "Element" at bounding box center [150, 112] width 19 height 10
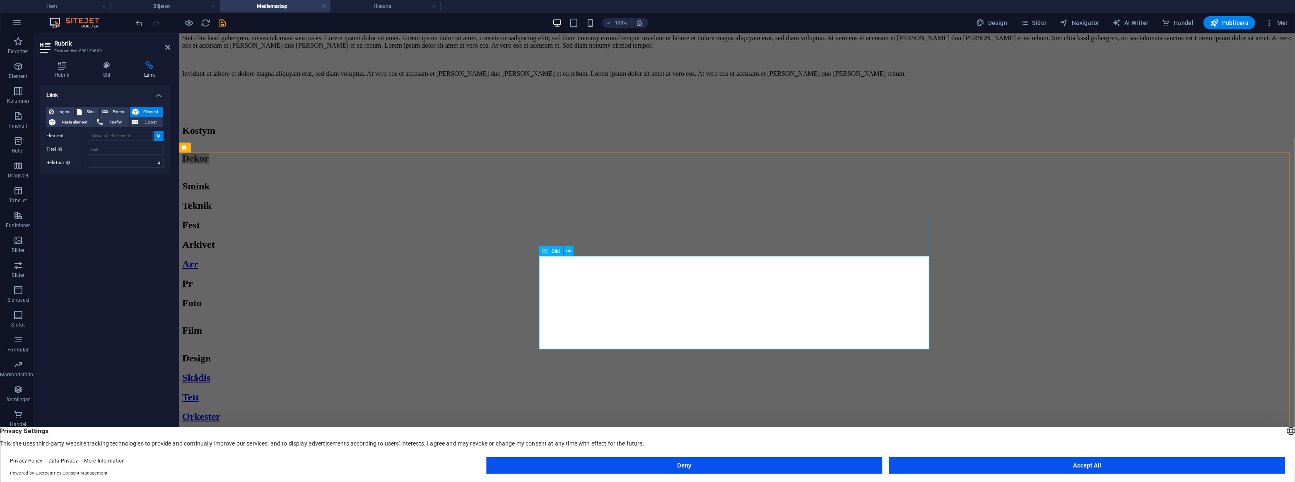
scroll to position [586, 0]
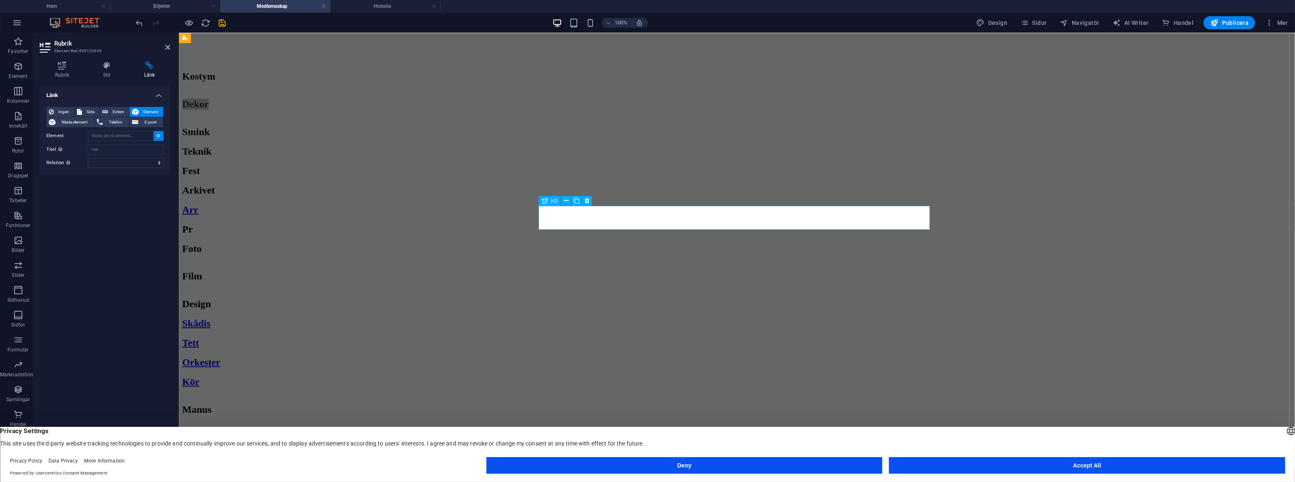
type input "#ed-971311303"
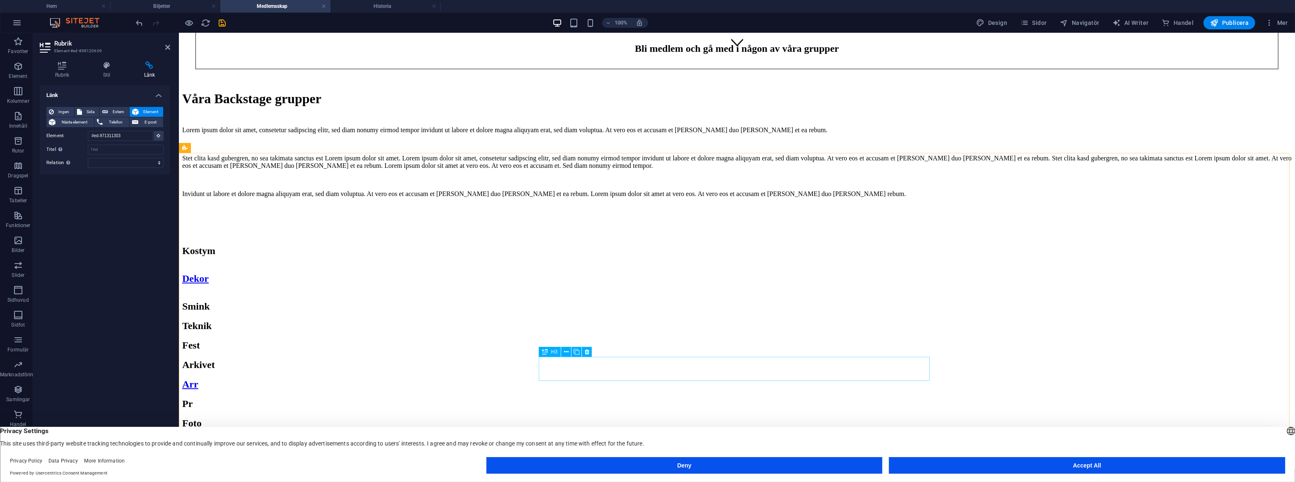
scroll to position [435, 0]
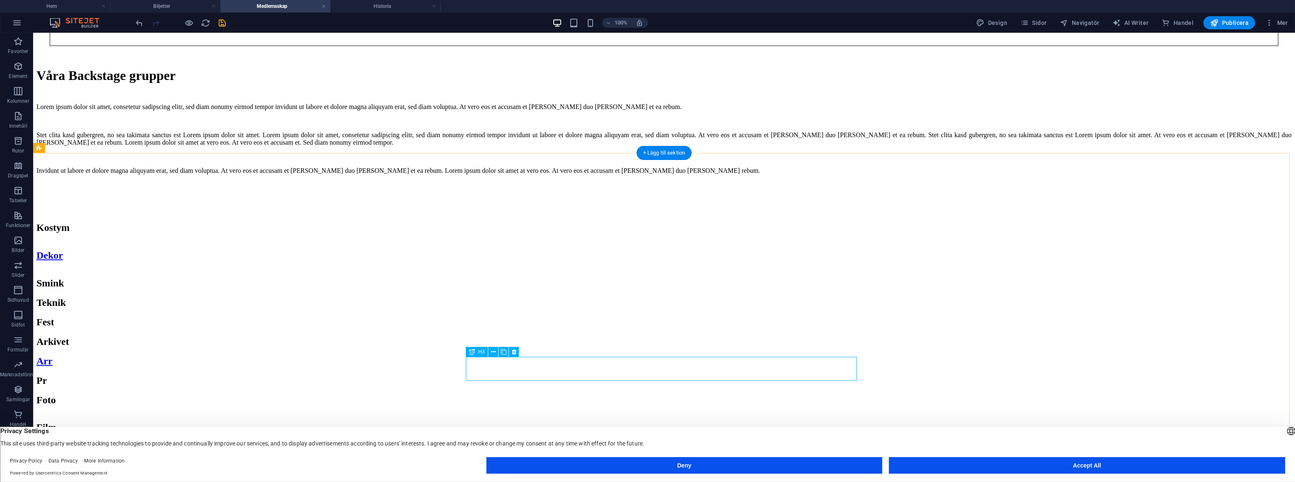
click at [190, 24] on icon "button" at bounding box center [190, 23] width 10 height 10
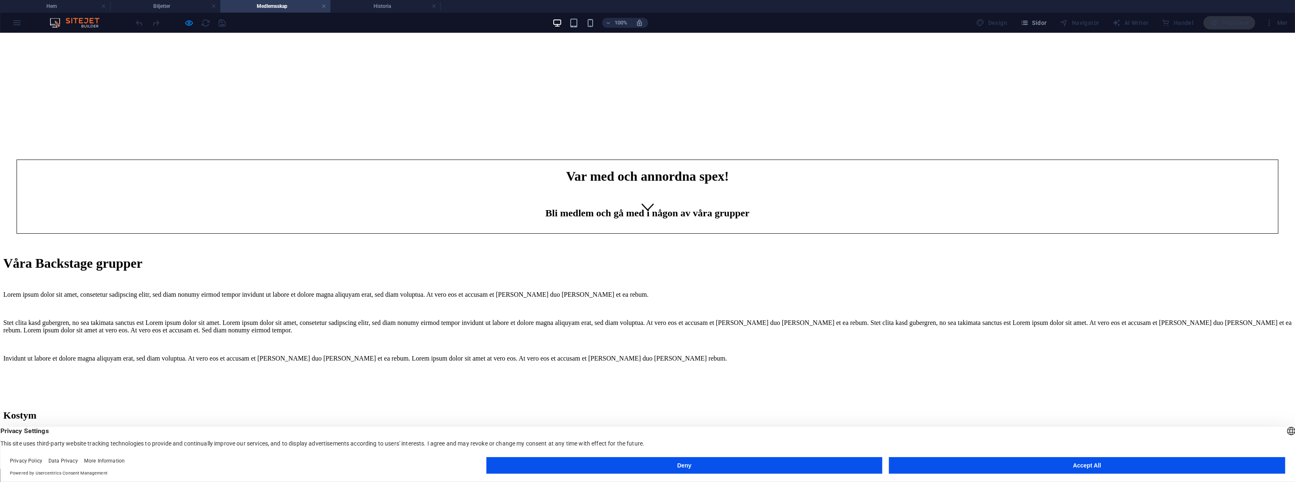
scroll to position [247, 0]
click at [30, 438] on span "Dekor" at bounding box center [16, 443] width 27 height 11
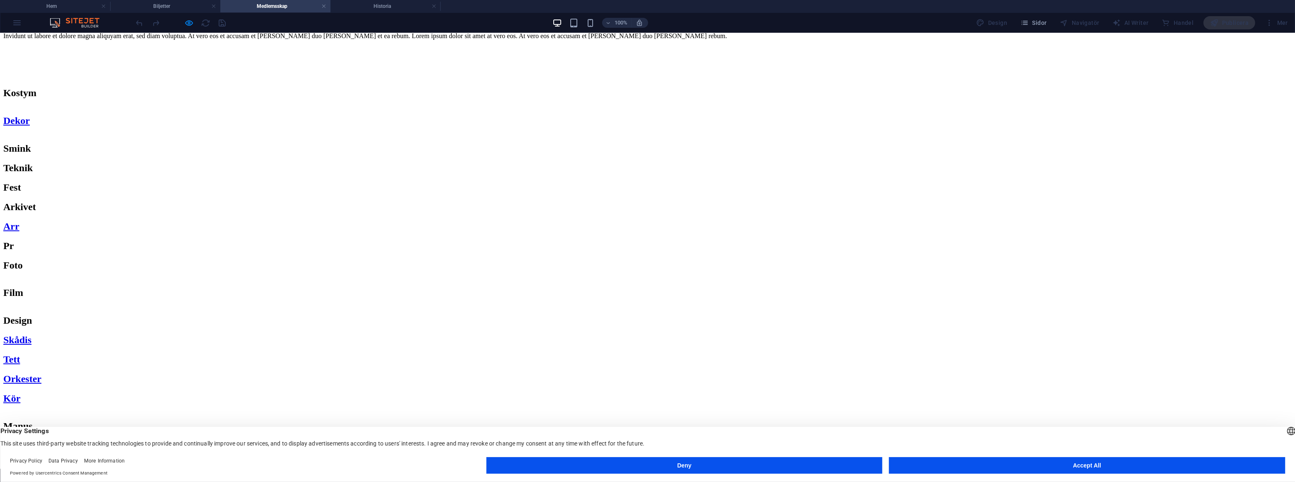
scroll to position [576, 0]
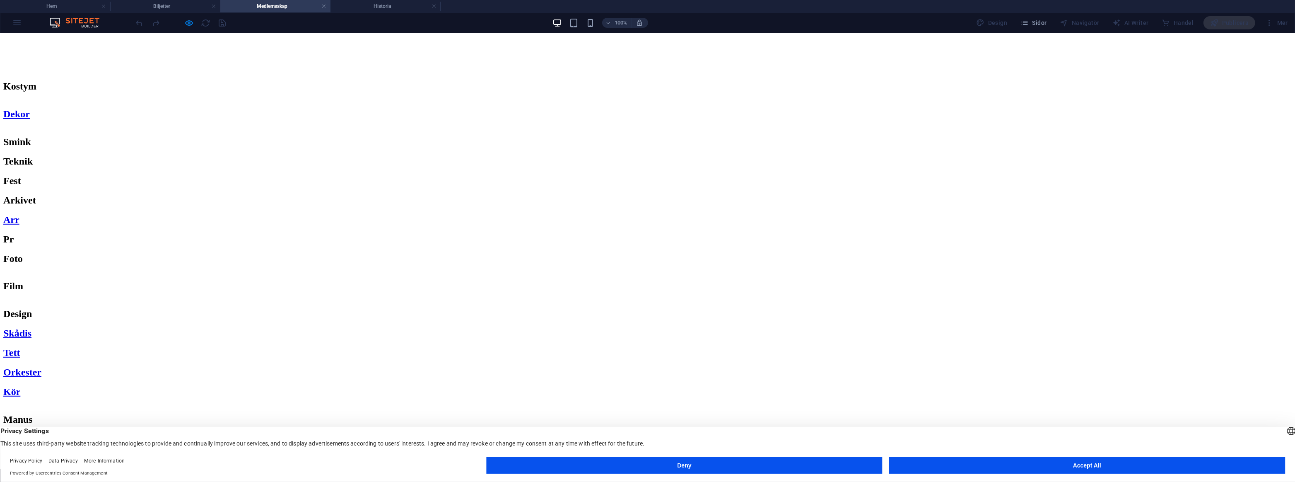
click at [24, 458] on link "Dekor" at bounding box center [13, 462] width 21 height 9
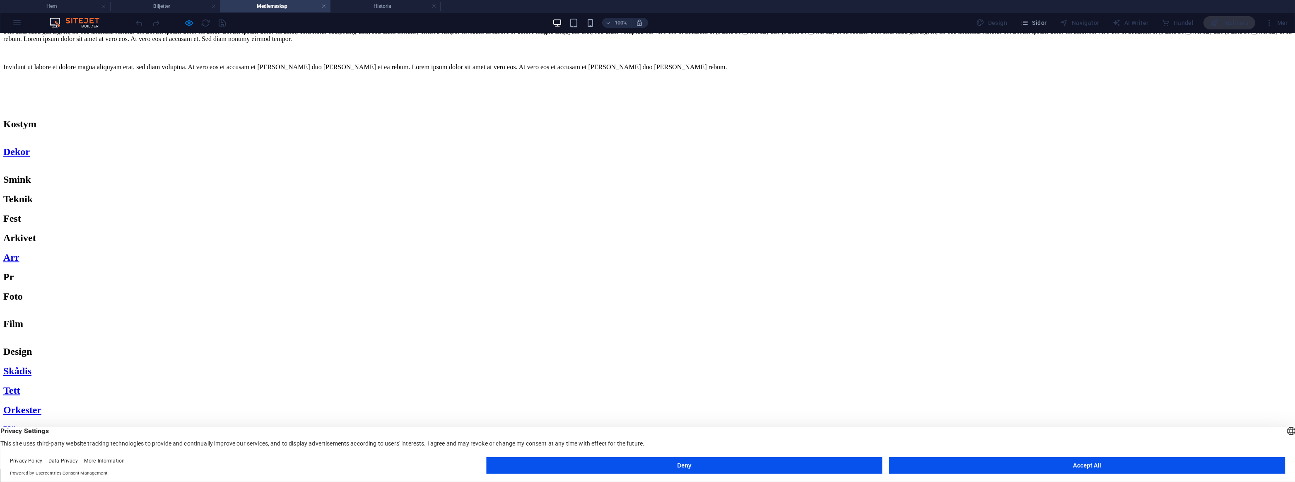
scroll to position [501, 0]
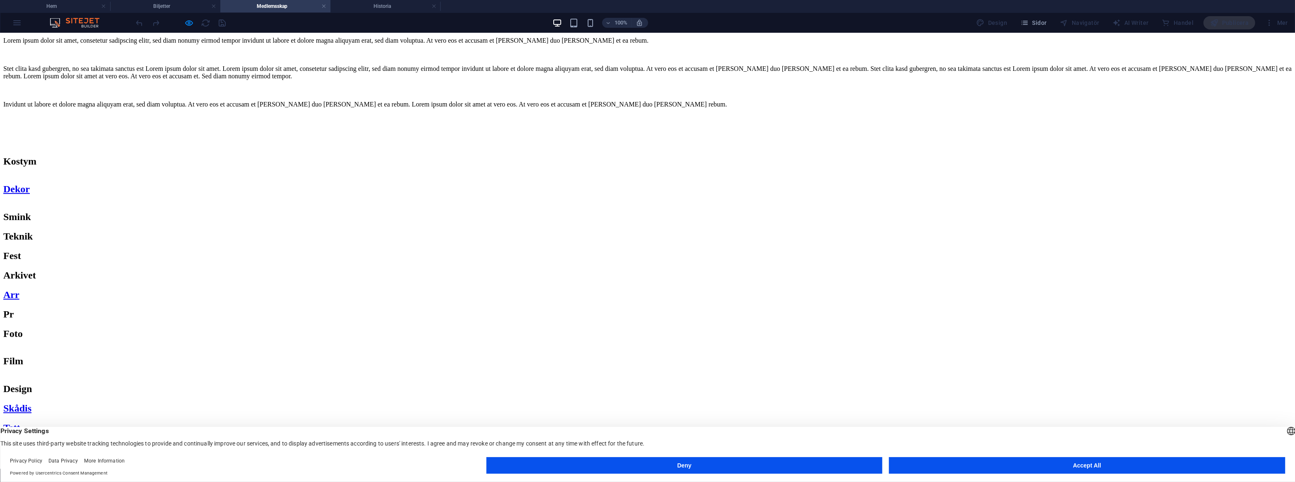
click at [183, 24] on div at bounding box center [181, 22] width 93 height 13
click at [186, 24] on icon "button" at bounding box center [190, 23] width 10 height 10
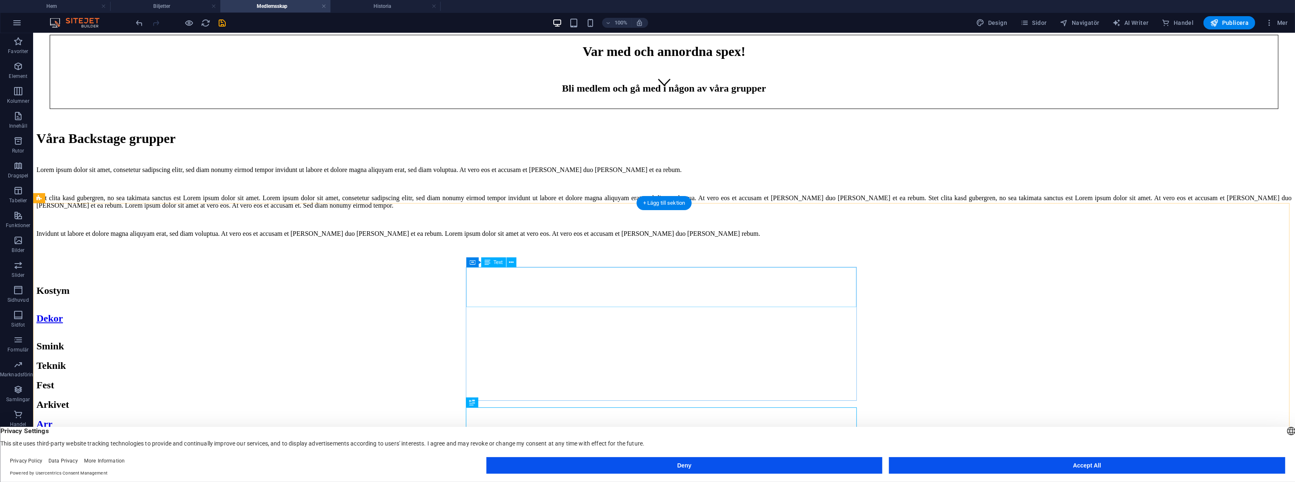
scroll to position [313, 0]
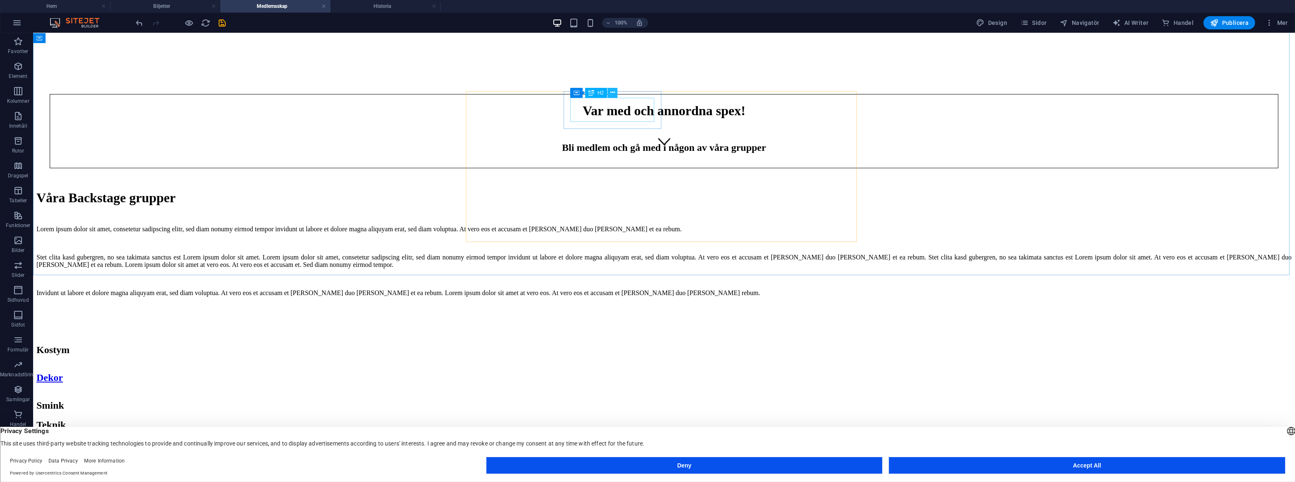
click at [613, 95] on icon at bounding box center [612, 92] width 5 height 9
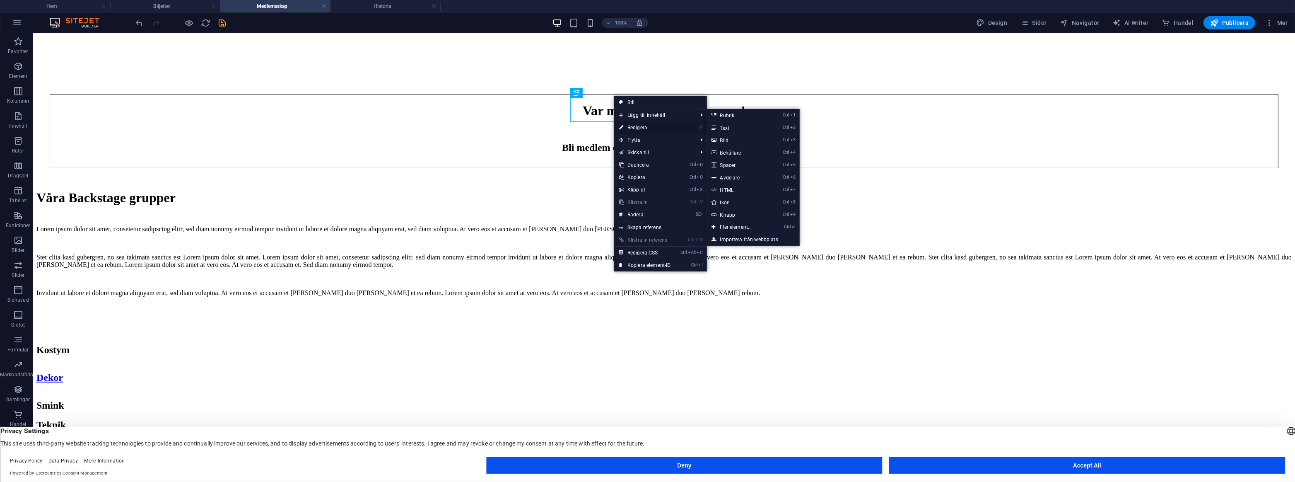
click at [642, 126] on link "⏎ Redigera" at bounding box center [645, 127] width 62 height 12
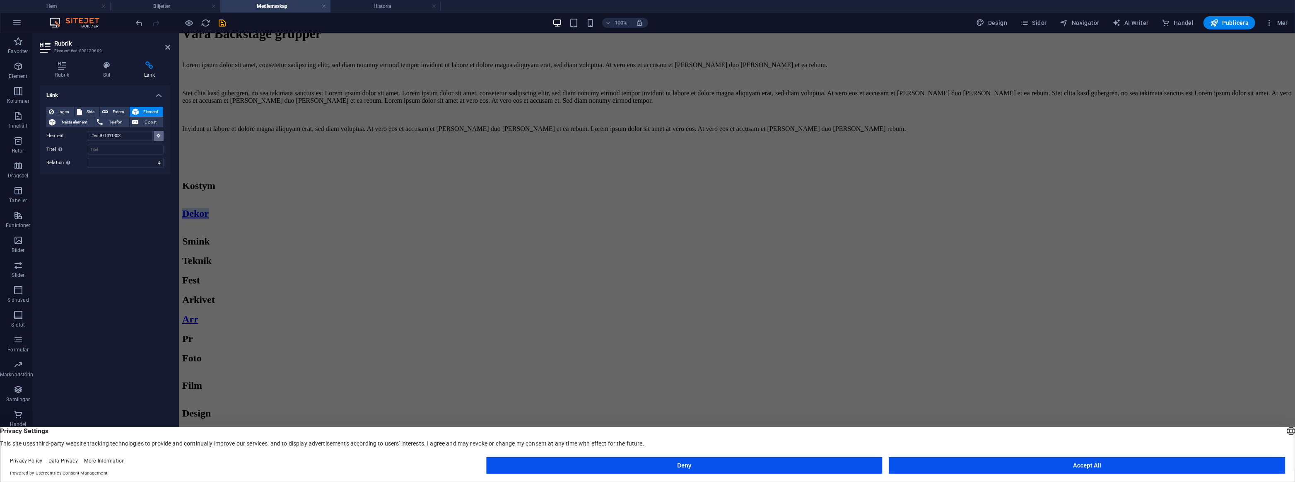
scroll to position [442, 0]
click at [159, 137] on icon at bounding box center [159, 135] width 4 height 4
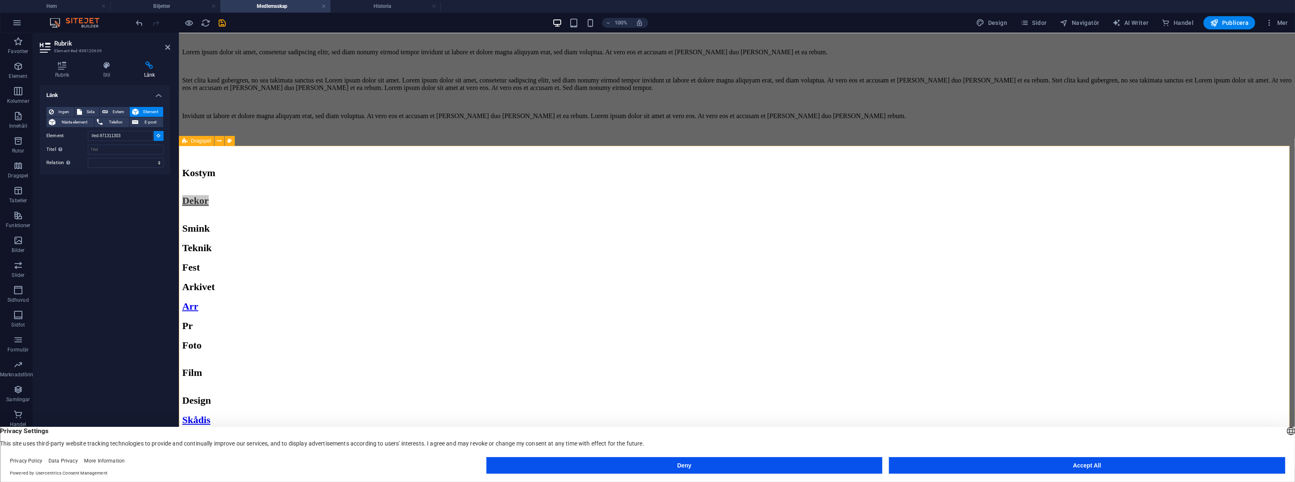
scroll to position [555, 0]
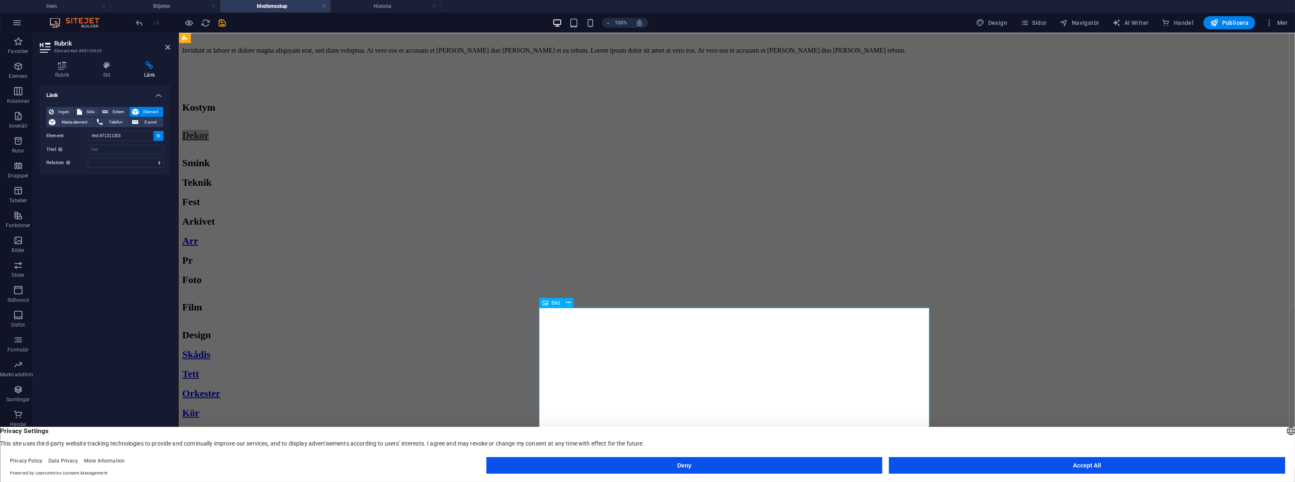
type input "#ed-1001164411"
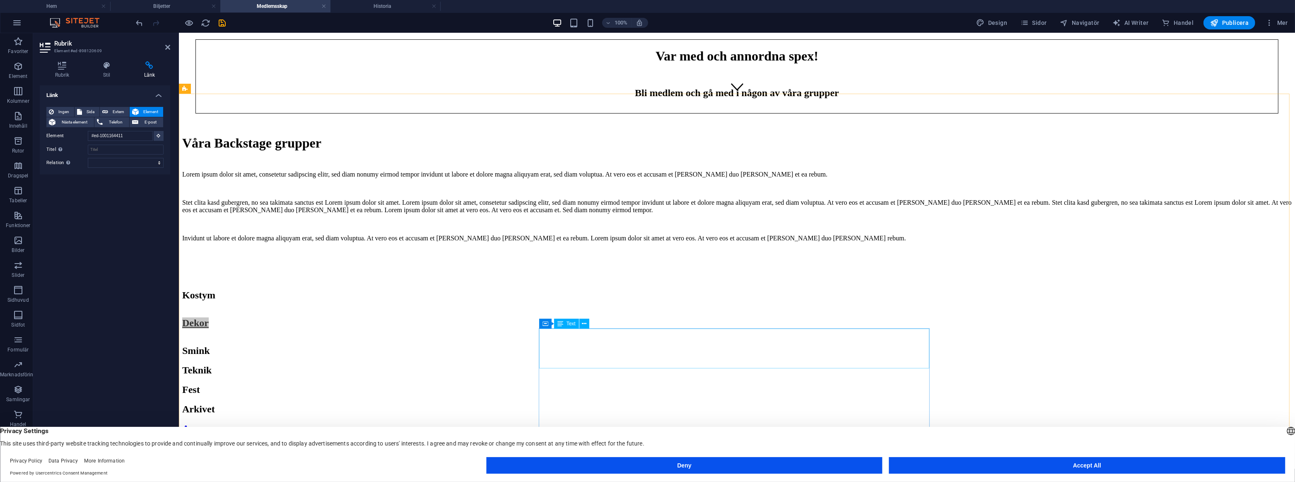
scroll to position [171, 0]
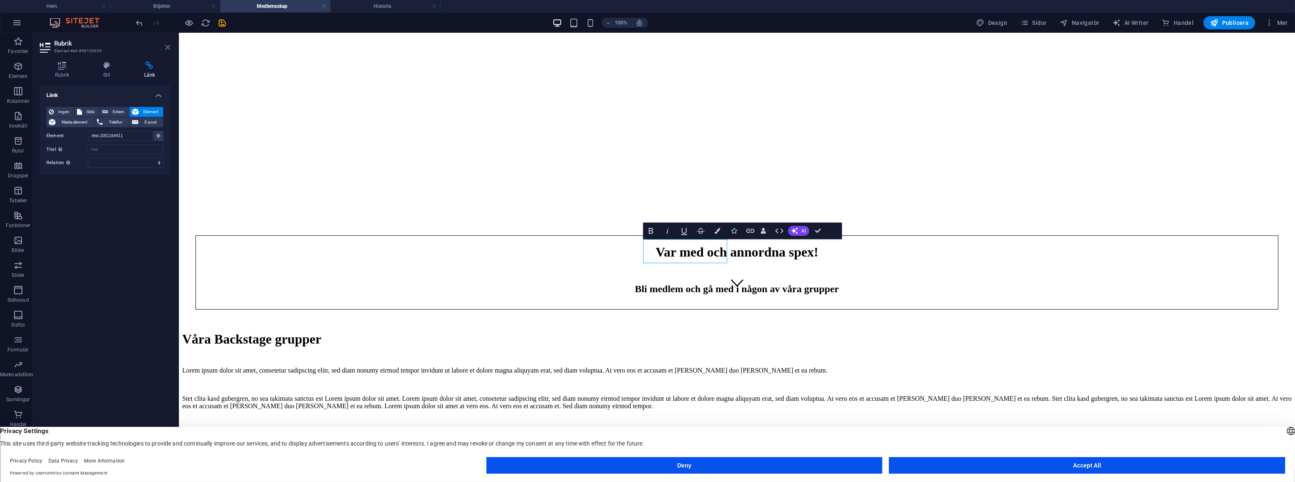
click at [165, 47] on icon at bounding box center [167, 47] width 5 height 7
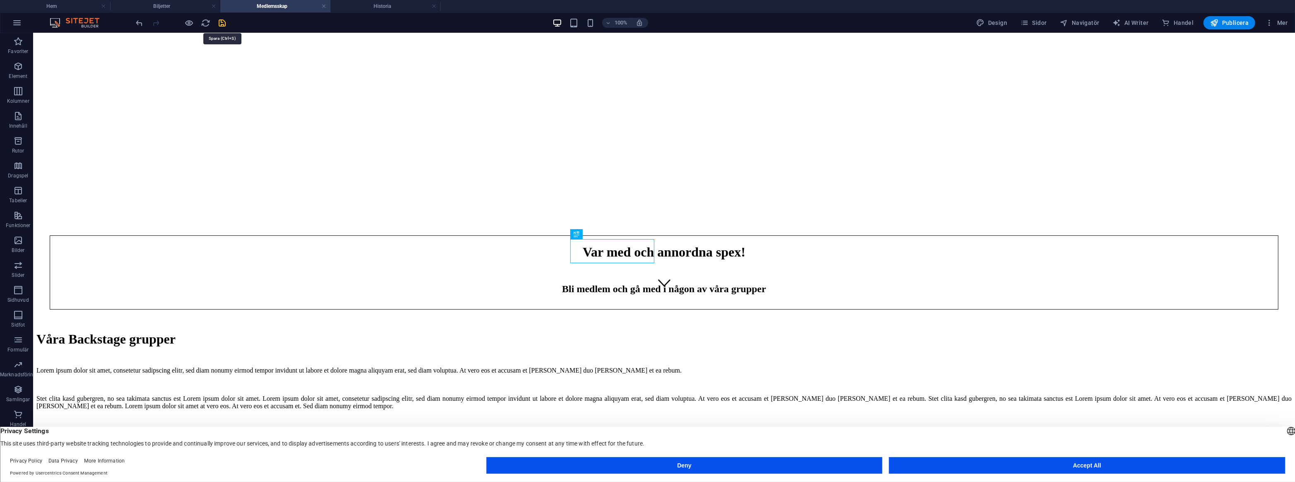
click at [226, 26] on icon "save" at bounding box center [223, 23] width 10 height 10
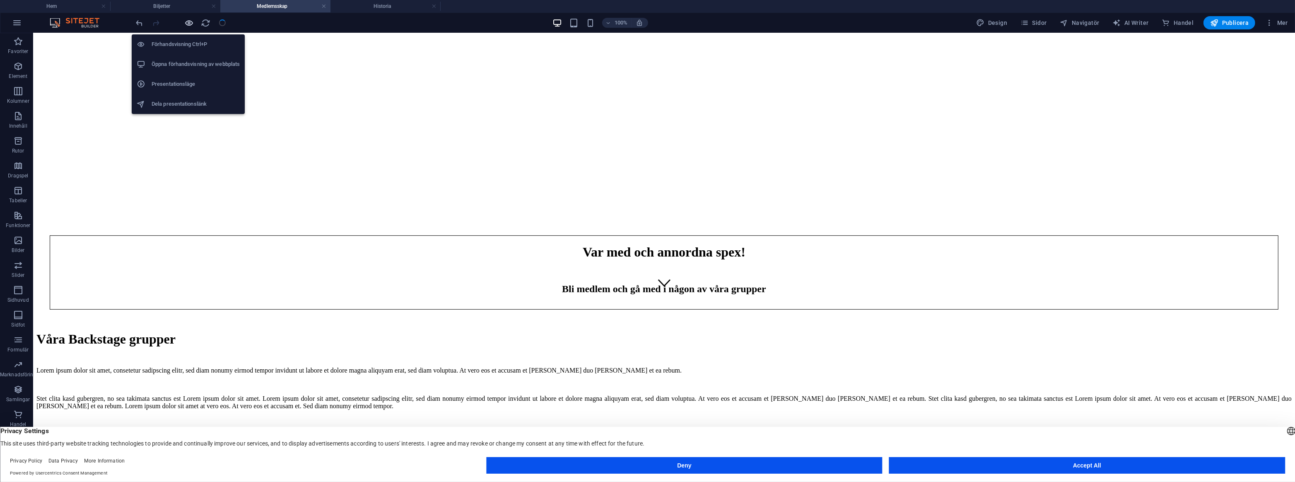
click at [194, 24] on icon "button" at bounding box center [190, 23] width 10 height 10
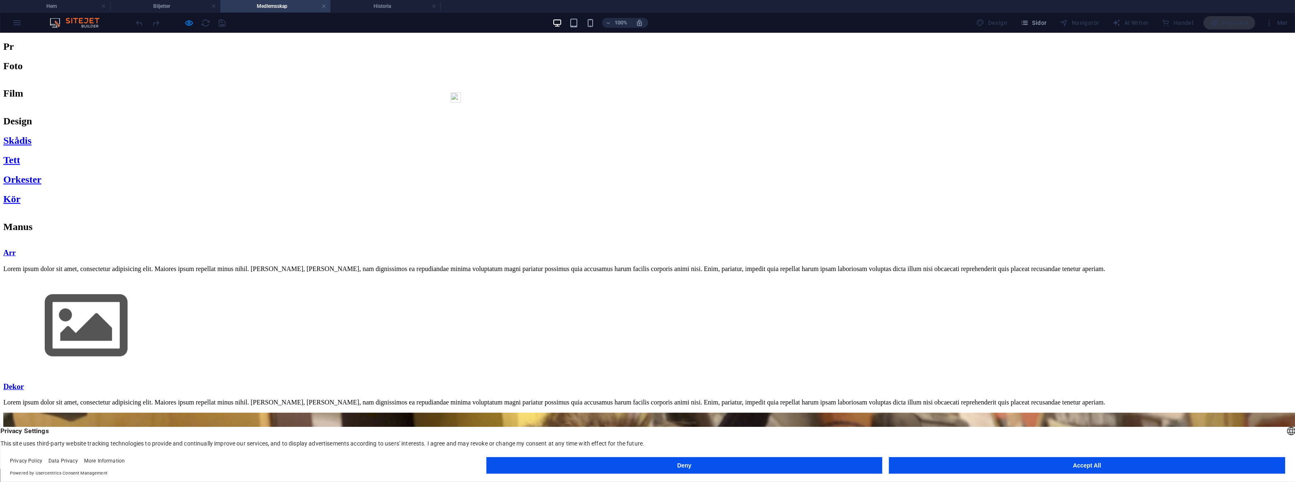
scroll to position [710, 0]
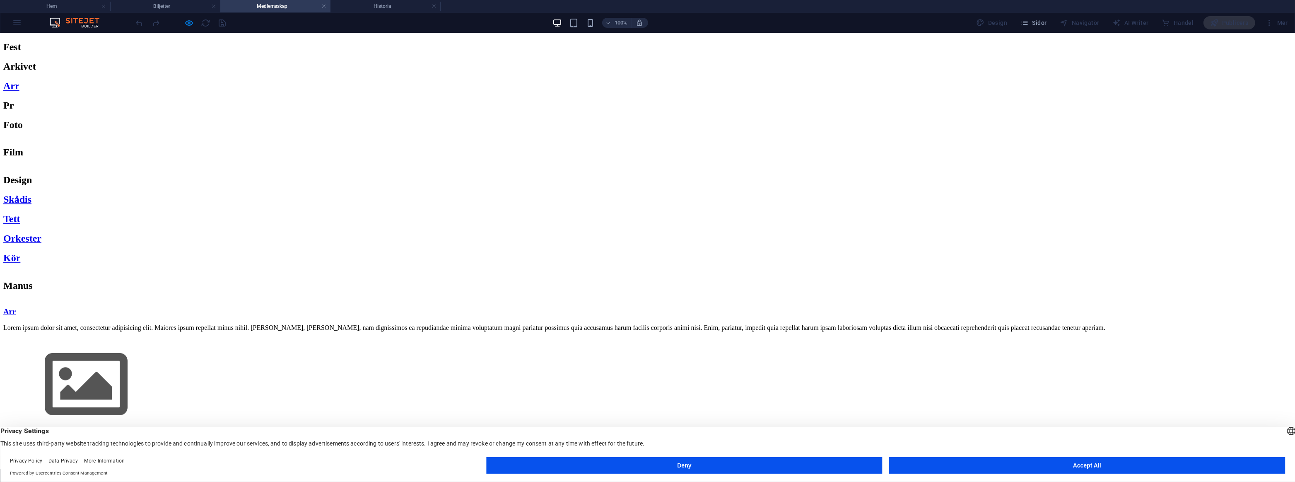
click at [24, 441] on link "Dekor" at bounding box center [13, 445] width 21 height 9
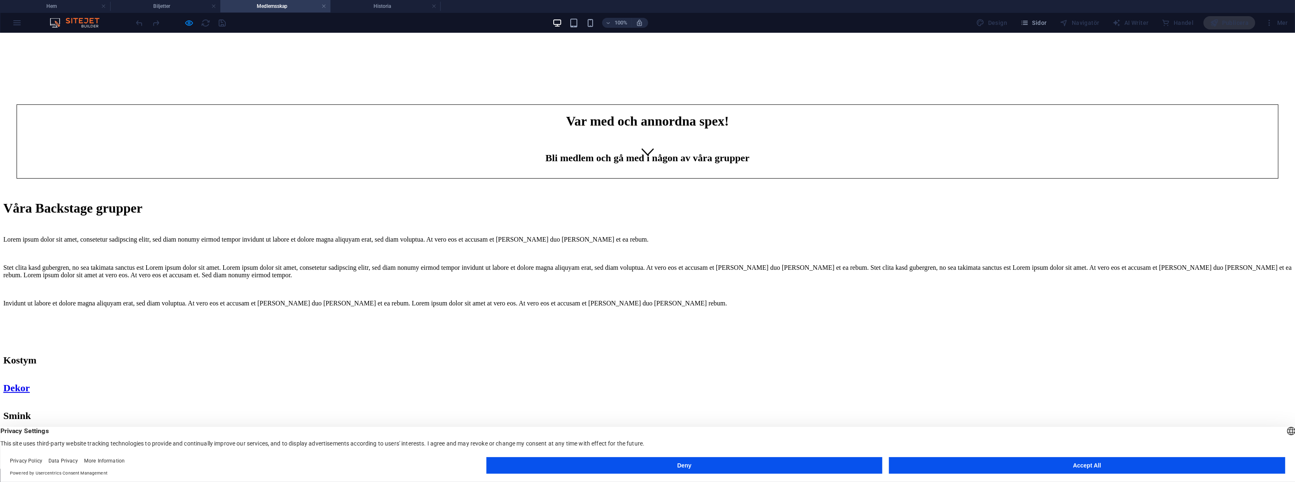
scroll to position [276, 0]
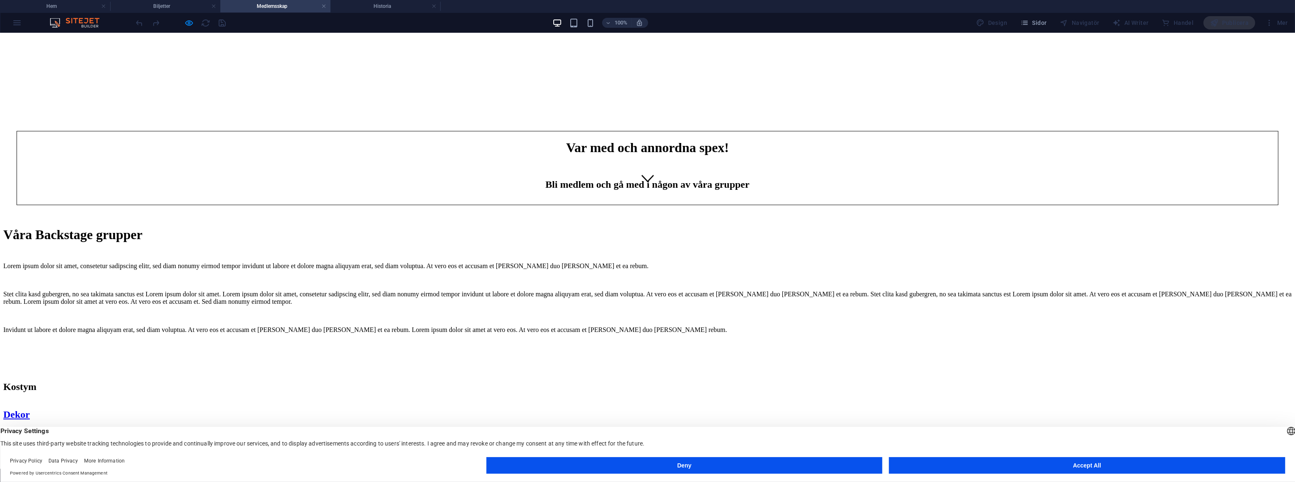
click at [30, 409] on span "Dekor" at bounding box center [16, 414] width 27 height 11
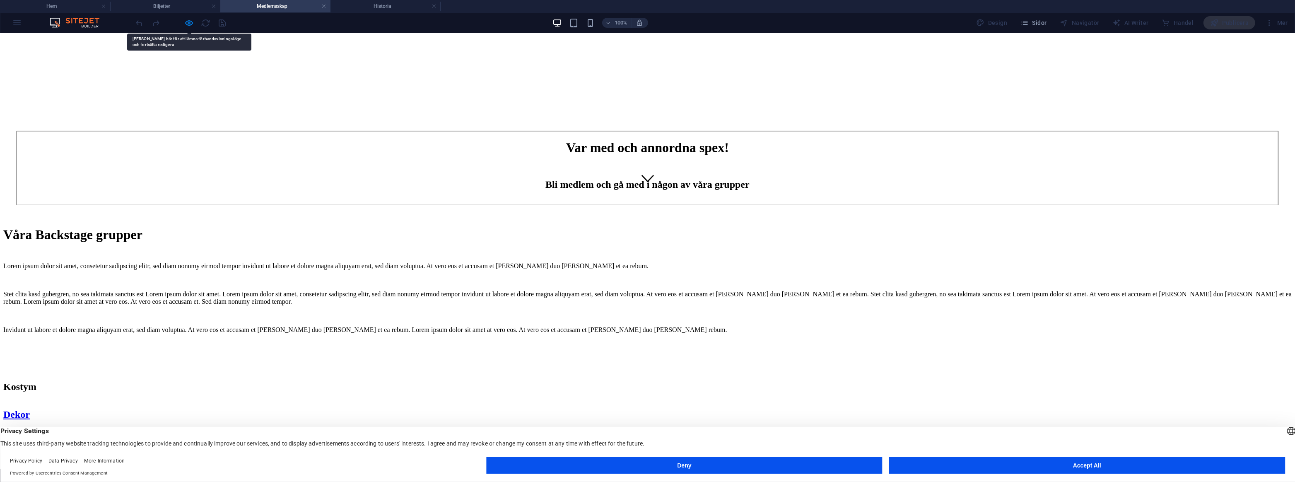
click at [593, 409] on h2 "Dekor" at bounding box center [647, 414] width 1288 height 11
click at [30, 409] on span "Dekor" at bounding box center [16, 414] width 27 height 11
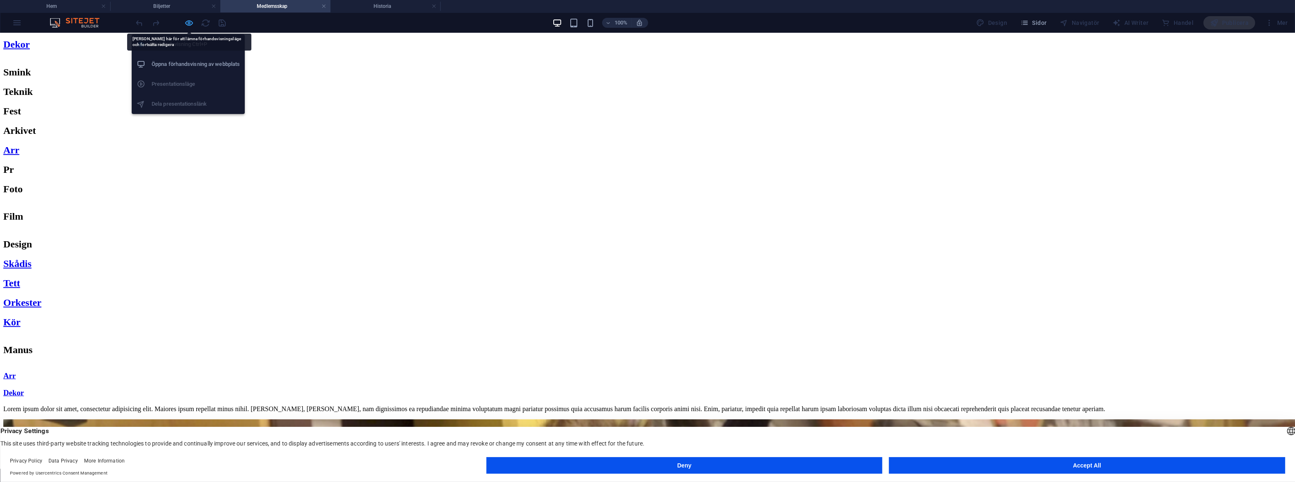
click at [188, 26] on icon "button" at bounding box center [190, 23] width 10 height 10
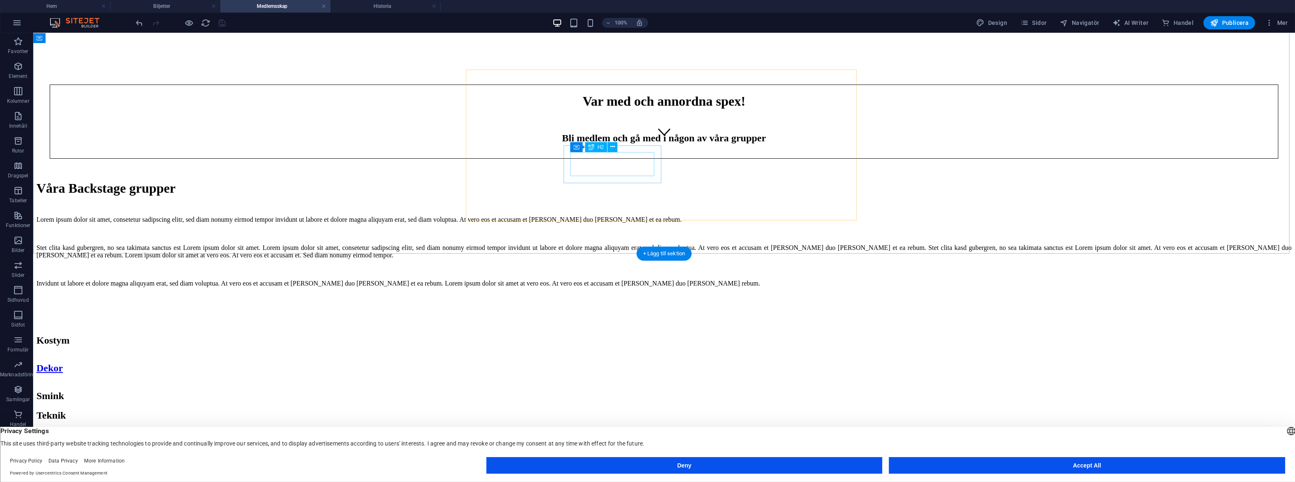
scroll to position [298, 0]
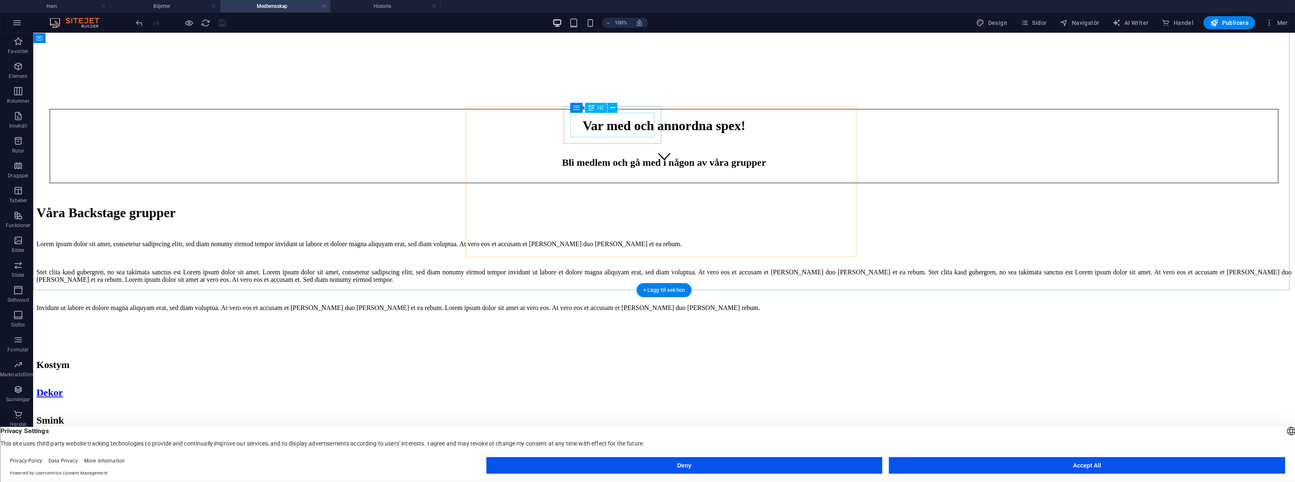
click at [614, 387] on div "Dekor" at bounding box center [663, 392] width 1255 height 11
click at [615, 109] on icon at bounding box center [612, 108] width 5 height 9
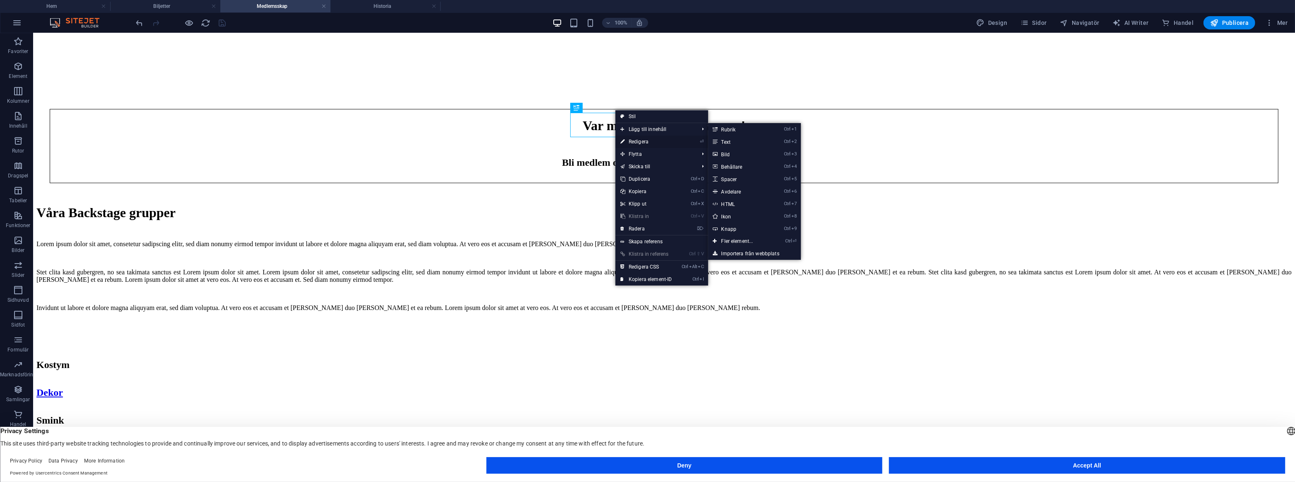
click at [634, 142] on link "⏎ Redigera" at bounding box center [646, 141] width 62 height 12
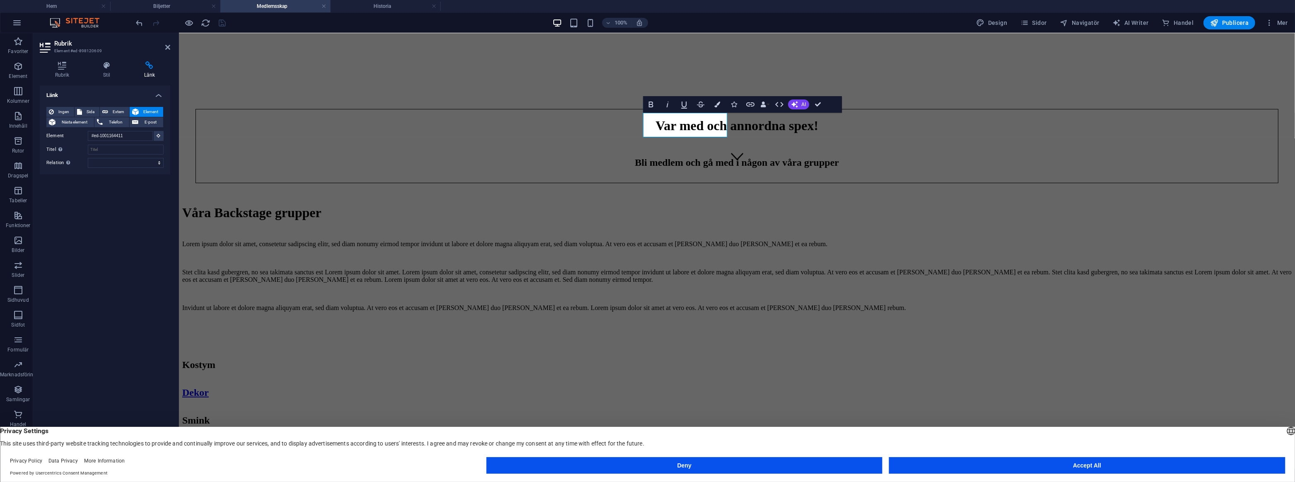
click at [154, 66] on icon at bounding box center [149, 65] width 41 height 8
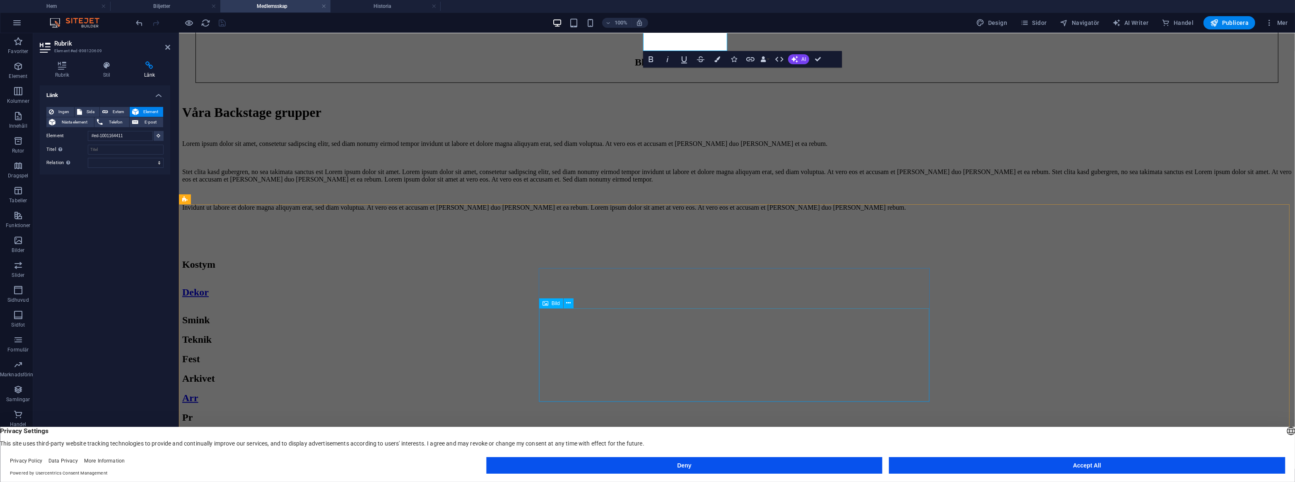
scroll to position [403, 0]
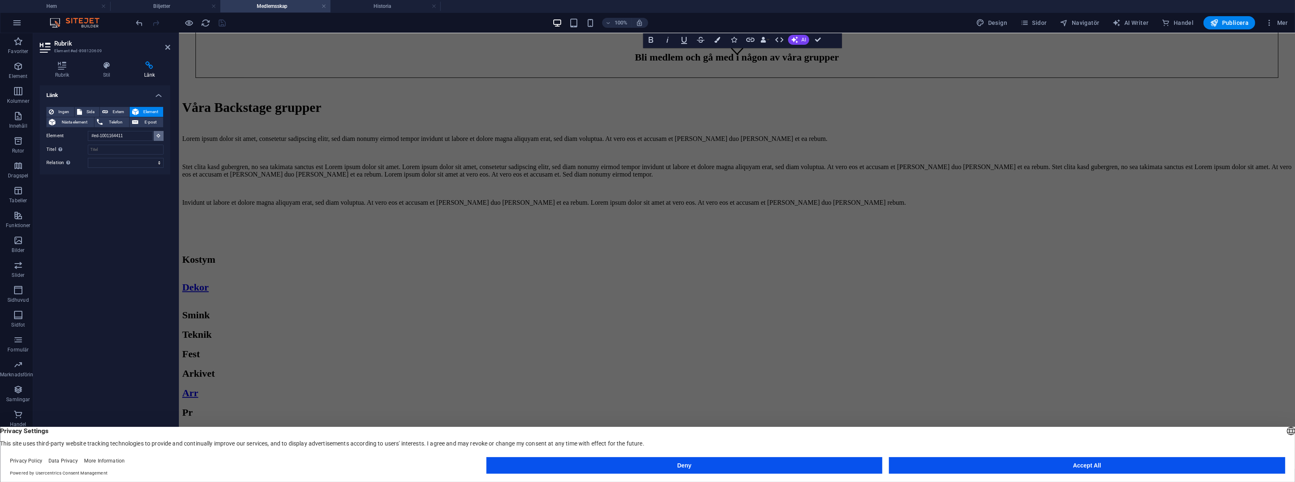
click at [158, 137] on button at bounding box center [159, 136] width 10 height 10
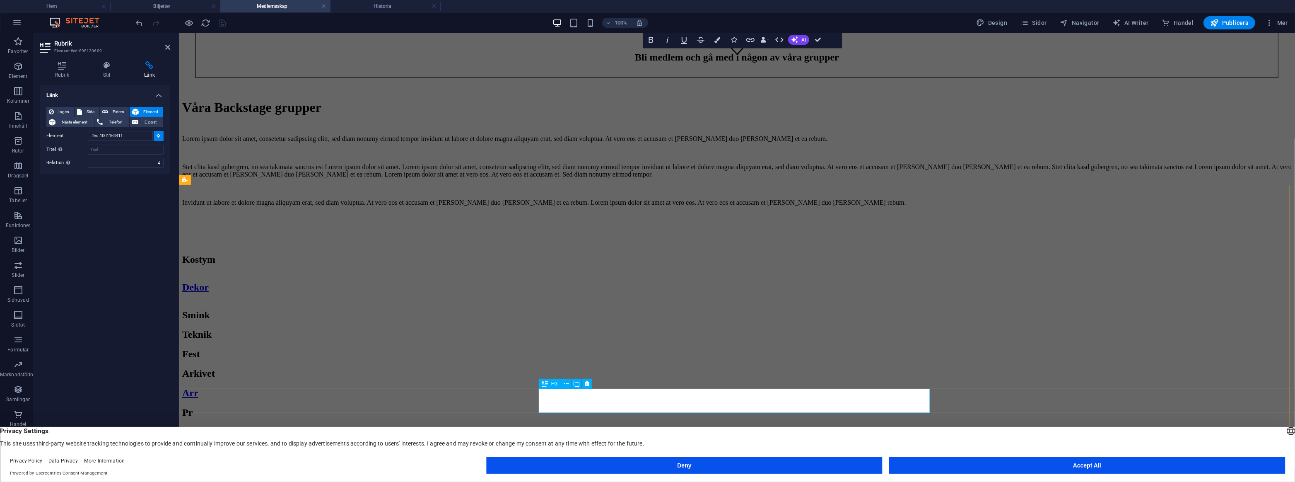
type input "#ed-971311303"
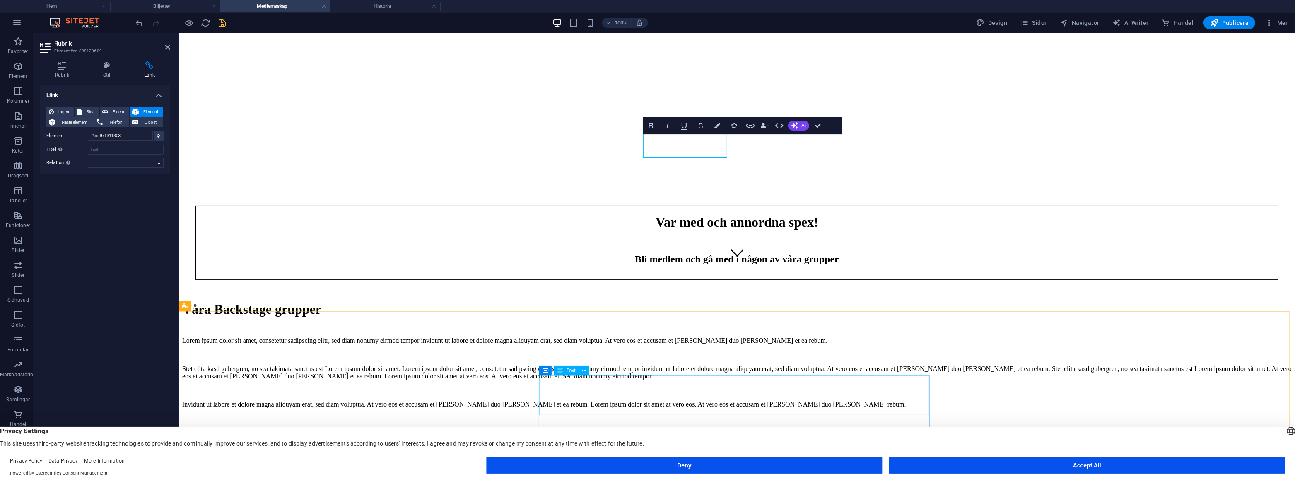
scroll to position [171, 0]
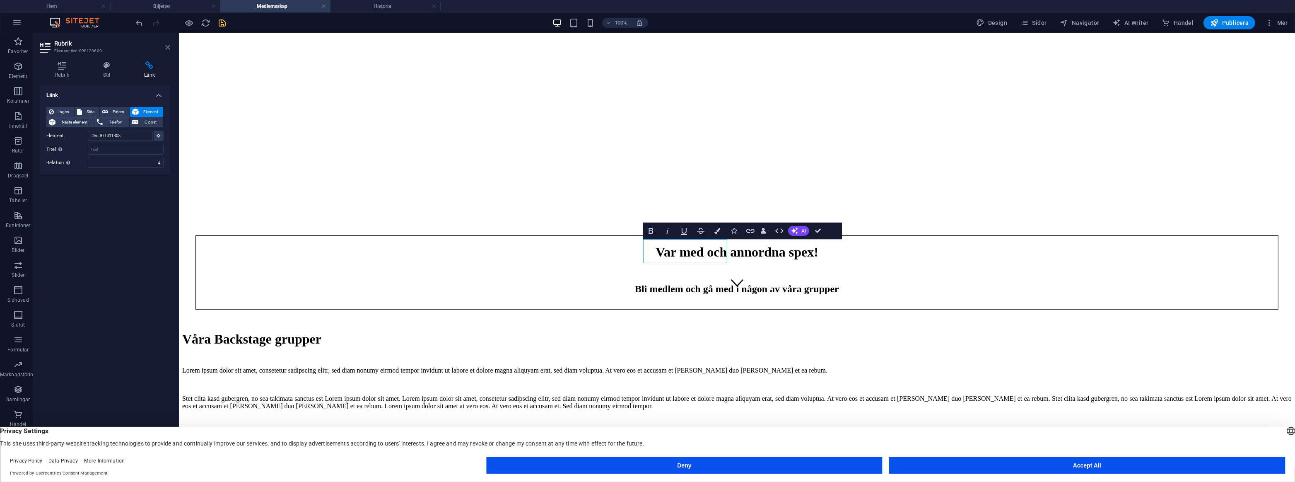
click at [166, 47] on icon at bounding box center [167, 47] width 5 height 7
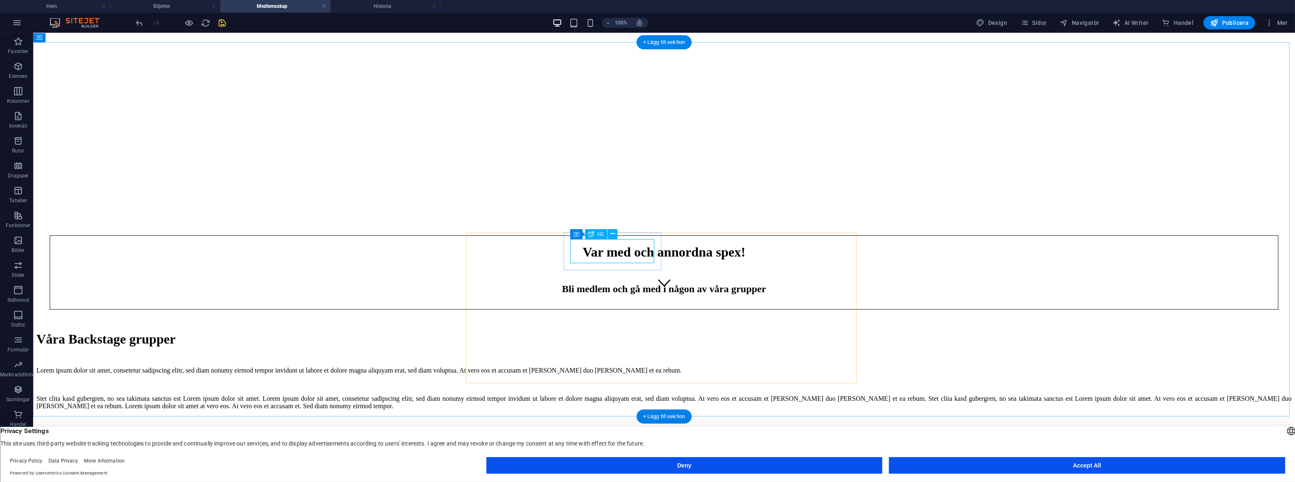
click at [224, 24] on icon "save" at bounding box center [223, 23] width 10 height 10
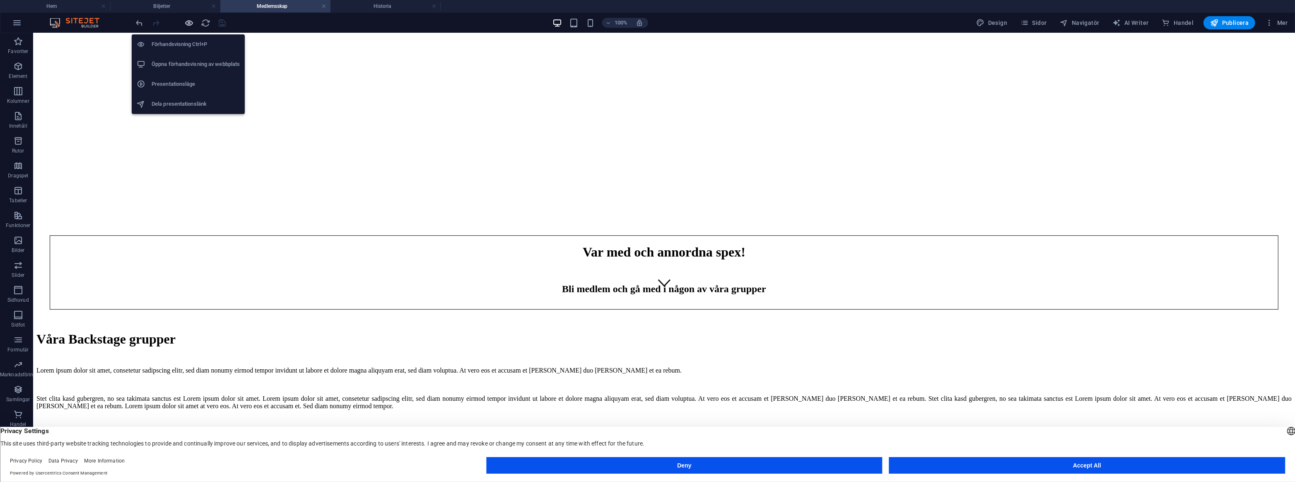
click at [188, 26] on icon "button" at bounding box center [190, 23] width 10 height 10
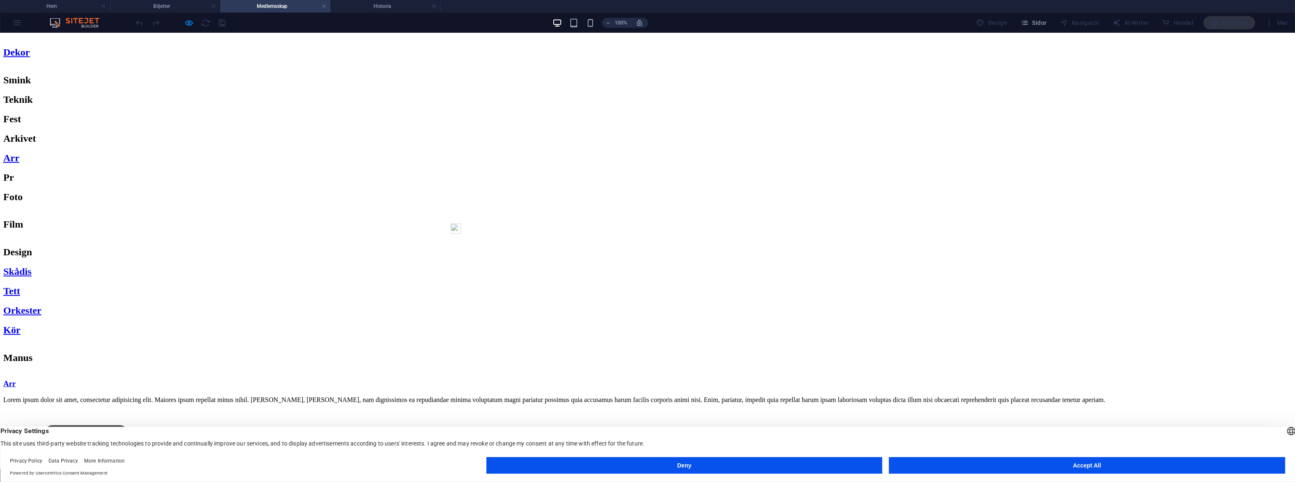
scroll to position [603, 0]
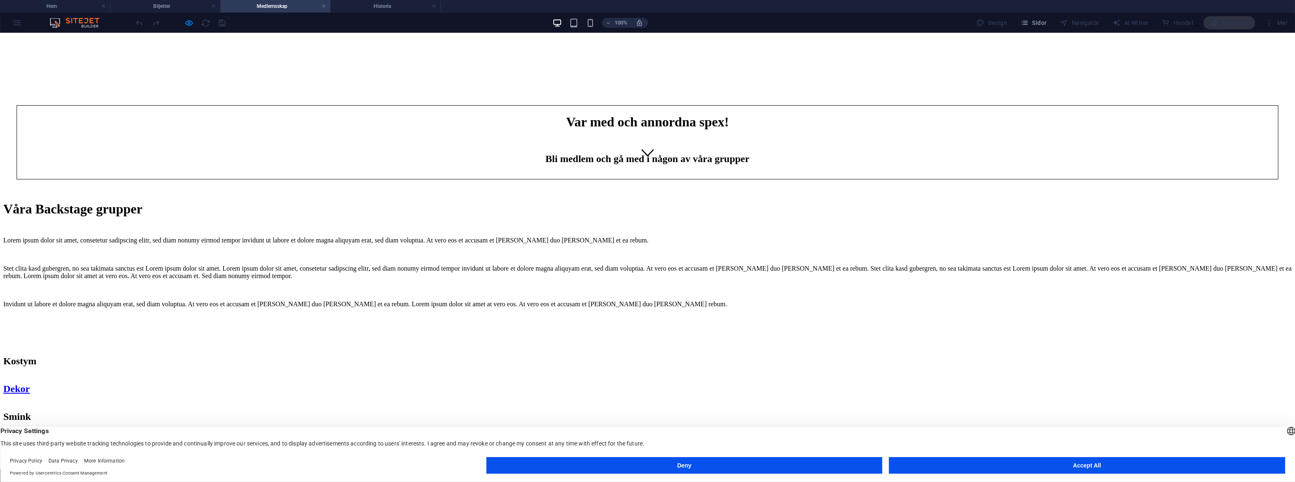
click at [30, 383] on span "Dekor" at bounding box center [16, 388] width 27 height 11
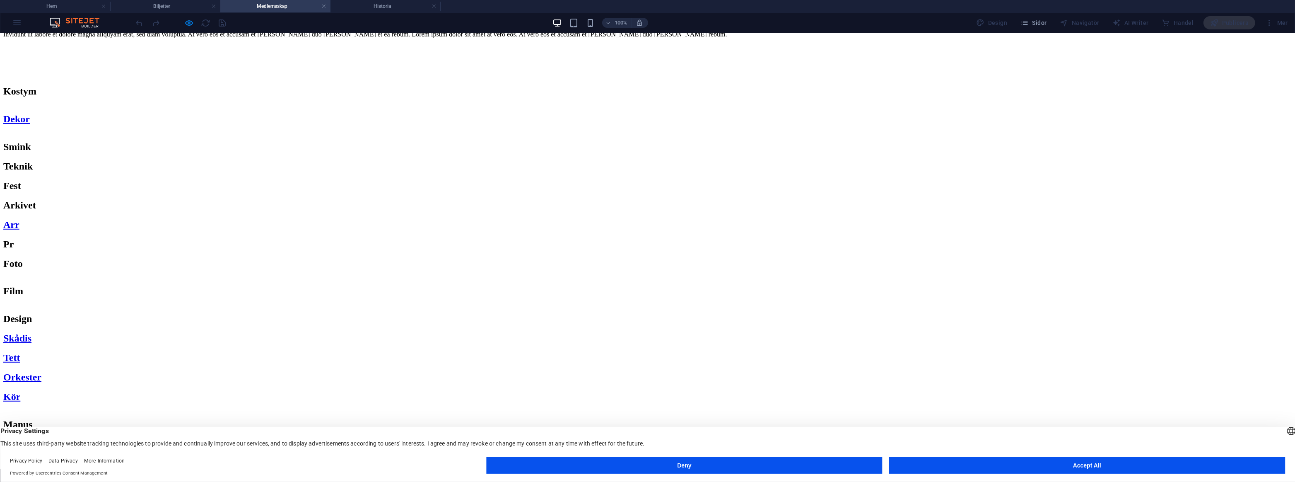
scroll to position [576, 0]
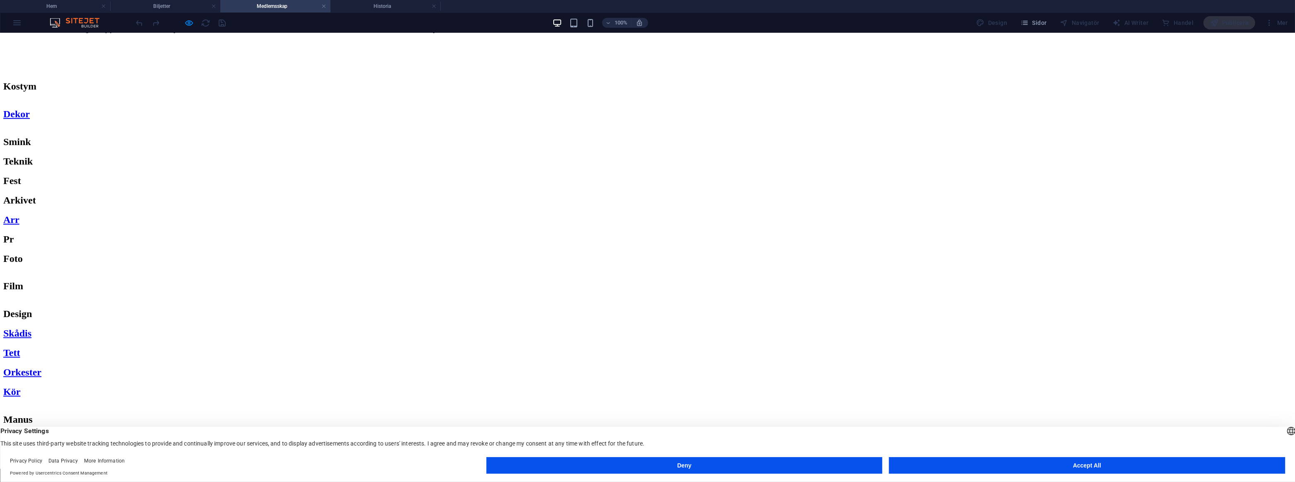
click at [24, 458] on link "Dekor" at bounding box center [13, 462] width 21 height 9
click at [29, 475] on link "Kostym" at bounding box center [16, 479] width 26 height 9
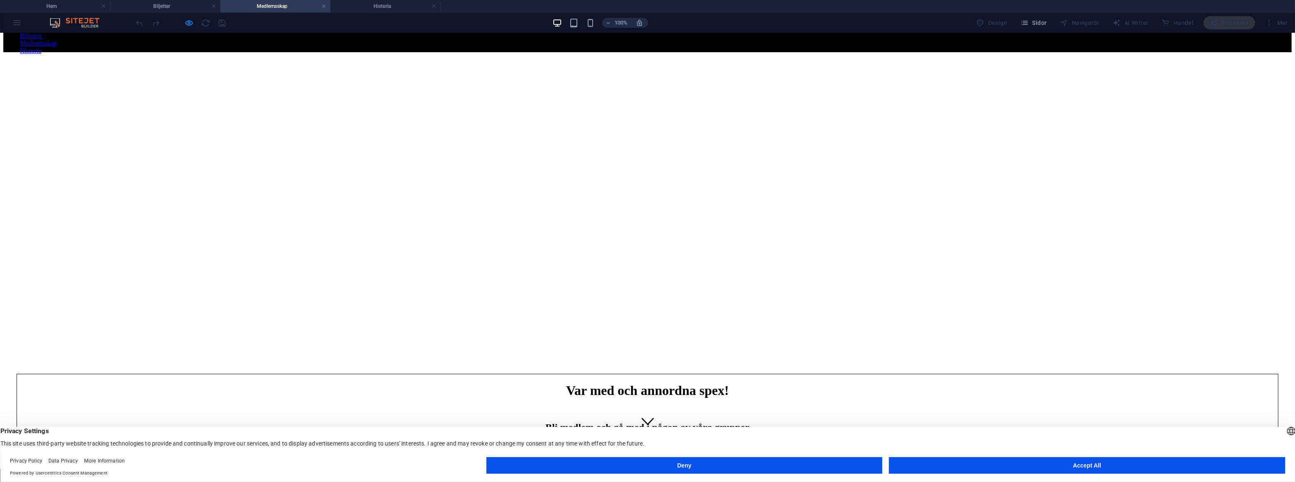
scroll to position [0, 0]
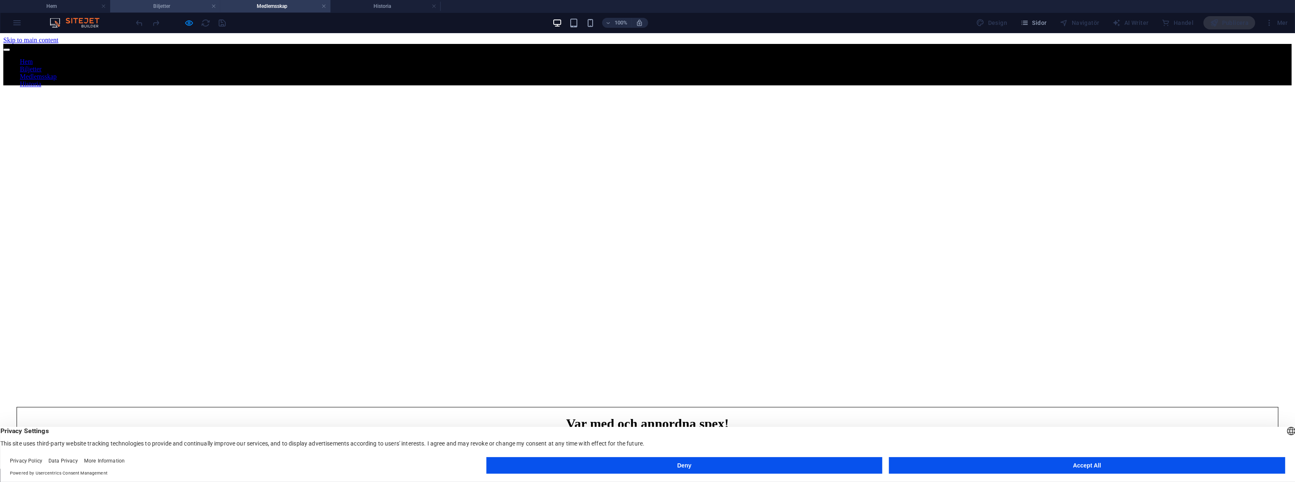
click at [172, 5] on h4 "Biljetter" at bounding box center [165, 6] width 110 height 9
click at [78, 5] on h4 "Hem" at bounding box center [55, 6] width 110 height 9
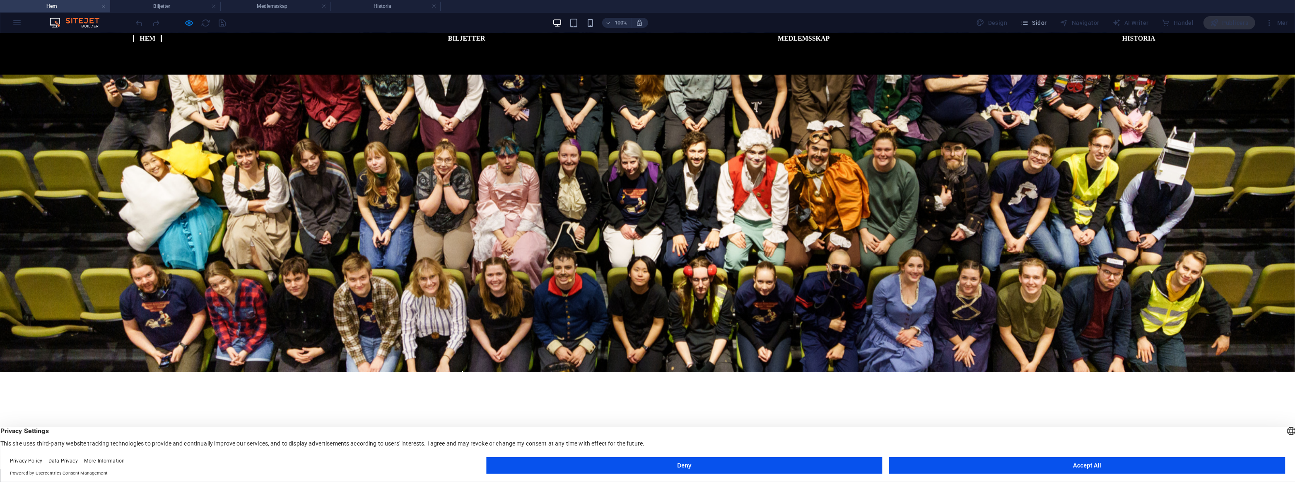
scroll to position [301, 0]
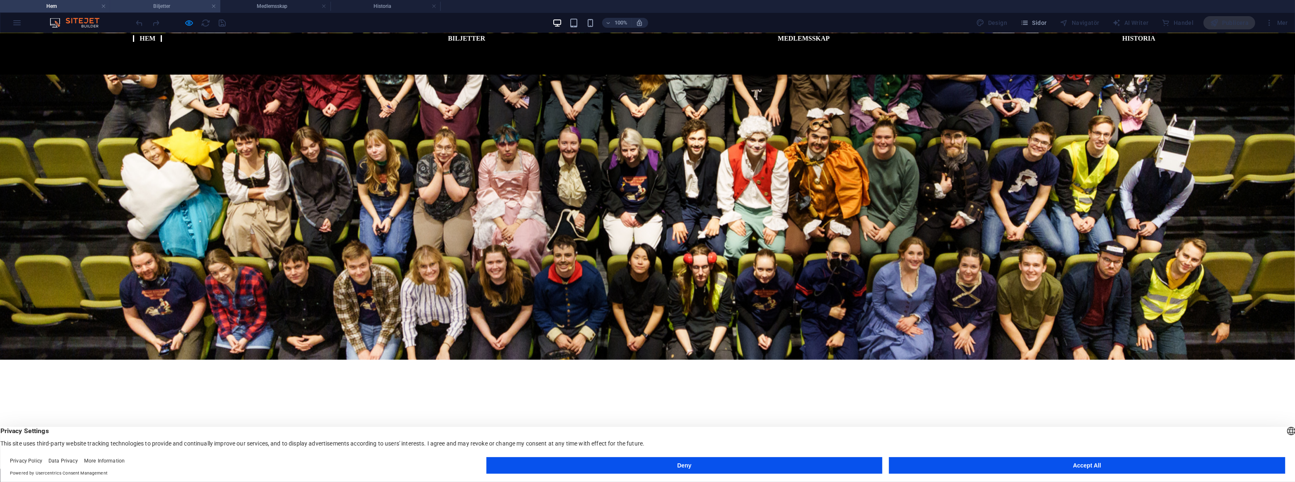
click at [152, 5] on h4 "Biljetter" at bounding box center [165, 6] width 110 height 9
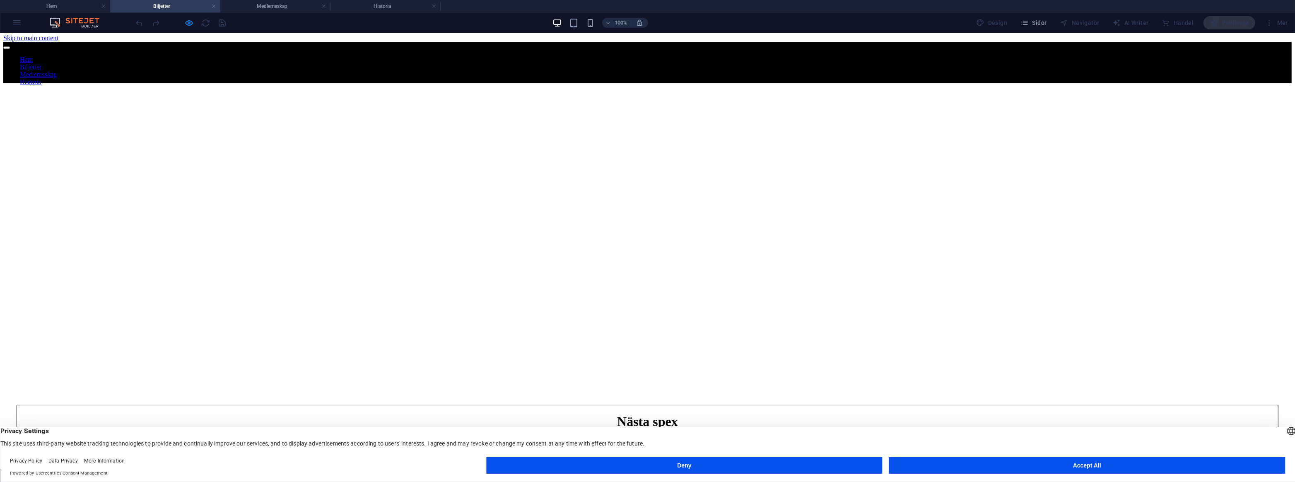
scroll to position [0, 0]
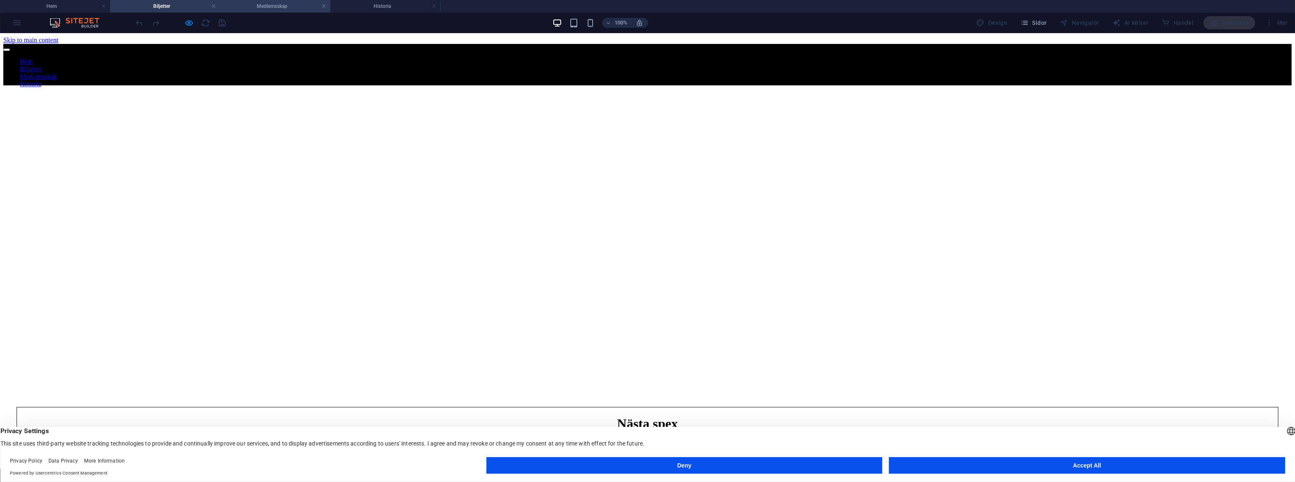
click at [284, 9] on h4 "Medlemsskap" at bounding box center [275, 6] width 110 height 9
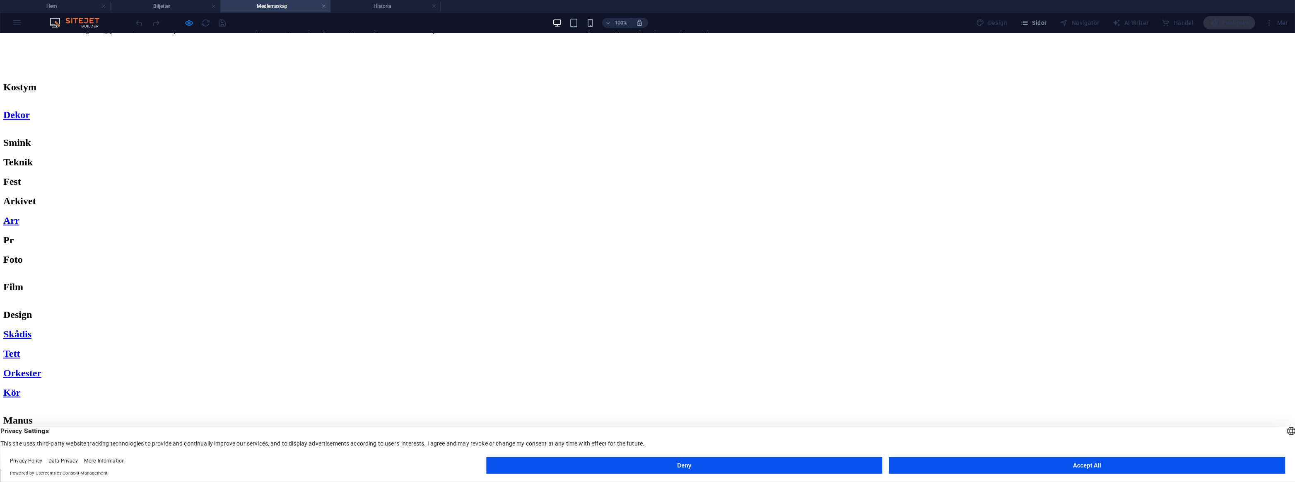
scroll to position [564, 0]
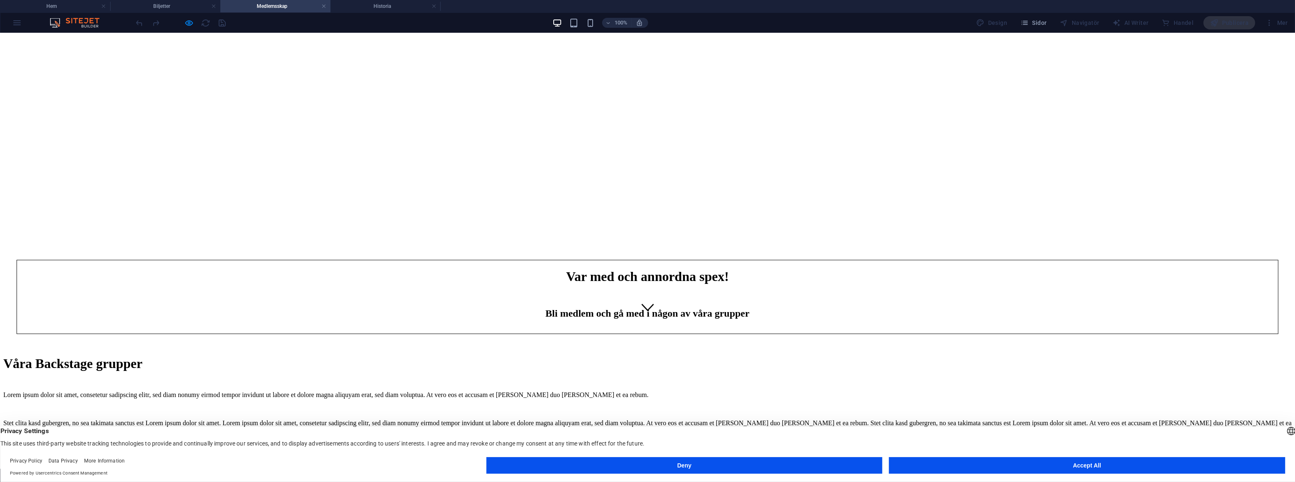
scroll to position [150, 0]
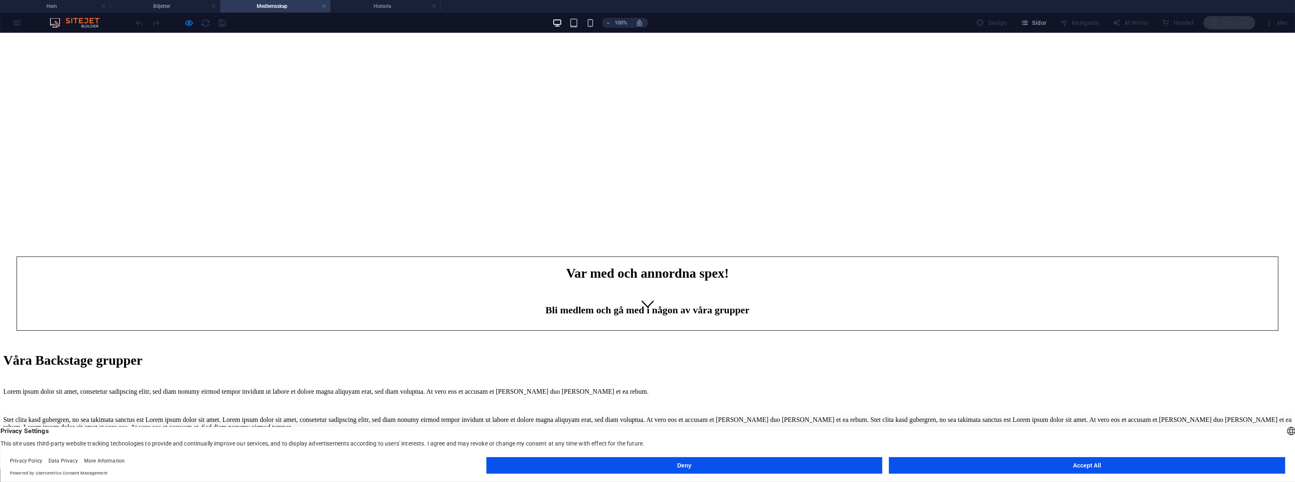
click at [653, 352] on h1 "Våra Backstage grupper" at bounding box center [647, 359] width 1288 height 15
click at [142, 352] on span "Våra Backstage grupper" at bounding box center [72, 359] width 139 height 15
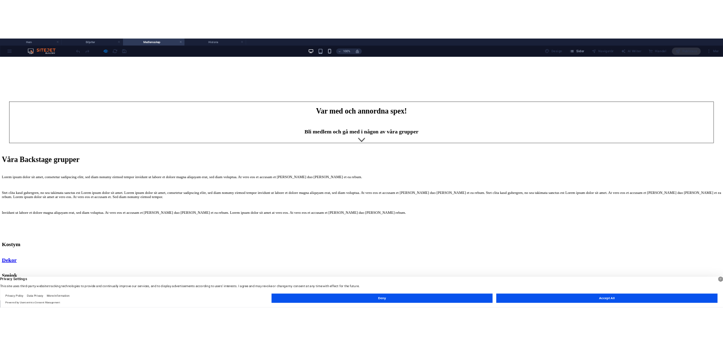
scroll to position [0, 0]
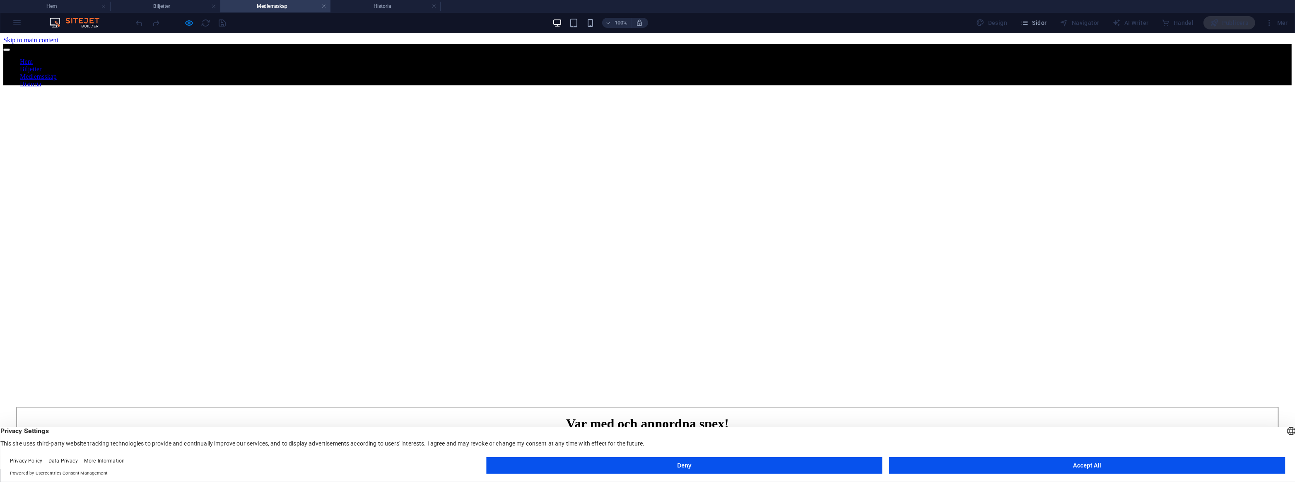
click at [41, 65] on link "Biljetter" at bounding box center [31, 68] width 22 height 7
click at [57, 73] on link "Medlemsskap" at bounding box center [38, 76] width 37 height 7
click at [41, 80] on link "Historia" at bounding box center [31, 83] width 22 height 7
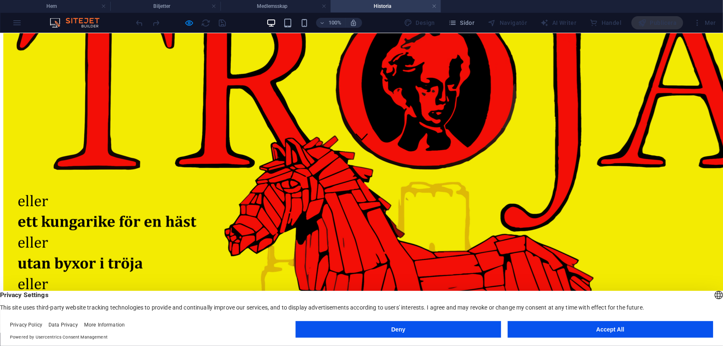
scroll to position [188, 0]
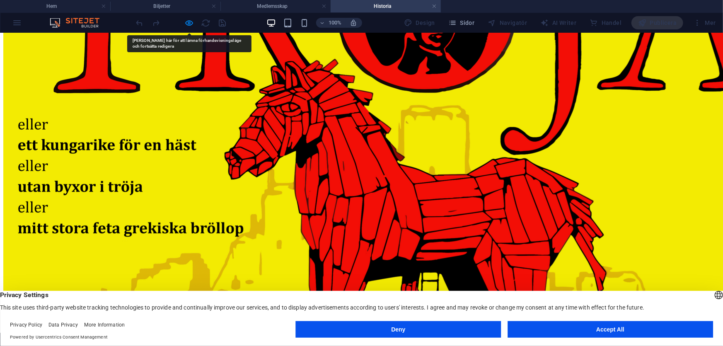
click at [183, 20] on div at bounding box center [181, 22] width 93 height 13
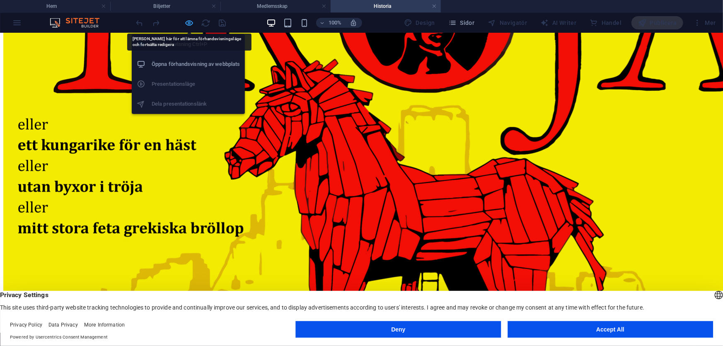
click at [186, 21] on icon "button" at bounding box center [190, 23] width 10 height 10
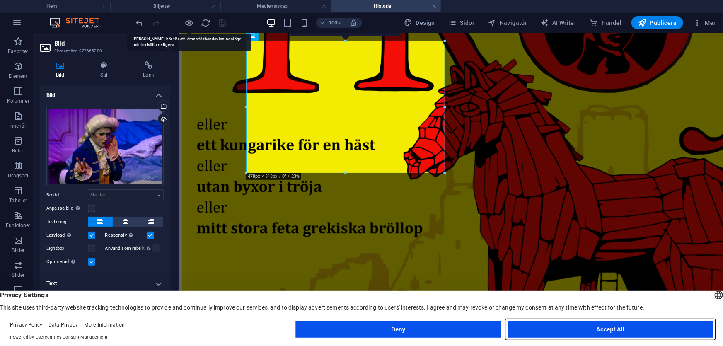
click at [566, 332] on button "Accept All" at bounding box center [609, 329] width 205 height 17
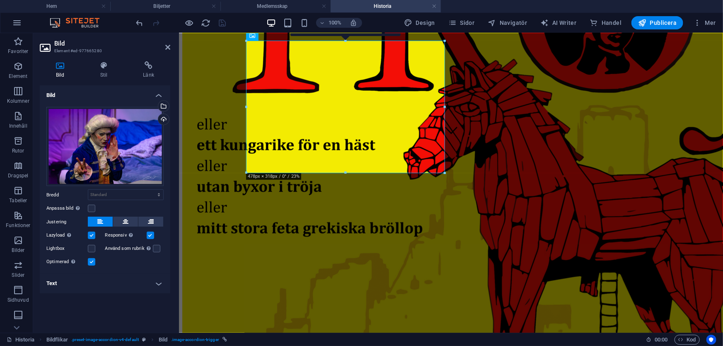
click at [111, 287] on h4 "Text" at bounding box center [105, 283] width 130 height 20
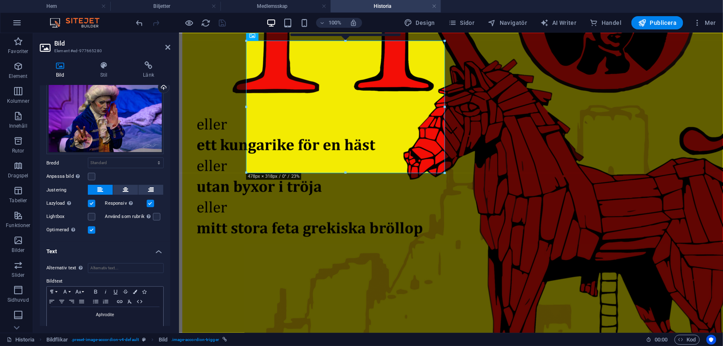
scroll to position [44, 0]
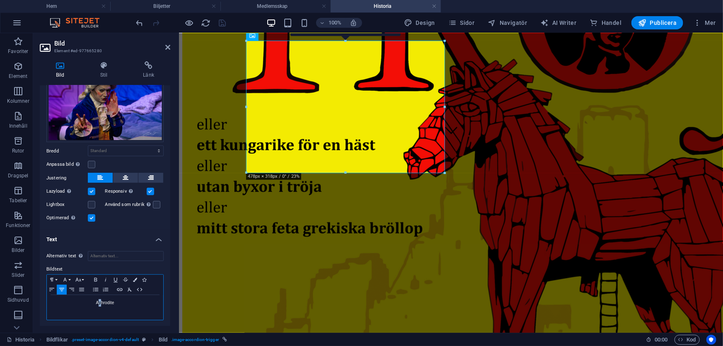
click at [100, 303] on p "Aphrodite" at bounding box center [105, 302] width 108 height 7
drag, startPoint x: 191, startPoint y: 275, endPoint x: 338, endPoint y: 275, distance: 147.0
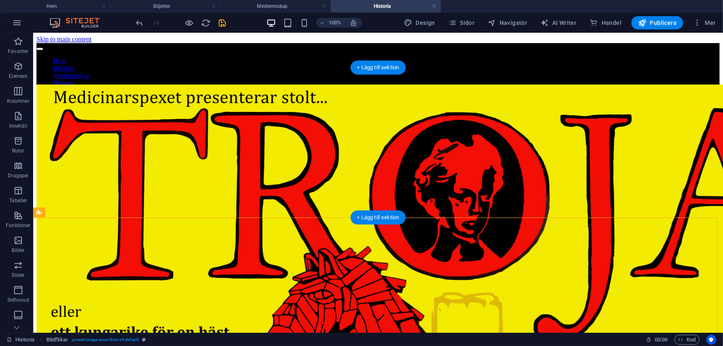
scroll to position [0, 0]
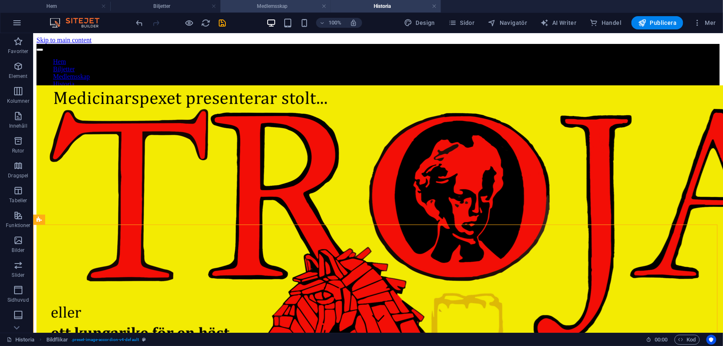
click at [268, 6] on h4 "Medlemsskap" at bounding box center [275, 6] width 110 height 9
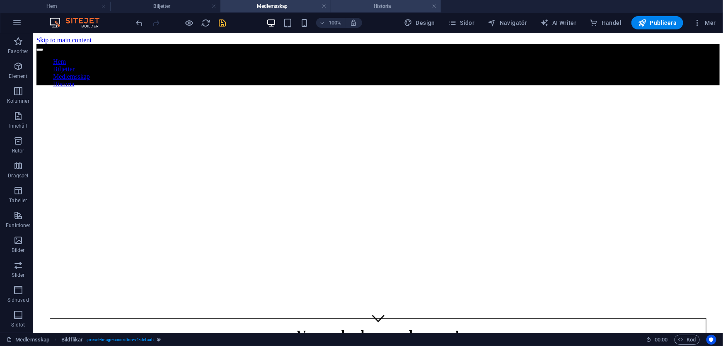
click at [376, 4] on h4 "Historia" at bounding box center [385, 6] width 110 height 9
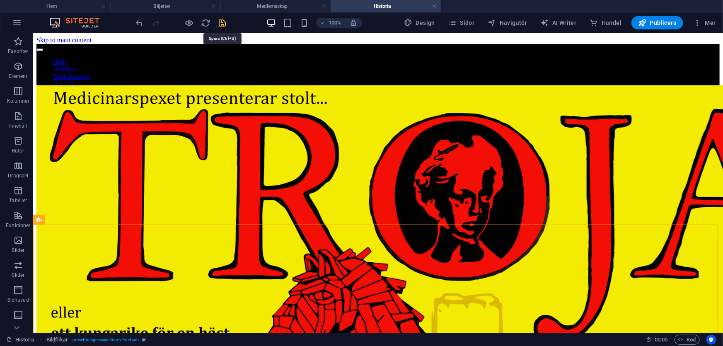
click at [220, 21] on icon "save" at bounding box center [223, 23] width 10 height 10
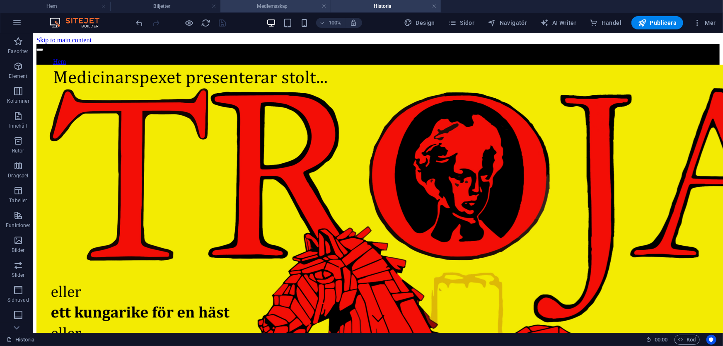
click at [292, 7] on h4 "Medlemsskap" at bounding box center [275, 6] width 110 height 9
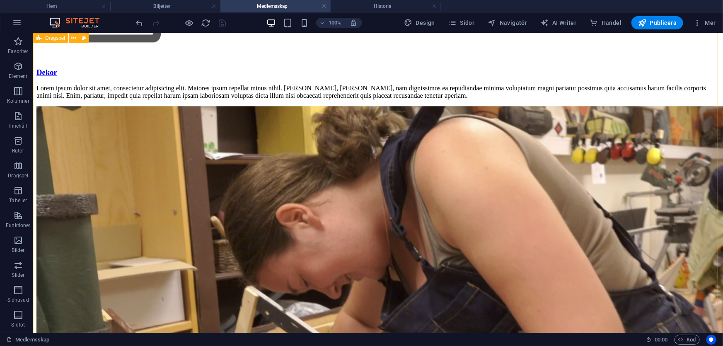
drag, startPoint x: 666, startPoint y: 258, endPoint x: 651, endPoint y: 282, distance: 29.2
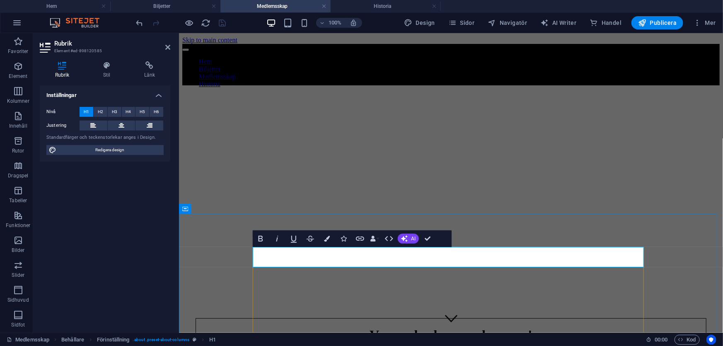
drag, startPoint x: 478, startPoint y: 258, endPoint x: 390, endPoint y: 260, distance: 88.2
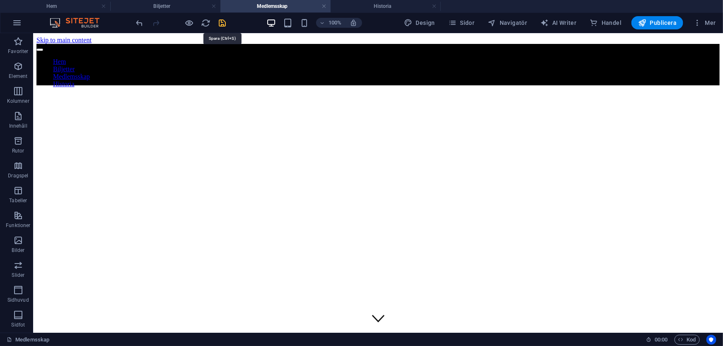
click at [220, 25] on icon "save" at bounding box center [223, 23] width 10 height 10
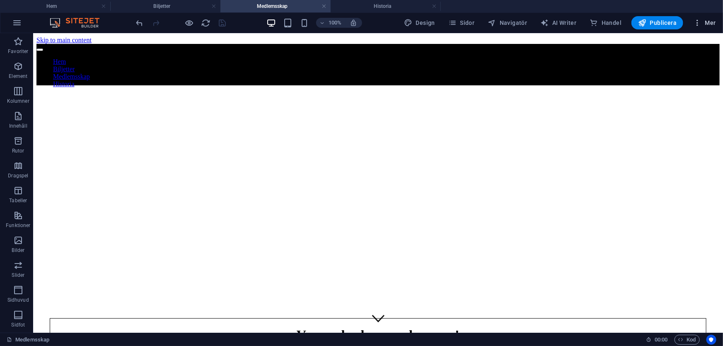
click at [709, 23] on span "Mer" at bounding box center [704, 23] width 23 height 8
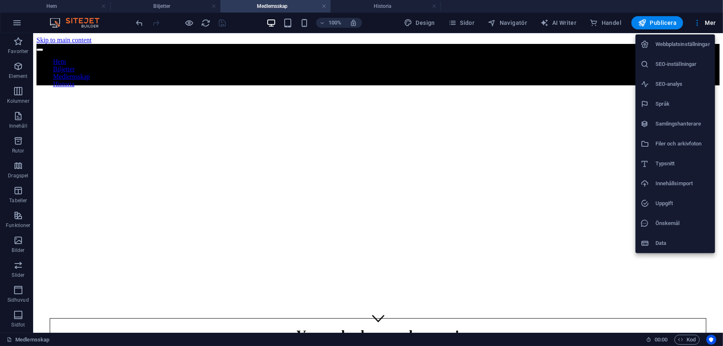
click at [554, 4] on div at bounding box center [361, 173] width 723 height 346
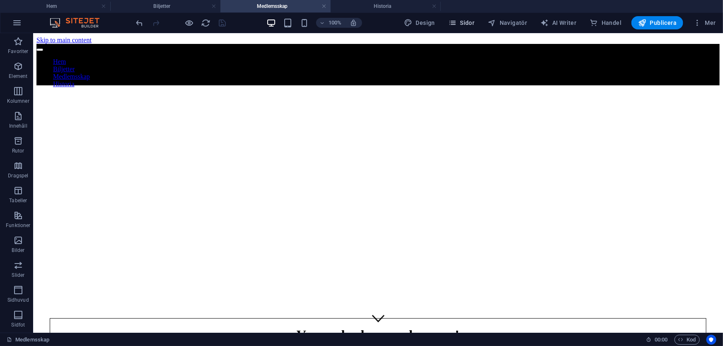
click at [471, 24] on span "Sidor" at bounding box center [461, 23] width 26 height 8
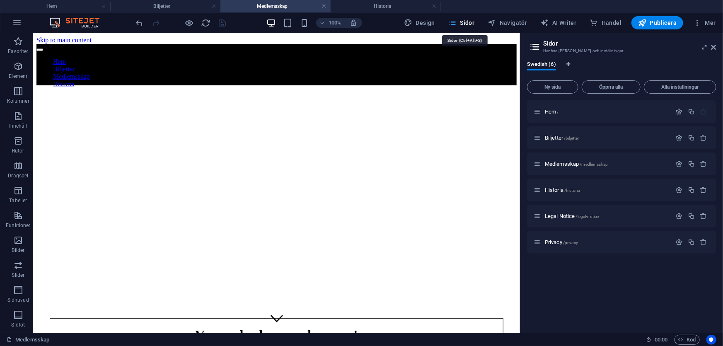
click at [465, 25] on span "Sidor" at bounding box center [461, 23] width 26 height 8
click at [715, 45] on icon at bounding box center [713, 47] width 5 height 7
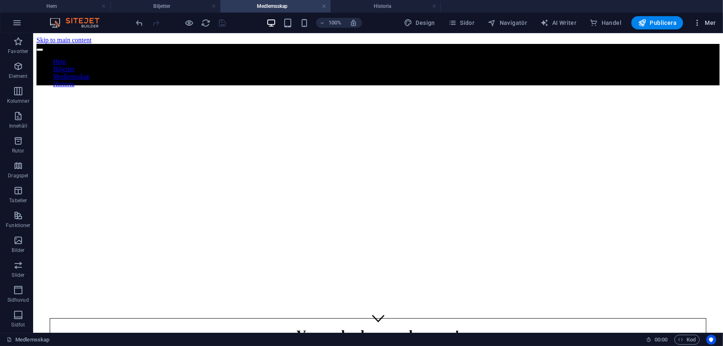
click at [712, 22] on span "Mer" at bounding box center [704, 23] width 23 height 8
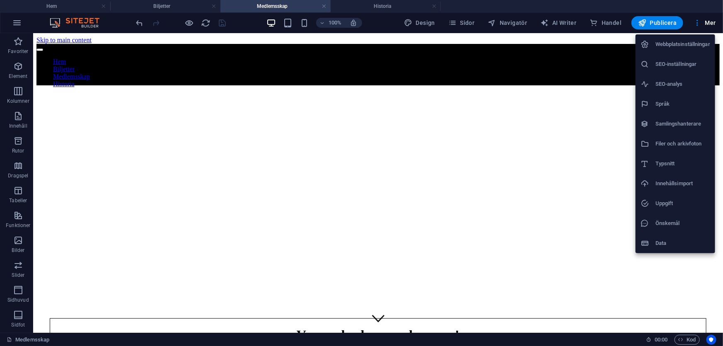
click at [688, 45] on h6 "Webbplatsinställningar" at bounding box center [682, 44] width 55 height 10
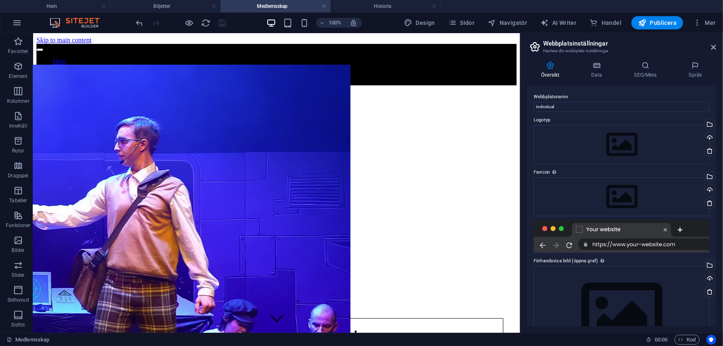
click at [717, 47] on aside "Webbplatsinställningar Hantera din webbplats inställningar Översikt Data SEO/Me…" at bounding box center [621, 182] width 203 height 299
click at [715, 47] on icon at bounding box center [713, 47] width 5 height 7
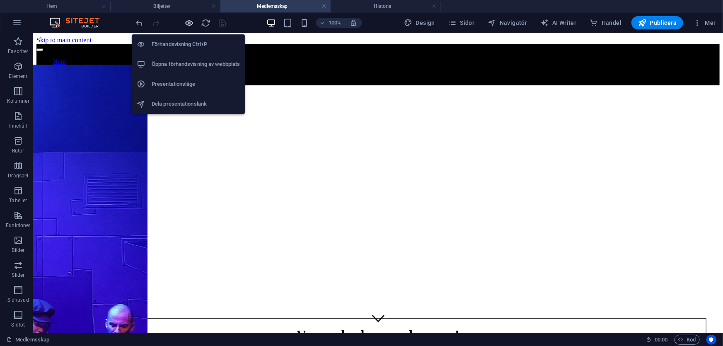
click at [190, 23] on icon "button" at bounding box center [190, 23] width 10 height 10
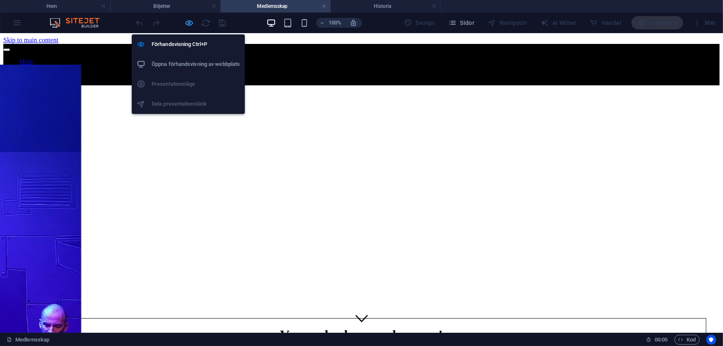
click at [190, 23] on icon "button" at bounding box center [190, 23] width 10 height 10
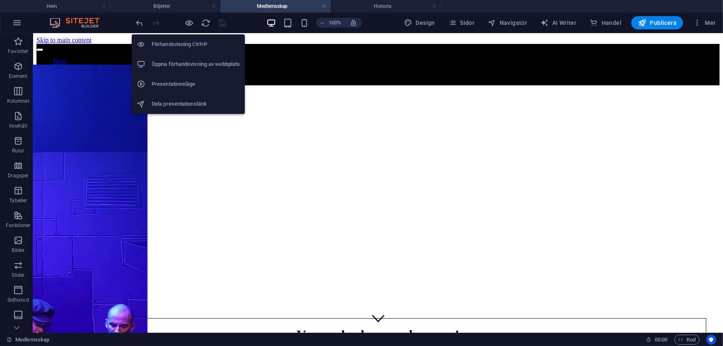
click at [190, 105] on h6 "Dela presentationslänk" at bounding box center [196, 104] width 88 height 10
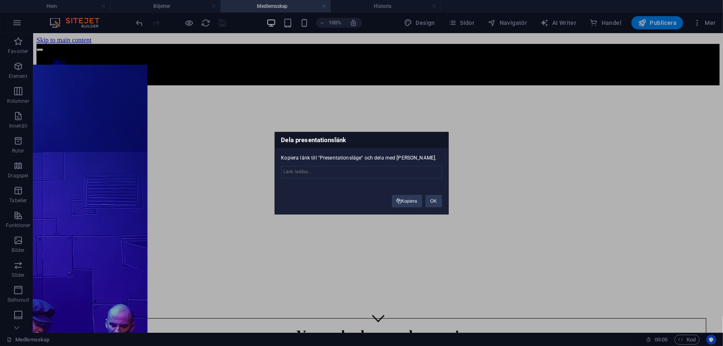
type input "[URL][DOMAIN_NAME]"
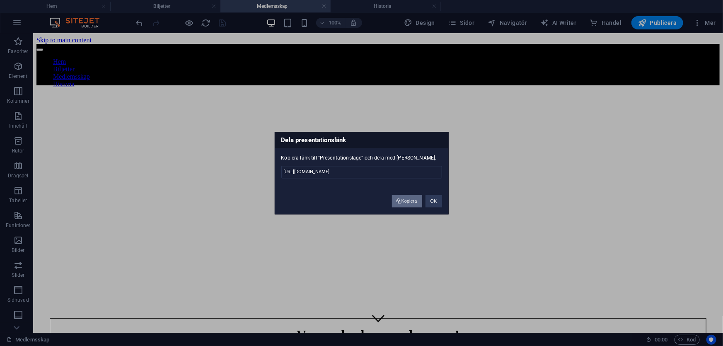
click at [412, 199] on button "Kopiera" at bounding box center [407, 201] width 30 height 12
click at [359, 201] on div "Dela presentationslänk Kopiera länk till "Presentationsläge" och dela med [PERS…" at bounding box center [362, 173] width 174 height 84
